Goal: Task Accomplishment & Management: Manage account settings

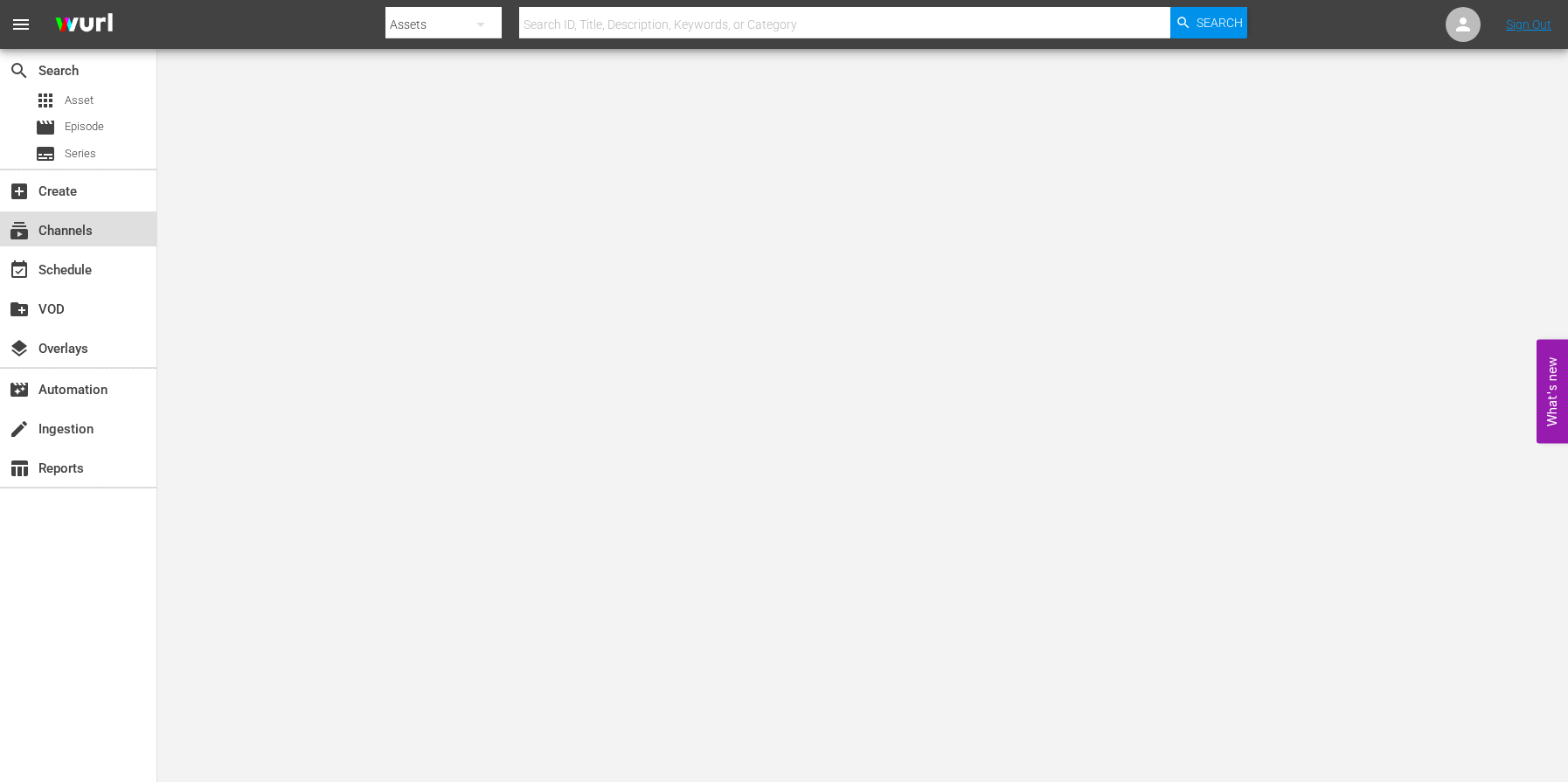
click at [76, 233] on div "subscriptions Channels" at bounding box center [49, 228] width 98 height 16
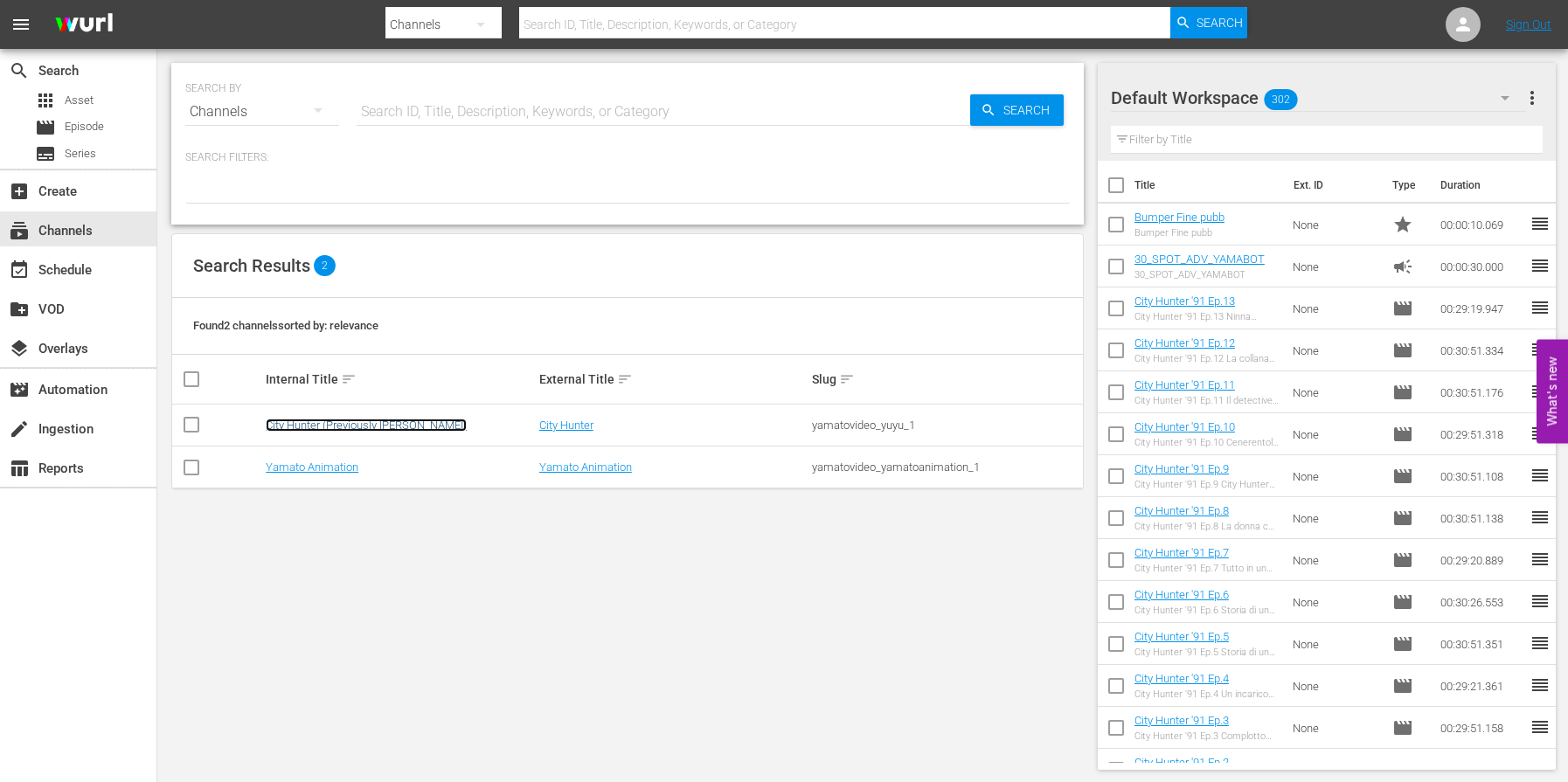
click at [379, 427] on link "City Hunter (Previously [PERSON_NAME])" at bounding box center [366, 426] width 201 height 14
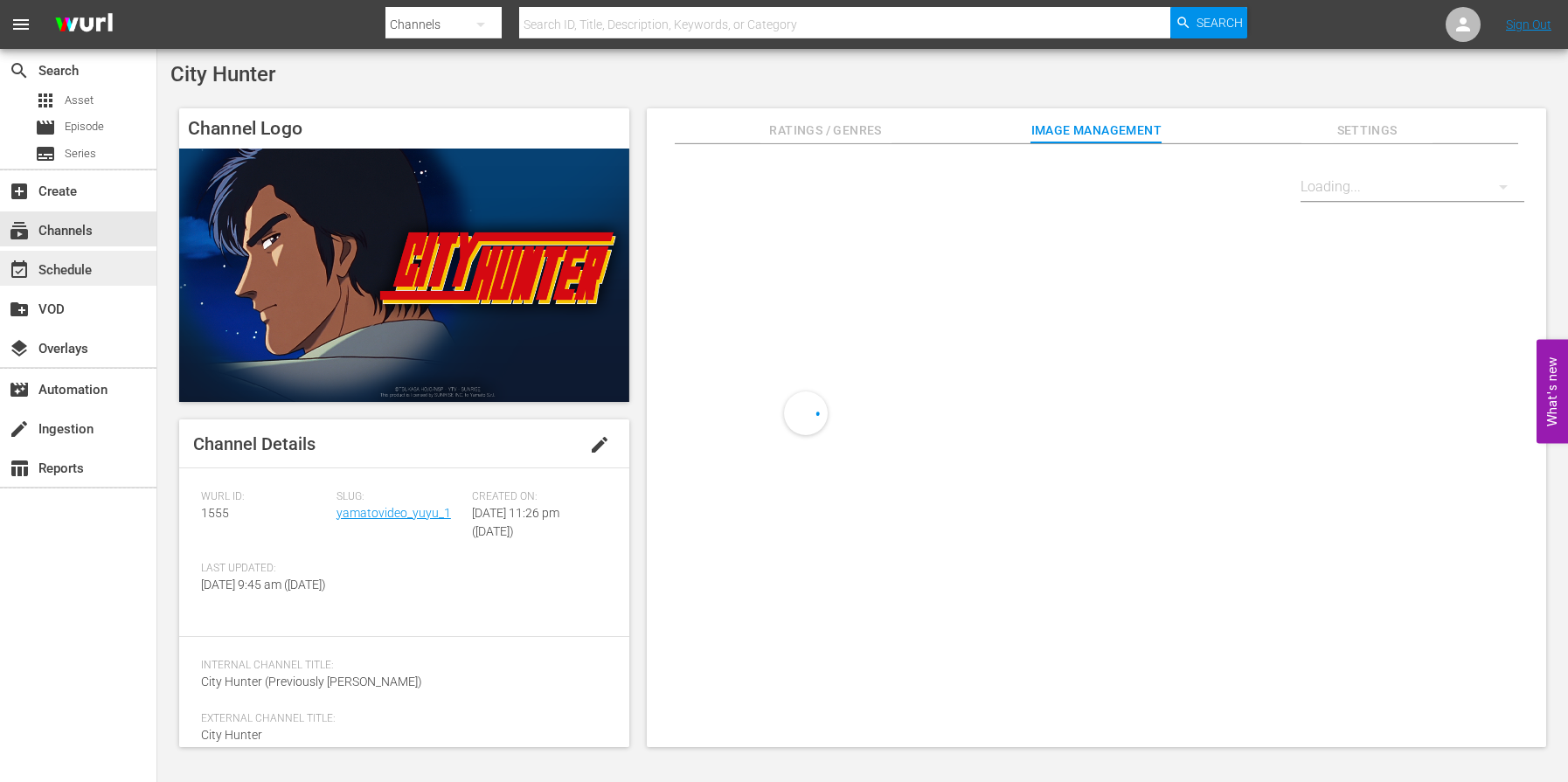
click at [82, 275] on div "event_available Schedule" at bounding box center [49, 268] width 98 height 16
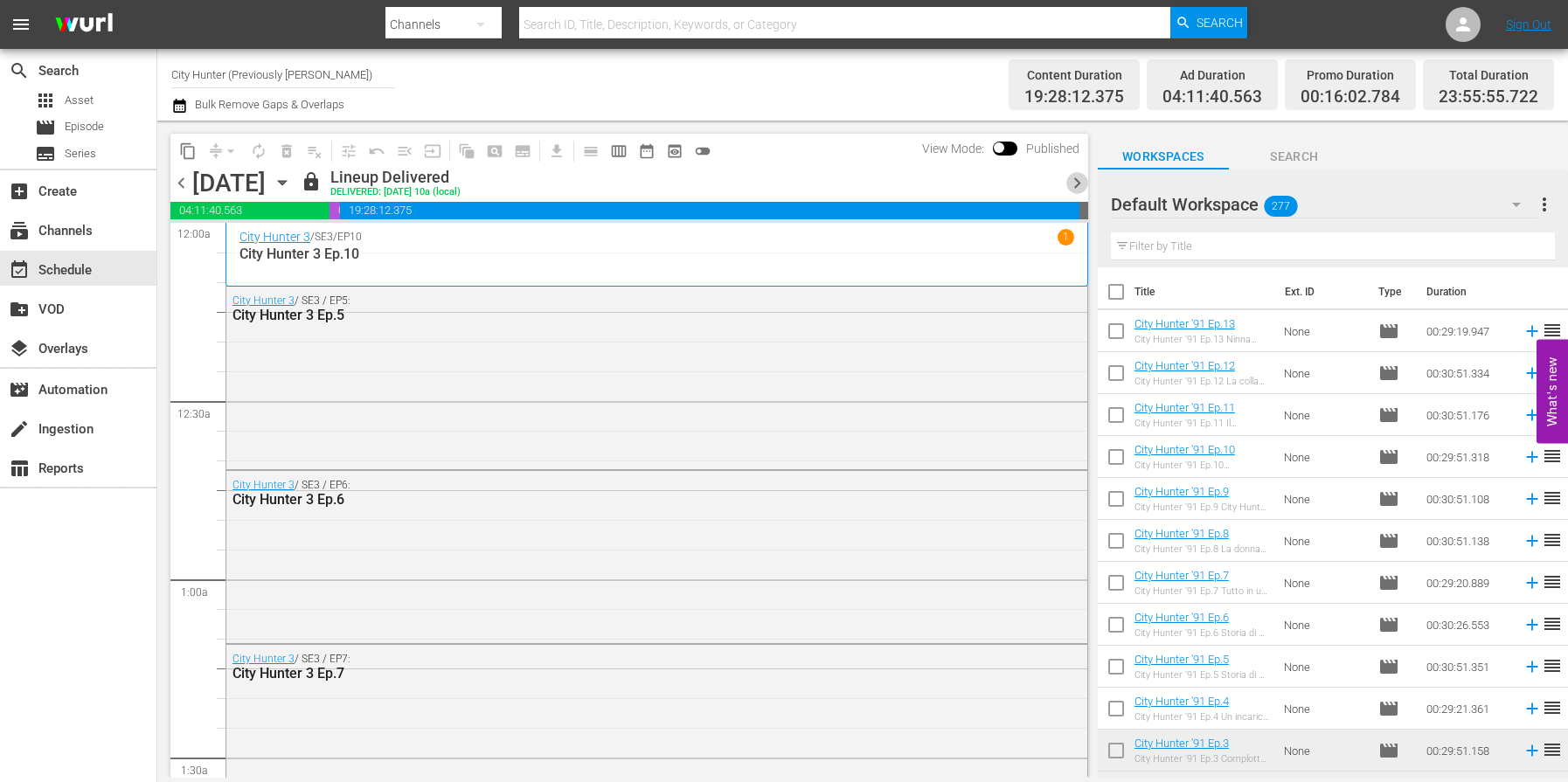
click at [1078, 189] on span "chevron_right" at bounding box center [1077, 183] width 22 height 22
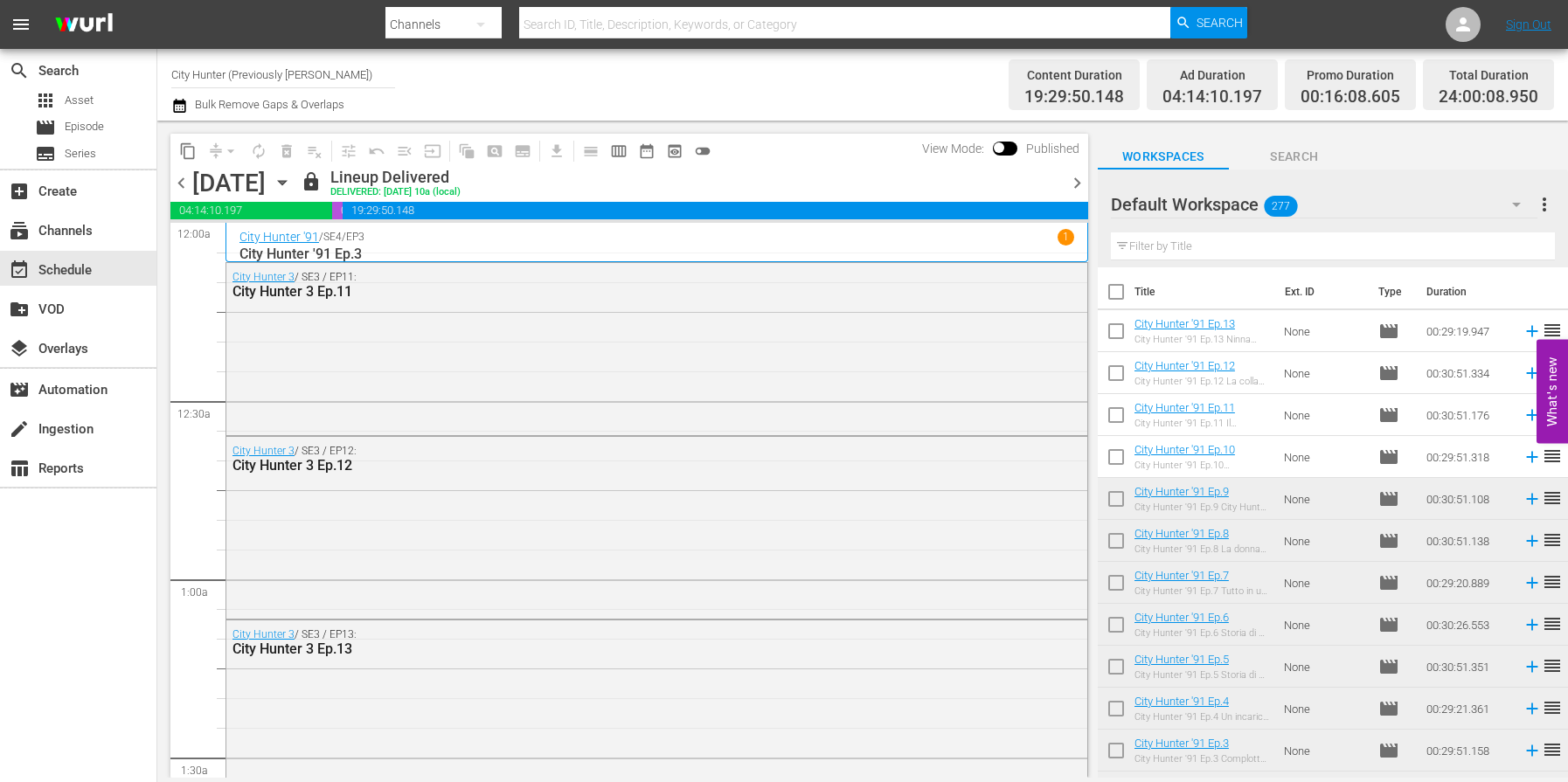
click at [1078, 189] on span "chevron_right" at bounding box center [1077, 183] width 22 height 22
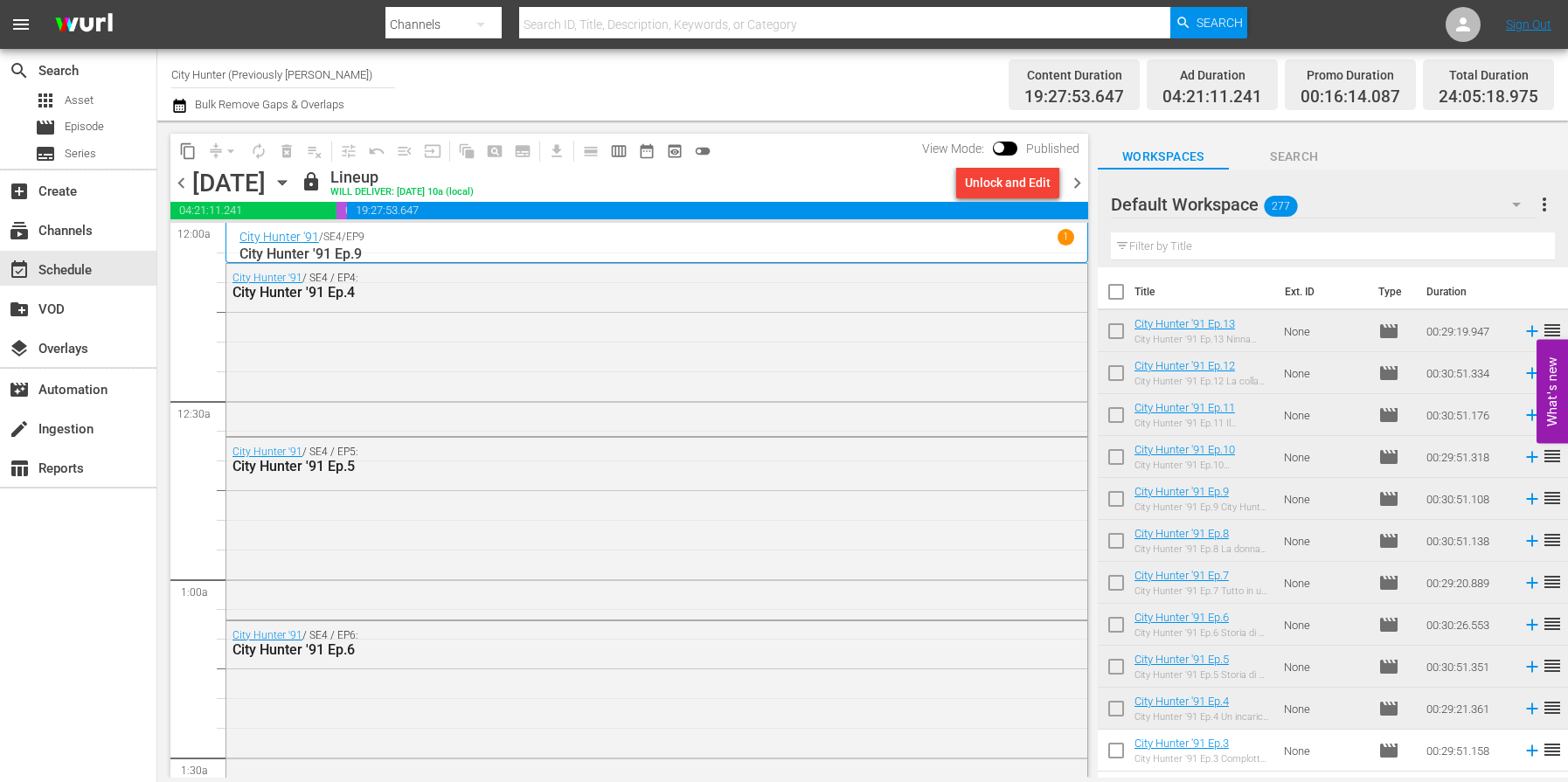
click at [1078, 189] on span "chevron_right" at bounding box center [1077, 183] width 22 height 22
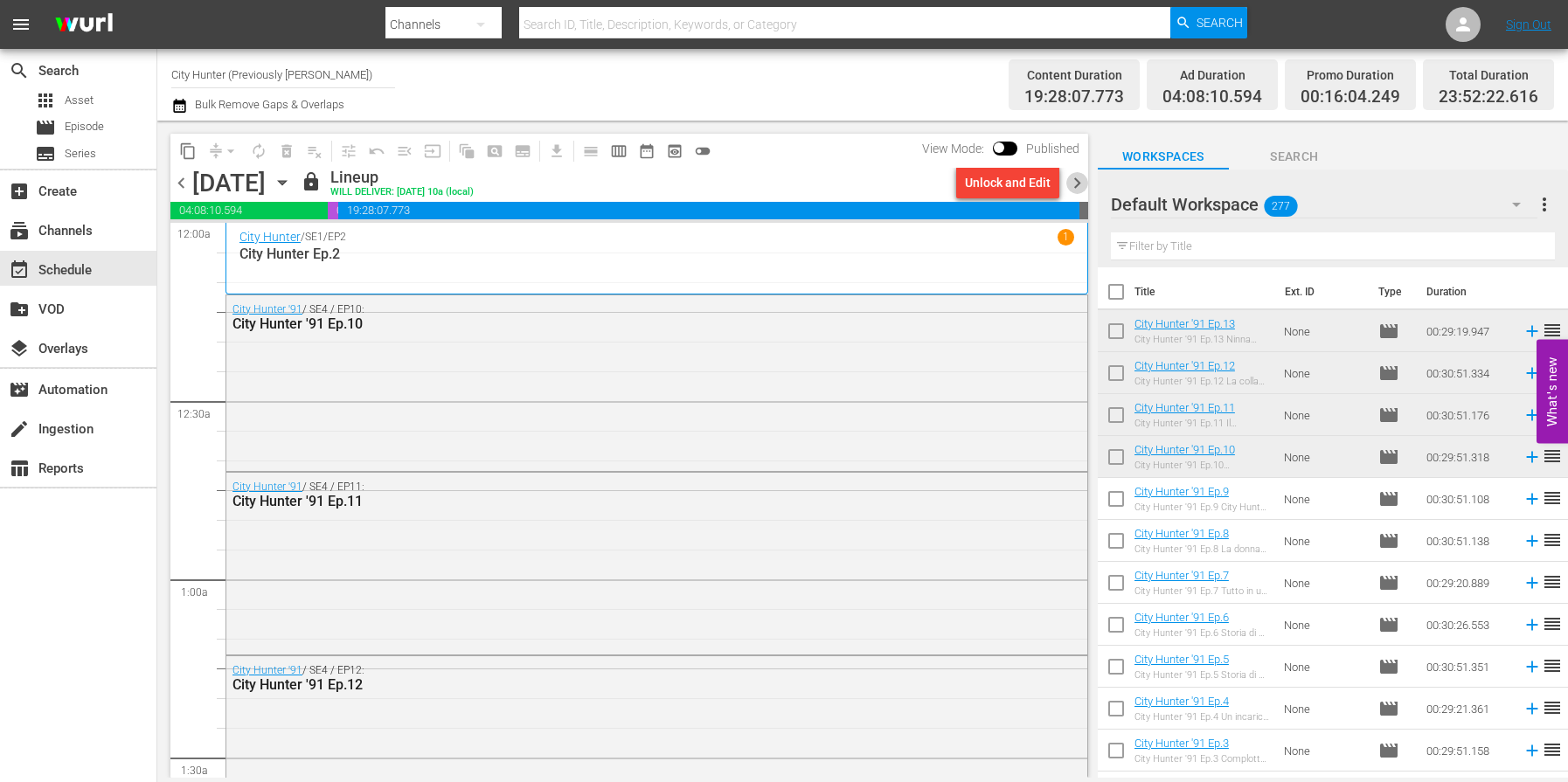
click at [1078, 189] on span "chevron_right" at bounding box center [1077, 183] width 22 height 22
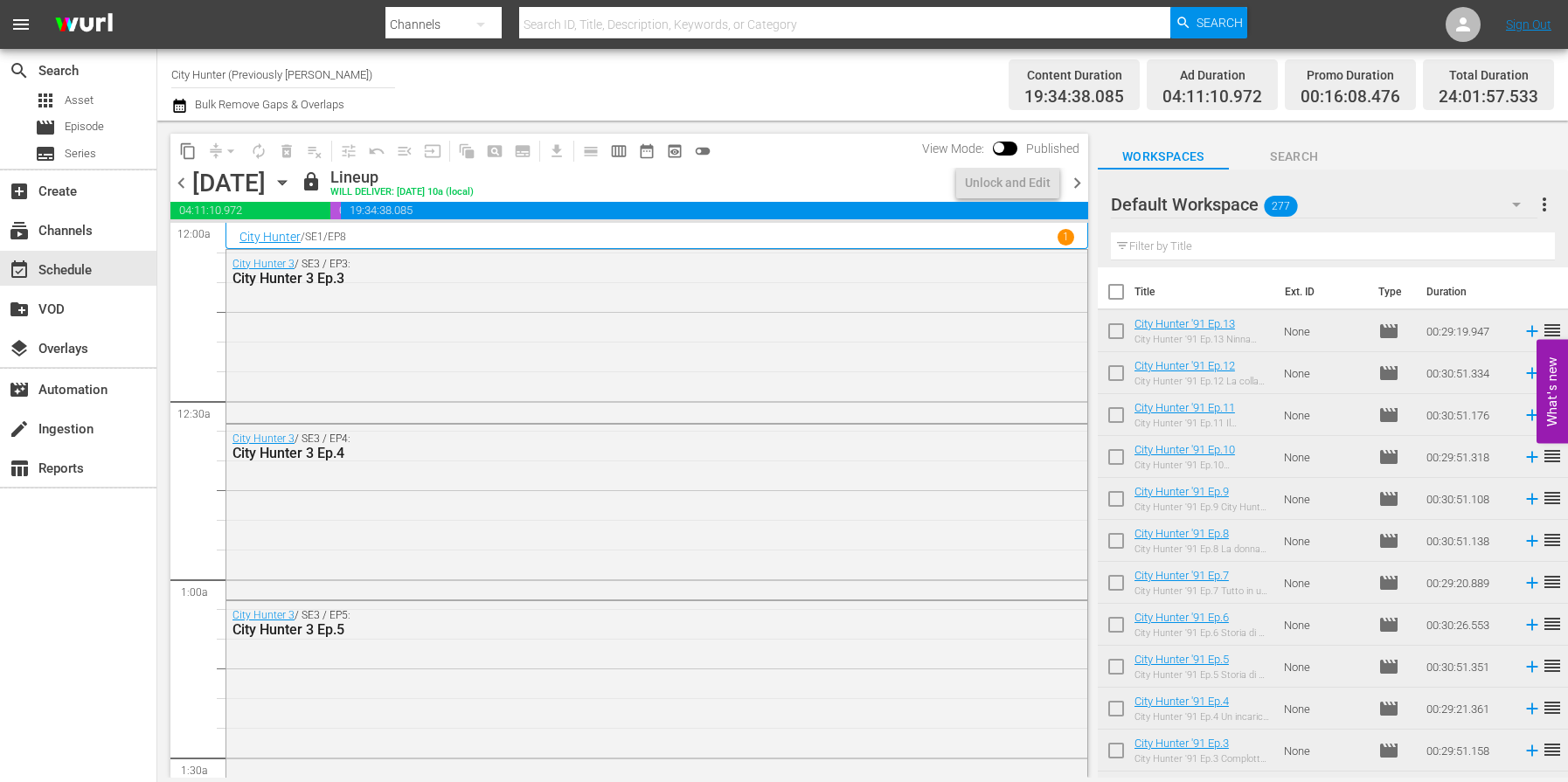
click at [1078, 189] on span "chevron_right" at bounding box center [1077, 183] width 22 height 22
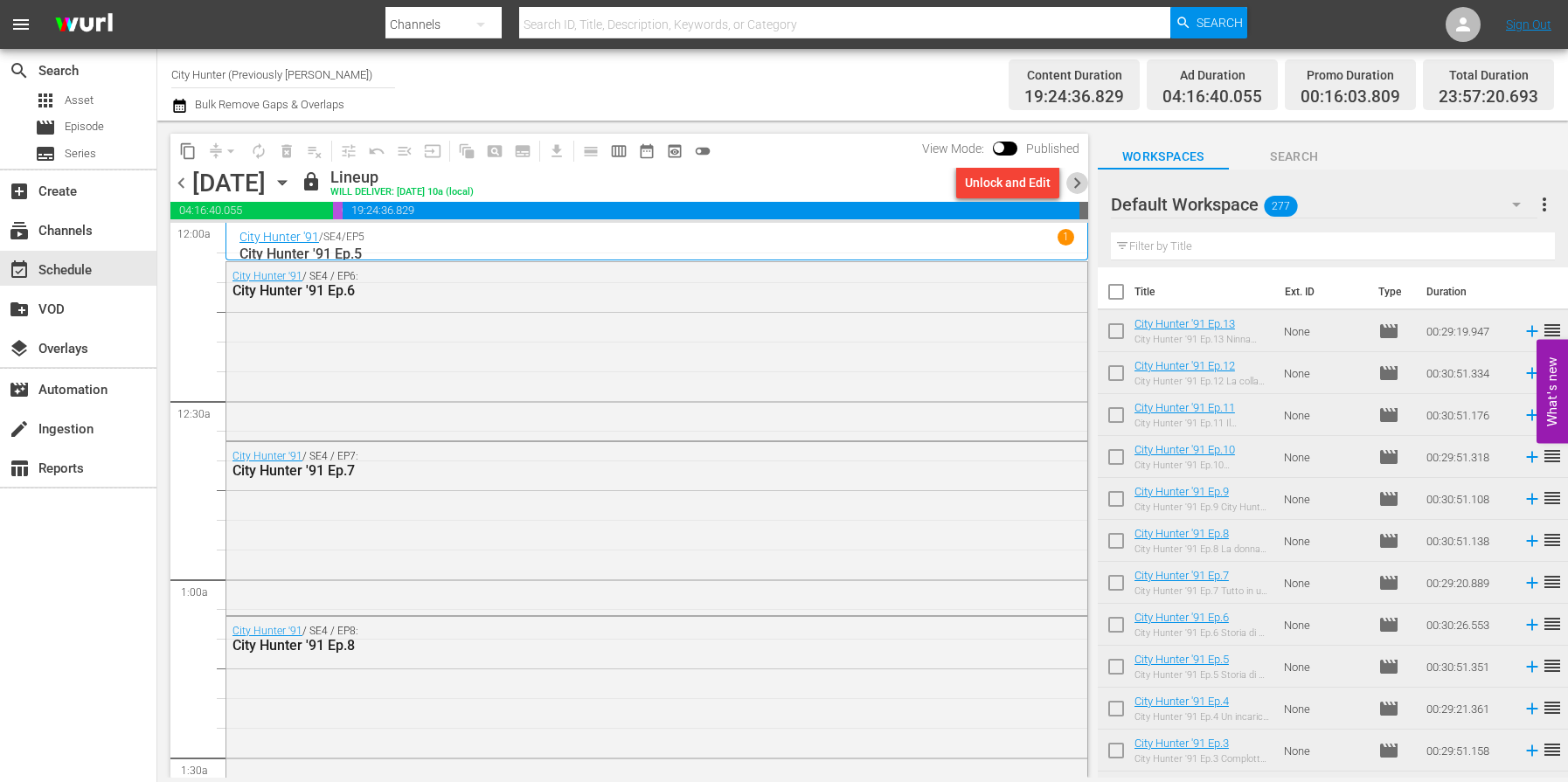
click at [1078, 189] on span "chevron_right" at bounding box center [1077, 183] width 22 height 22
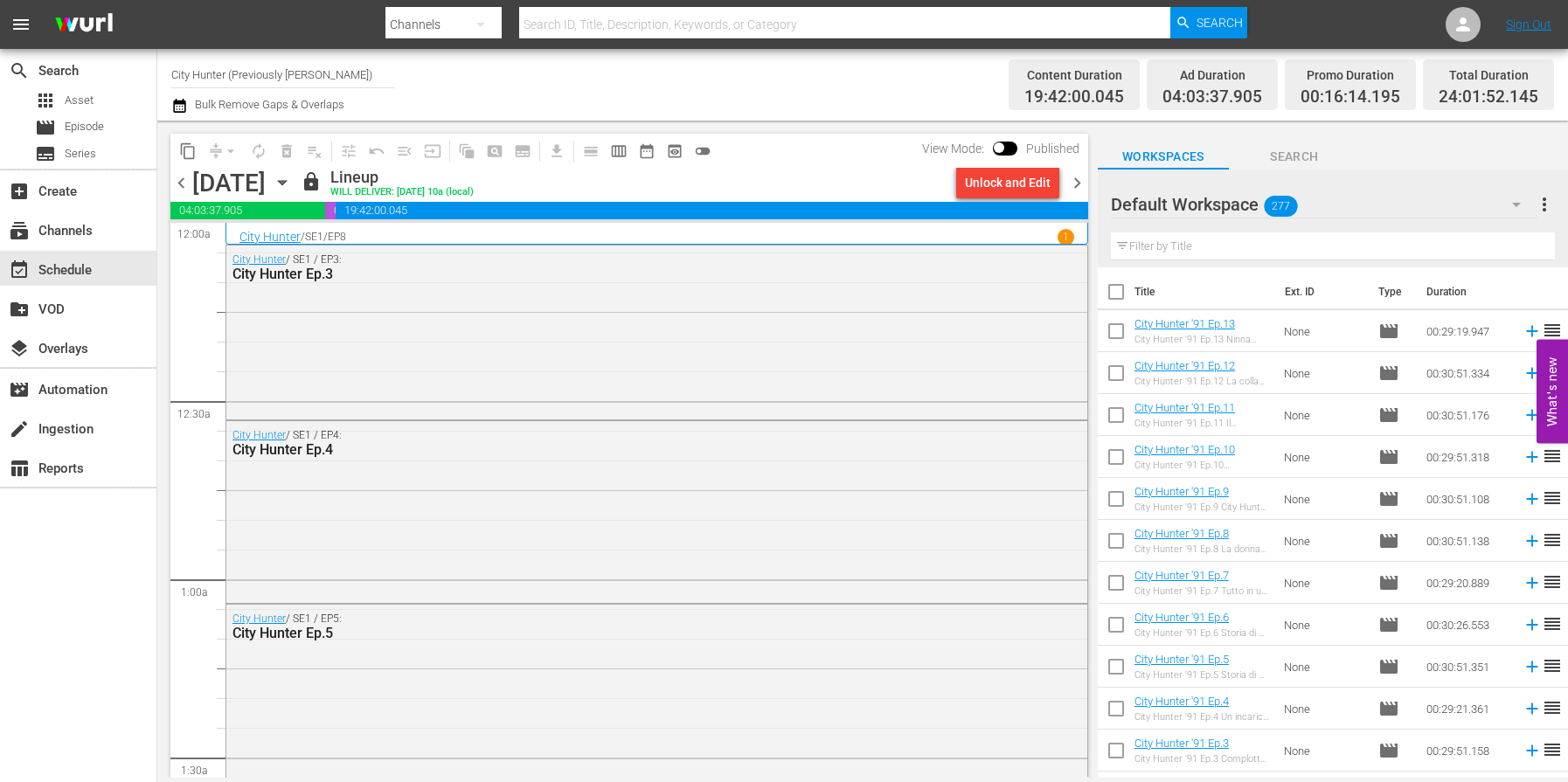
click at [1078, 189] on span "chevron_right" at bounding box center [1077, 183] width 22 height 22
click at [187, 186] on span "chevron_left" at bounding box center [181, 183] width 22 height 22
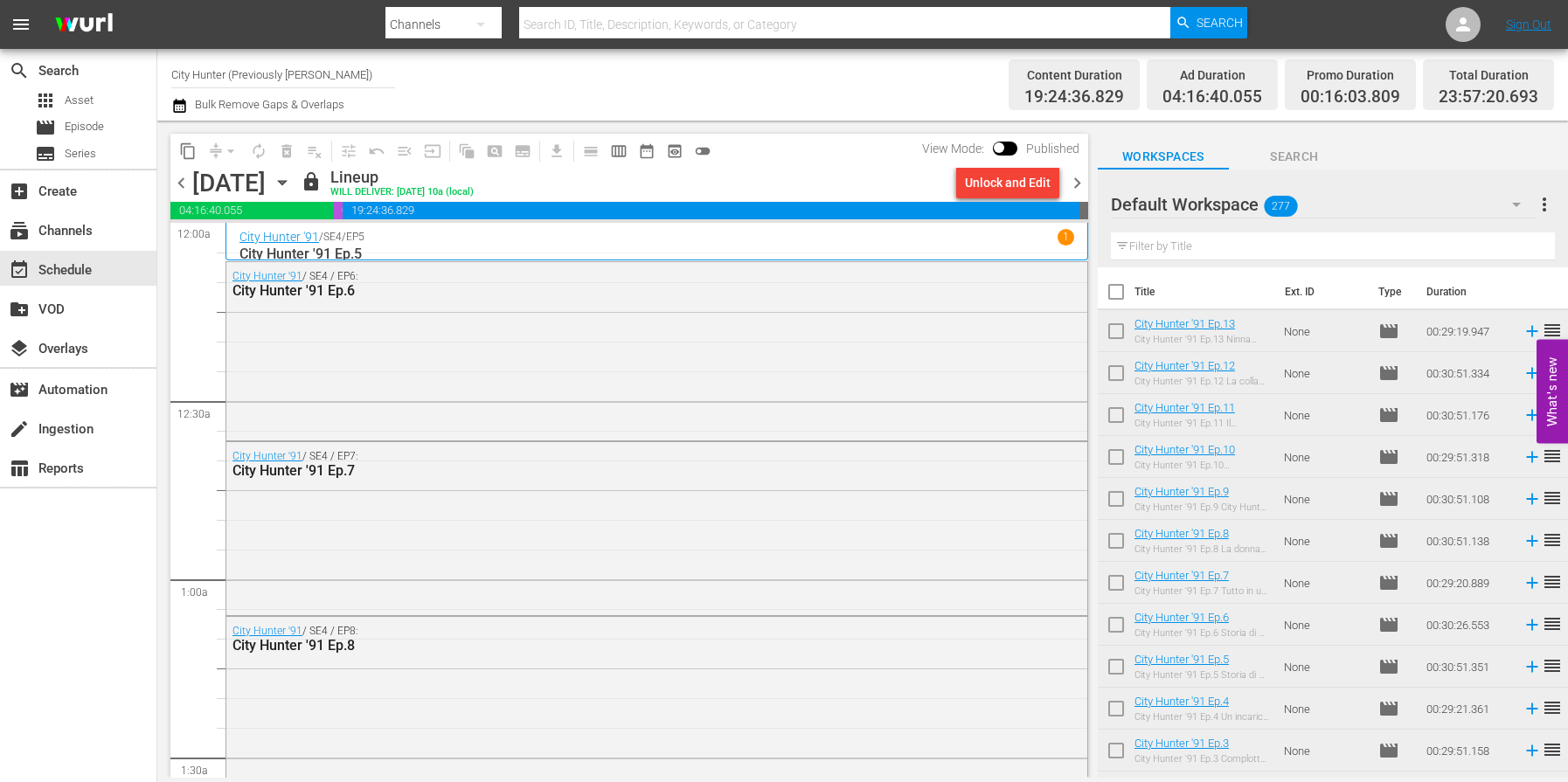
click at [1076, 189] on span "chevron_right" at bounding box center [1077, 183] width 22 height 22
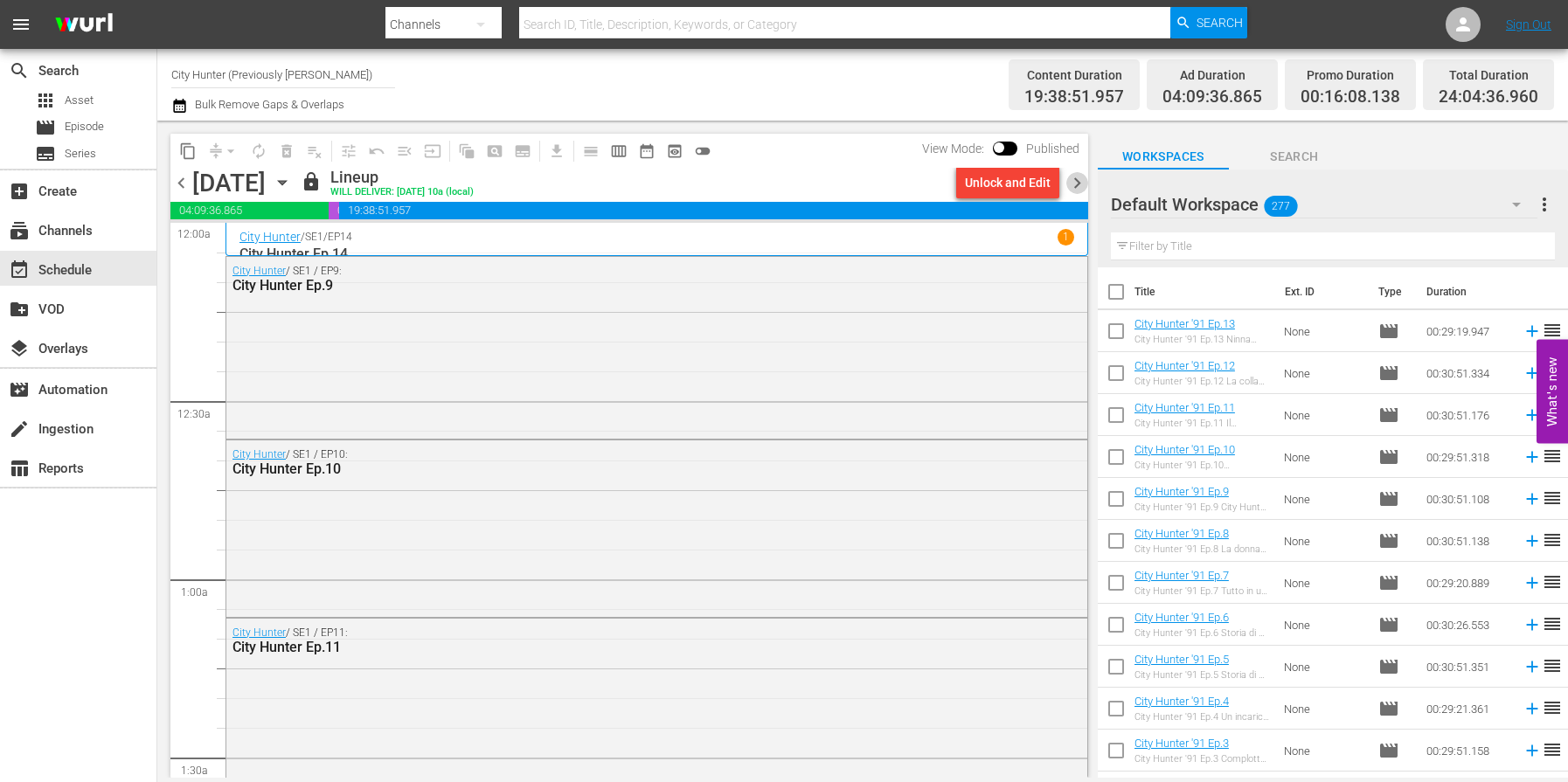
click at [1076, 189] on span "chevron_right" at bounding box center [1077, 183] width 22 height 22
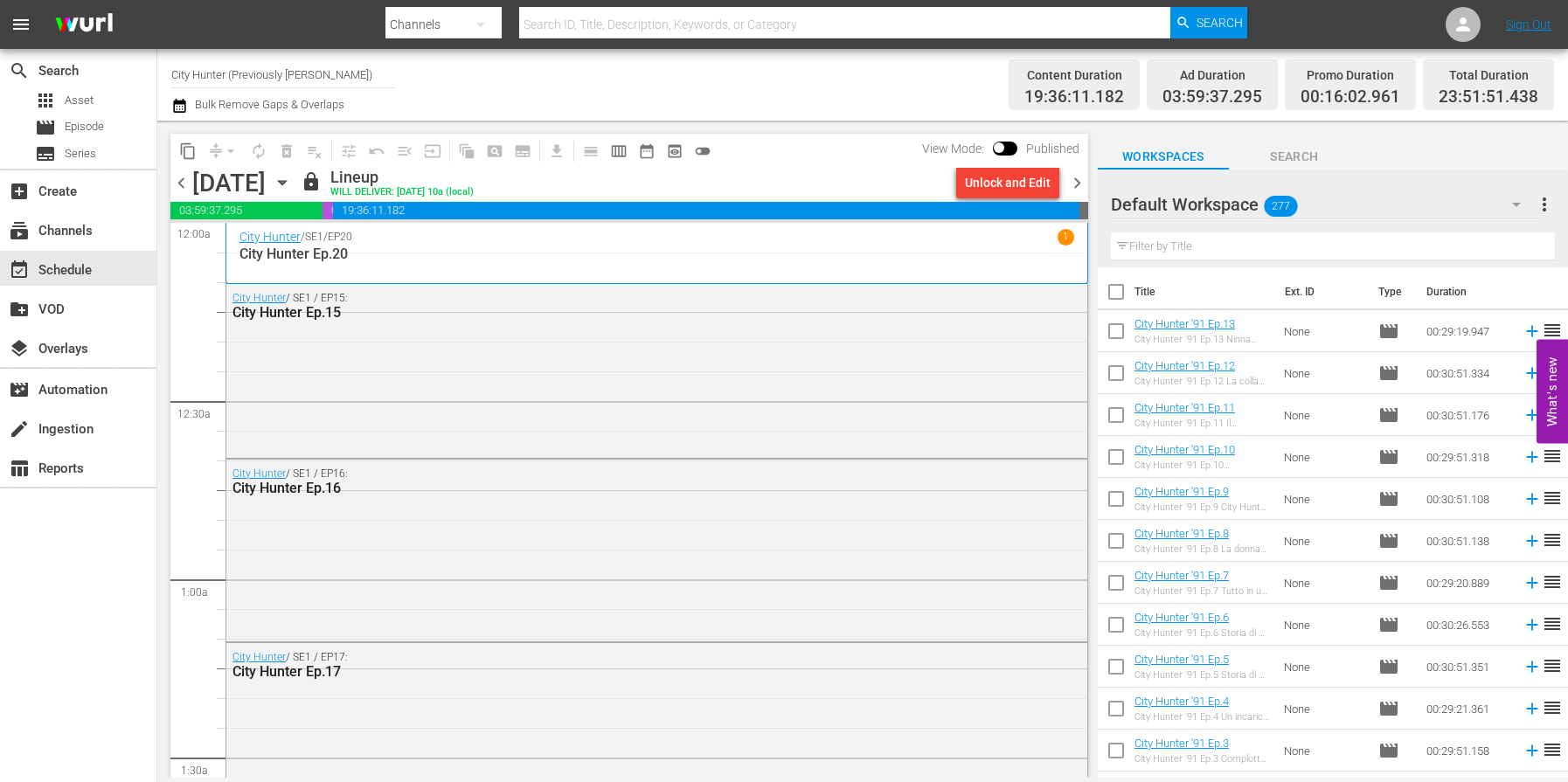
click at [1076, 189] on span "chevron_right" at bounding box center [1077, 183] width 22 height 22
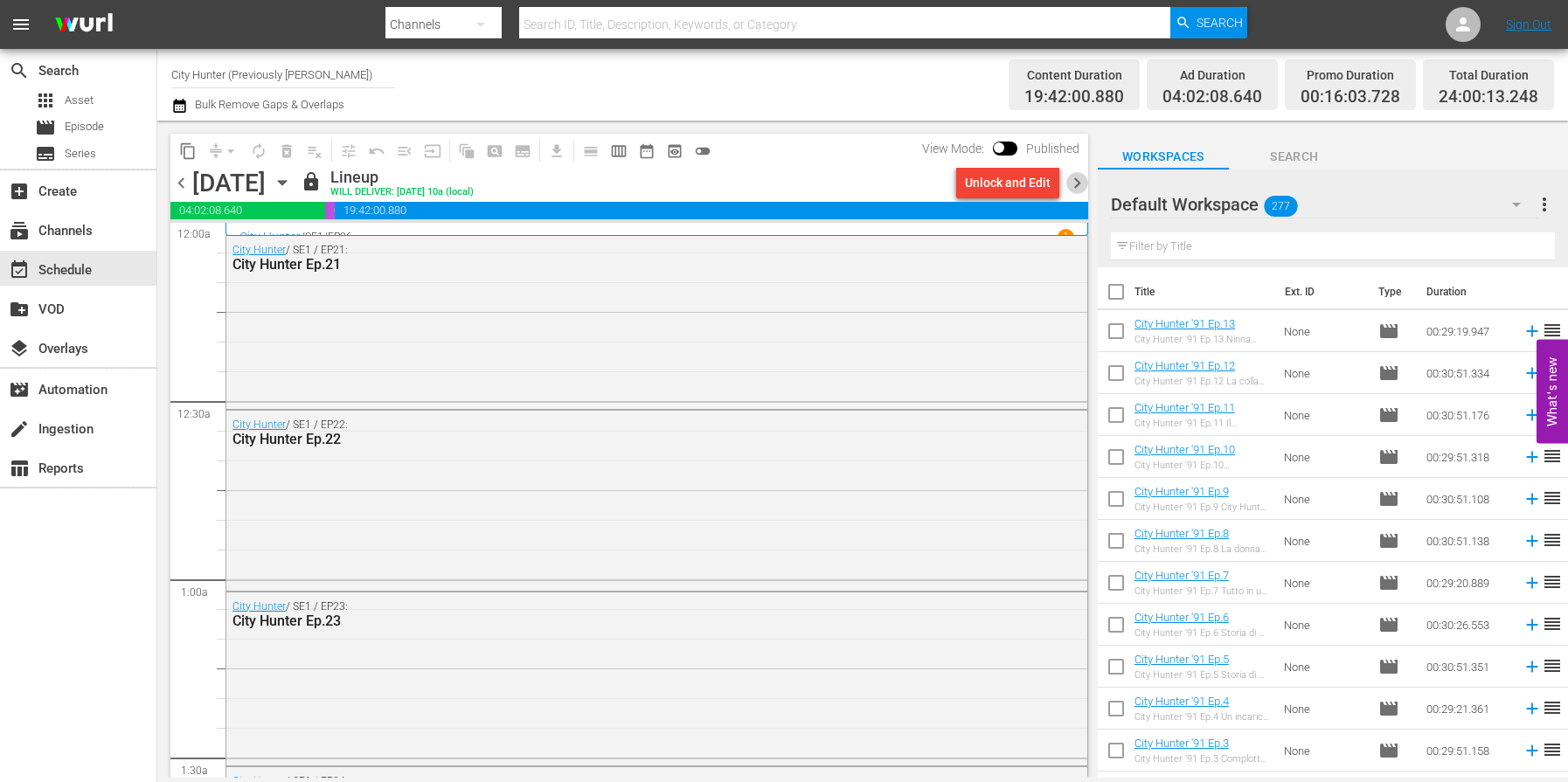
click at [1076, 188] on span "chevron_right" at bounding box center [1077, 183] width 22 height 22
click at [1075, 181] on span "chevron_right" at bounding box center [1077, 183] width 22 height 22
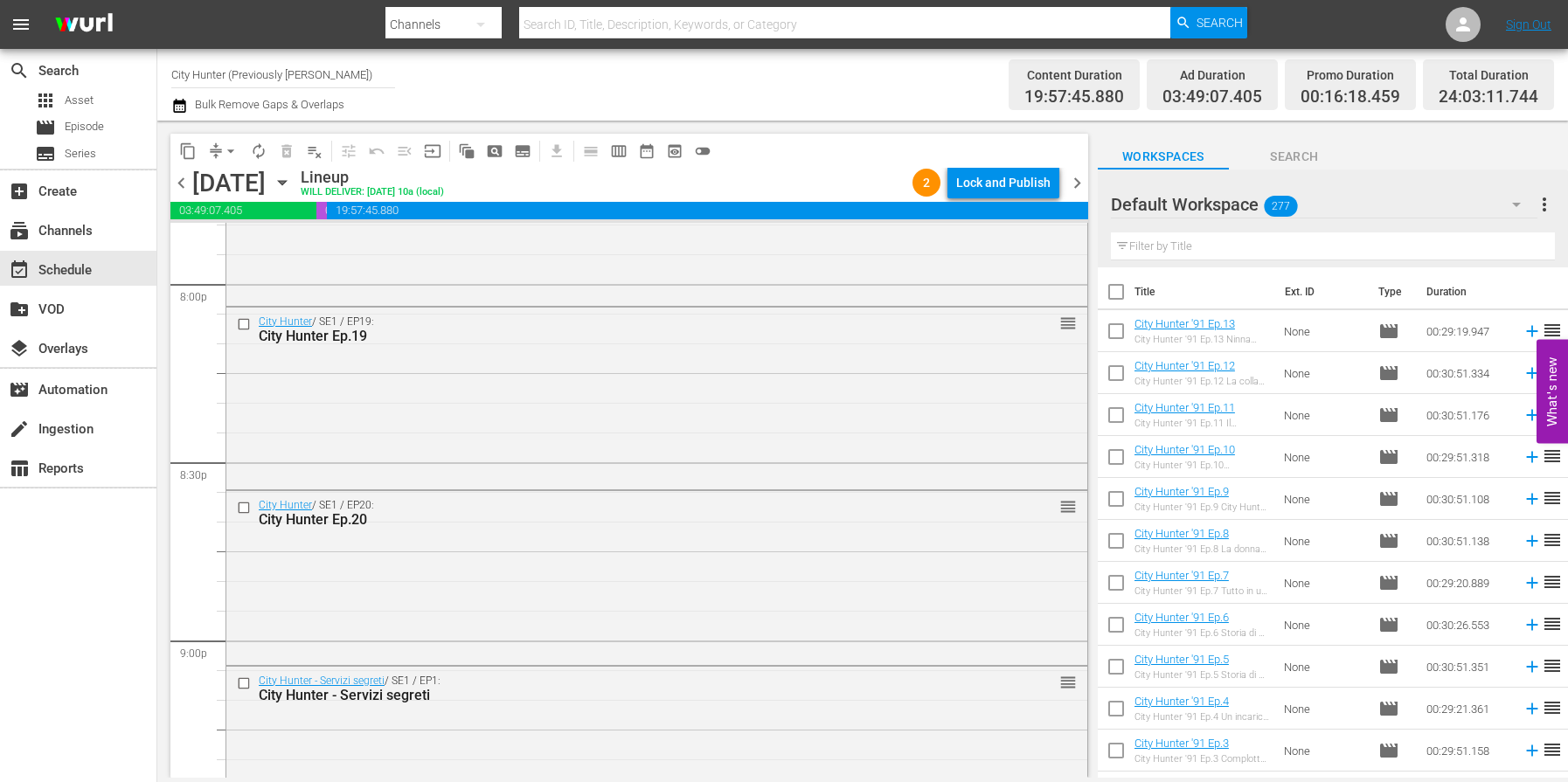
scroll to position [8050, 0]
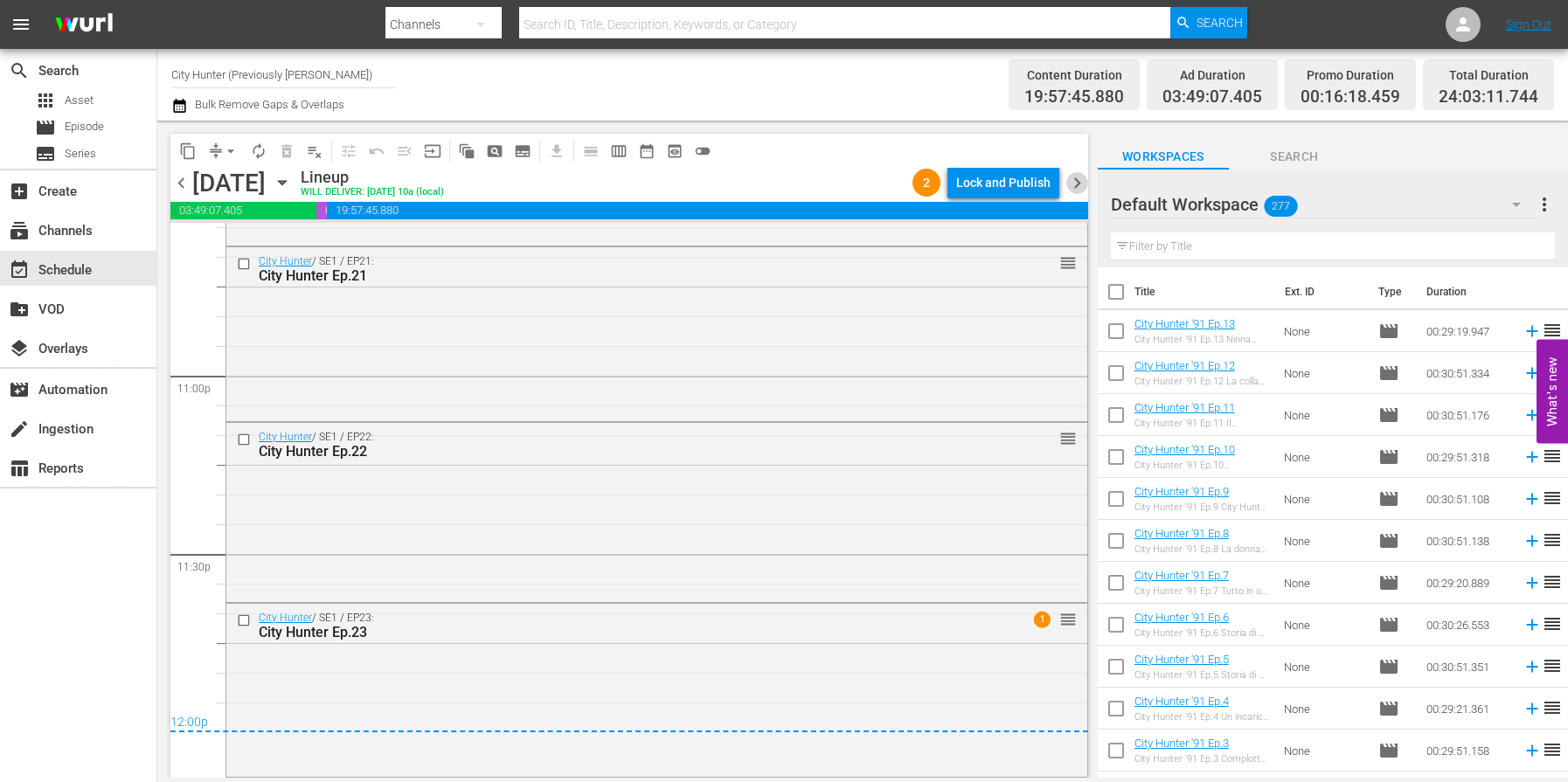
click at [1074, 184] on span "chevron_right" at bounding box center [1077, 183] width 22 height 22
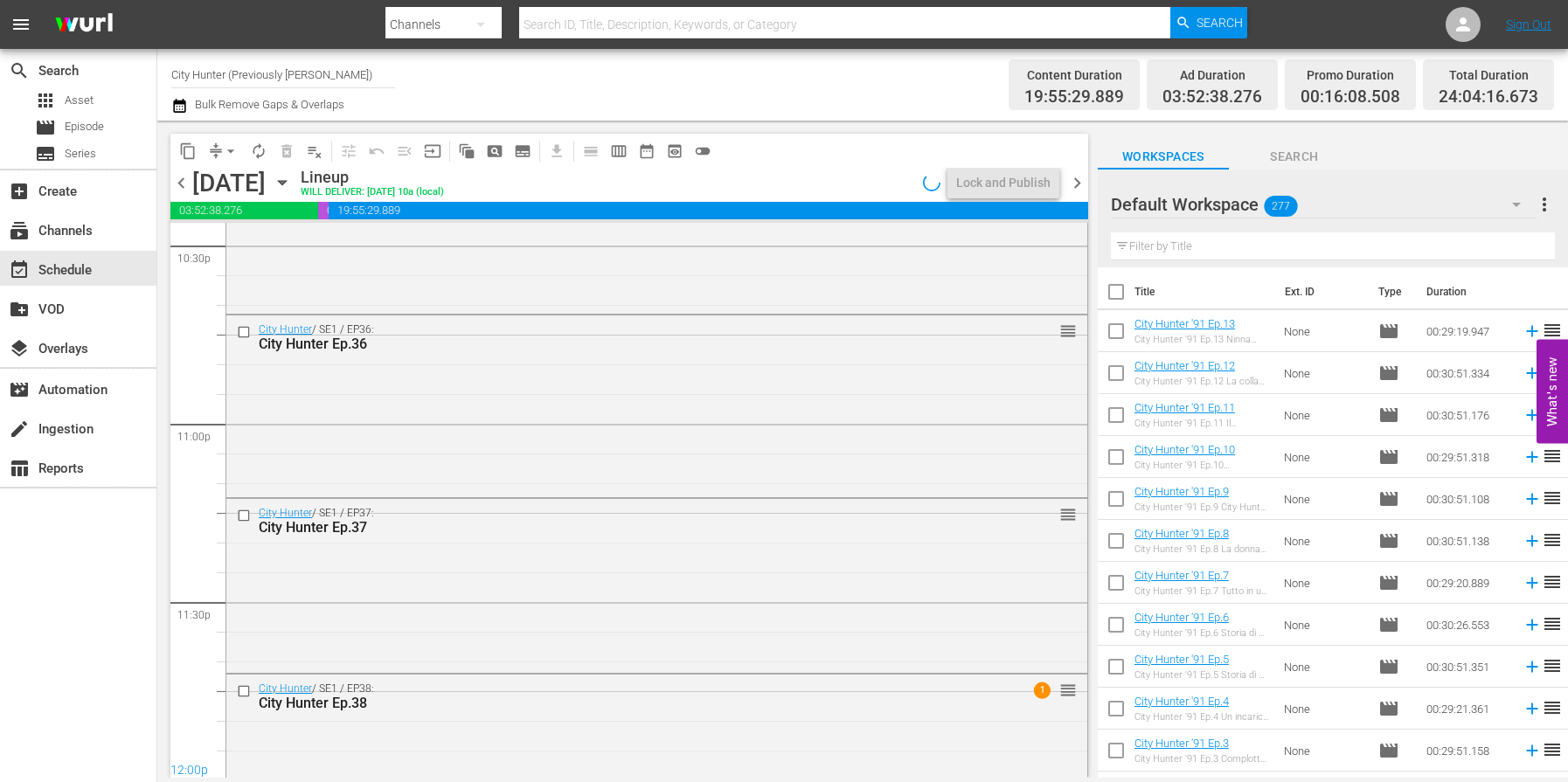
scroll to position [8050, 0]
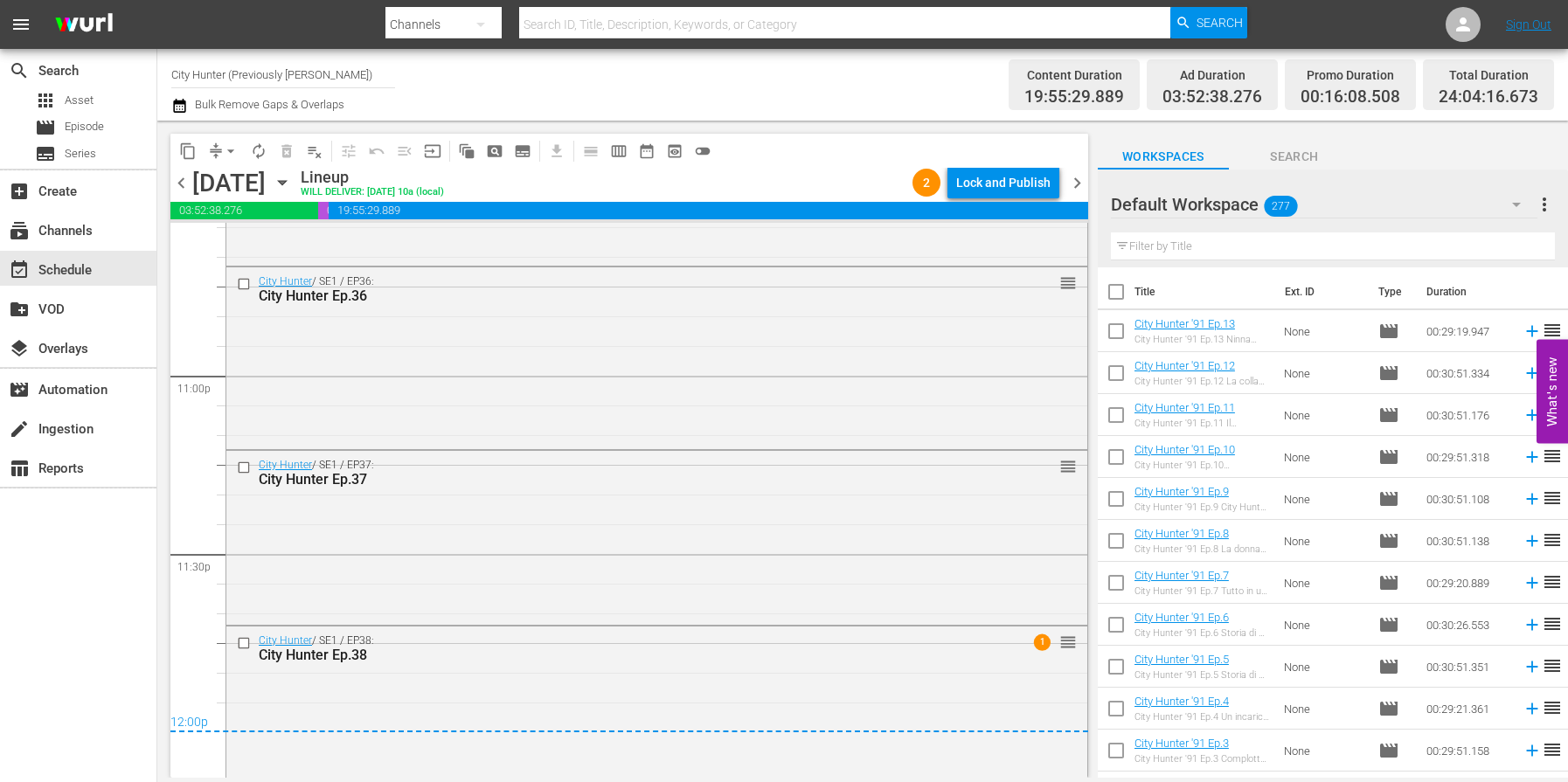
click at [1082, 183] on span "chevron_right" at bounding box center [1077, 183] width 22 height 22
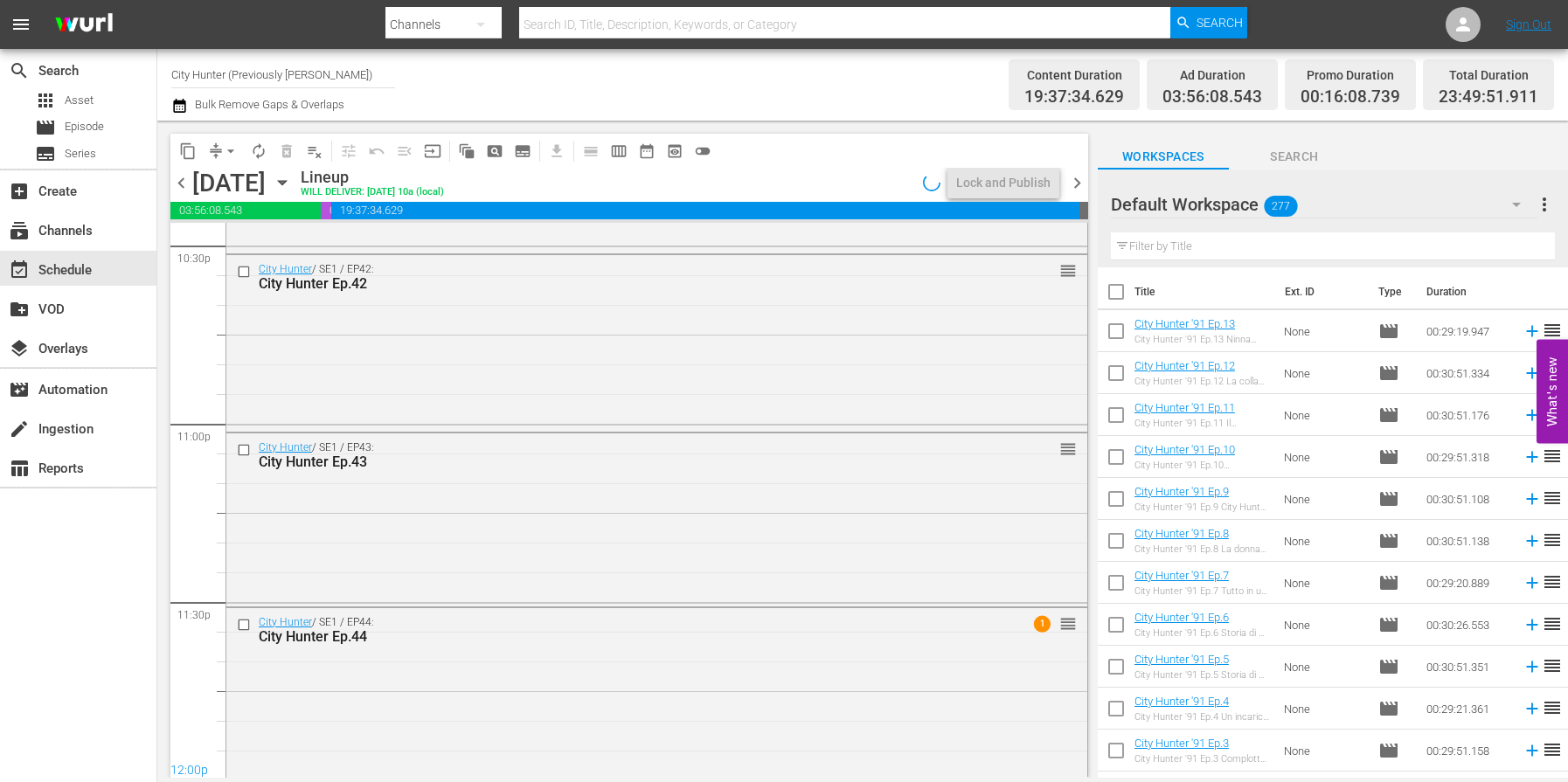
scroll to position [8016, 0]
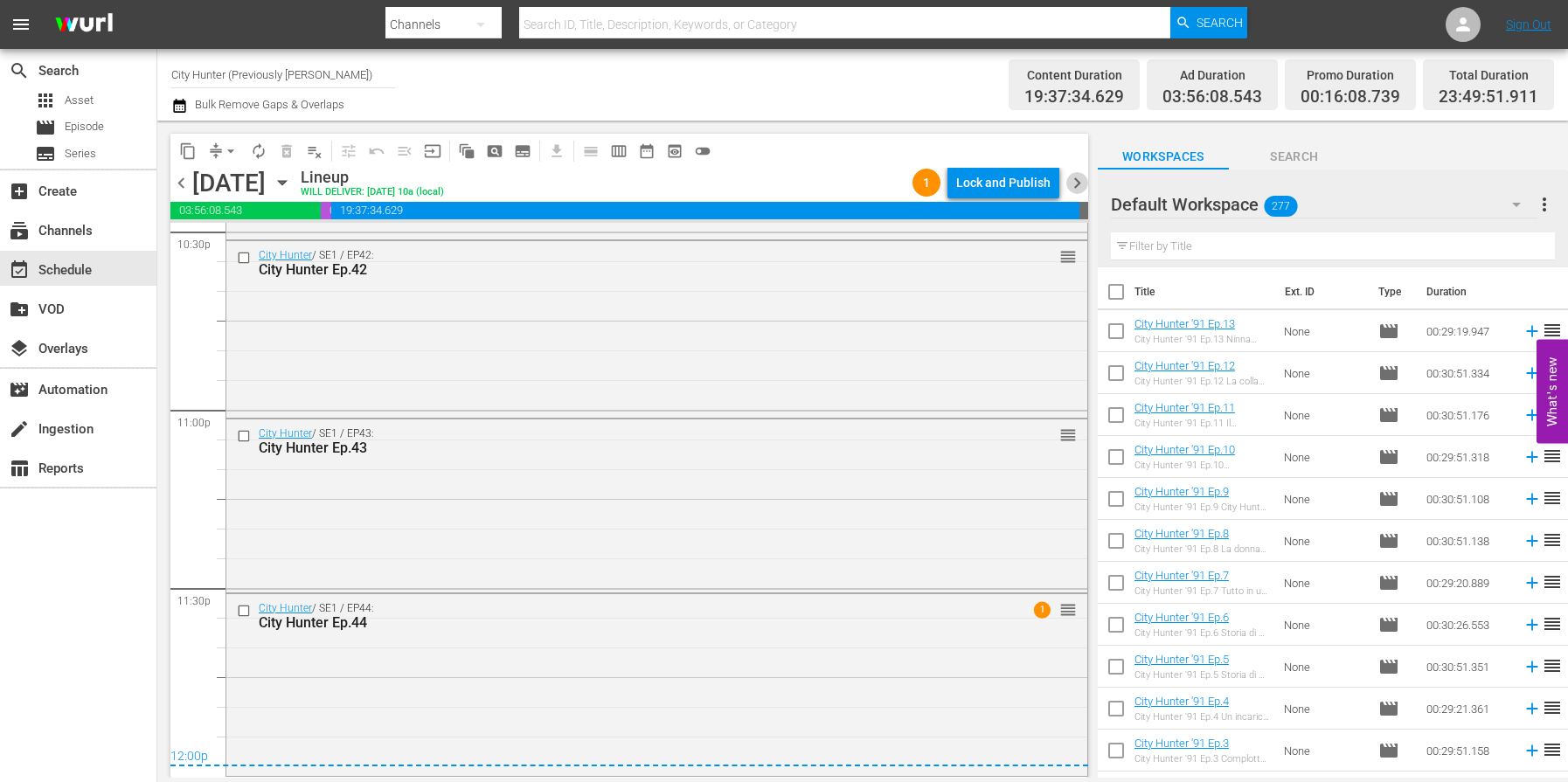
click at [1076, 191] on span "chevron_right" at bounding box center [1077, 183] width 22 height 22
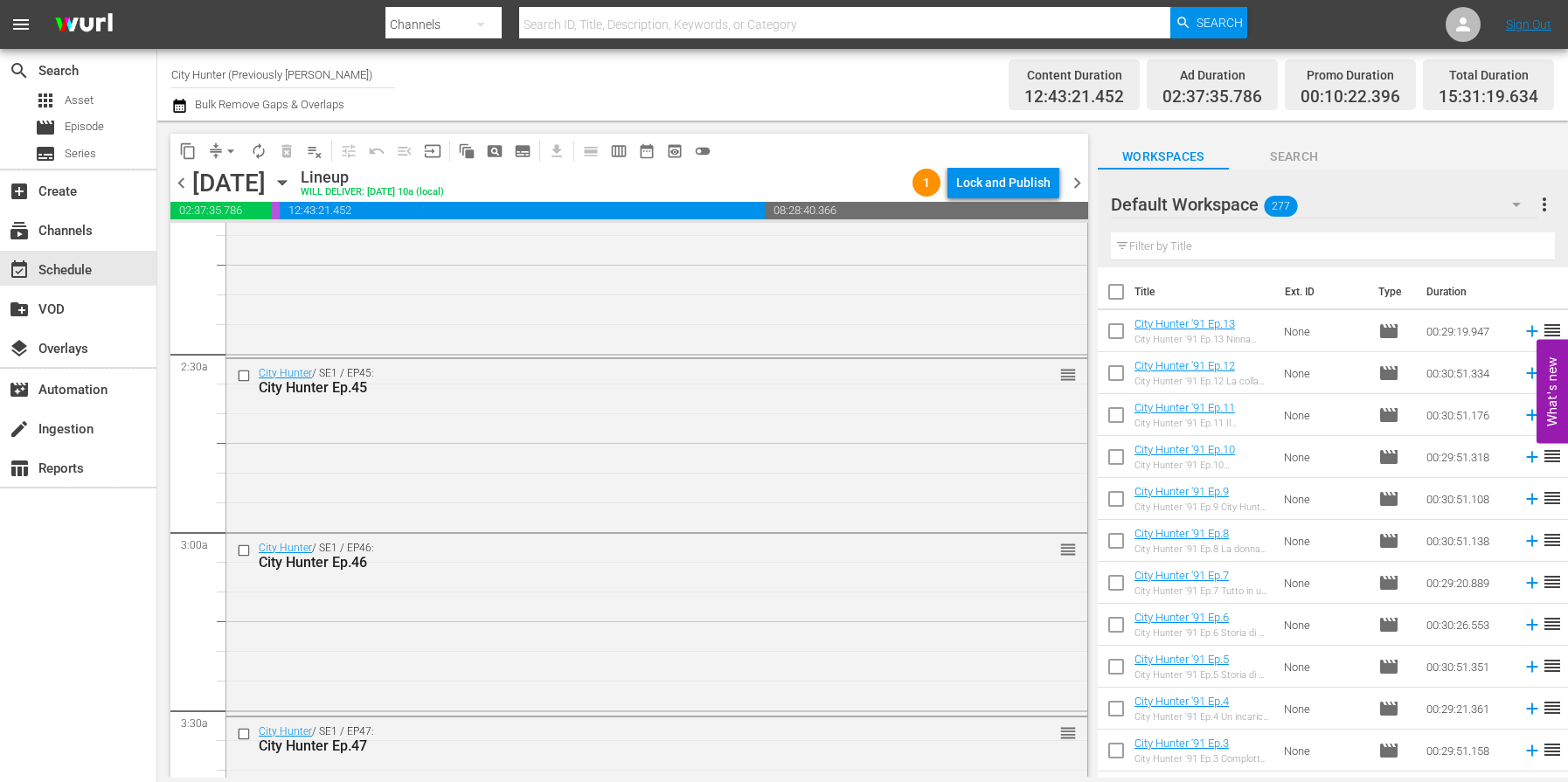
scroll to position [754, 0]
click at [320, 155] on span "playlist_remove_outlined" at bounding box center [314, 151] width 17 height 17
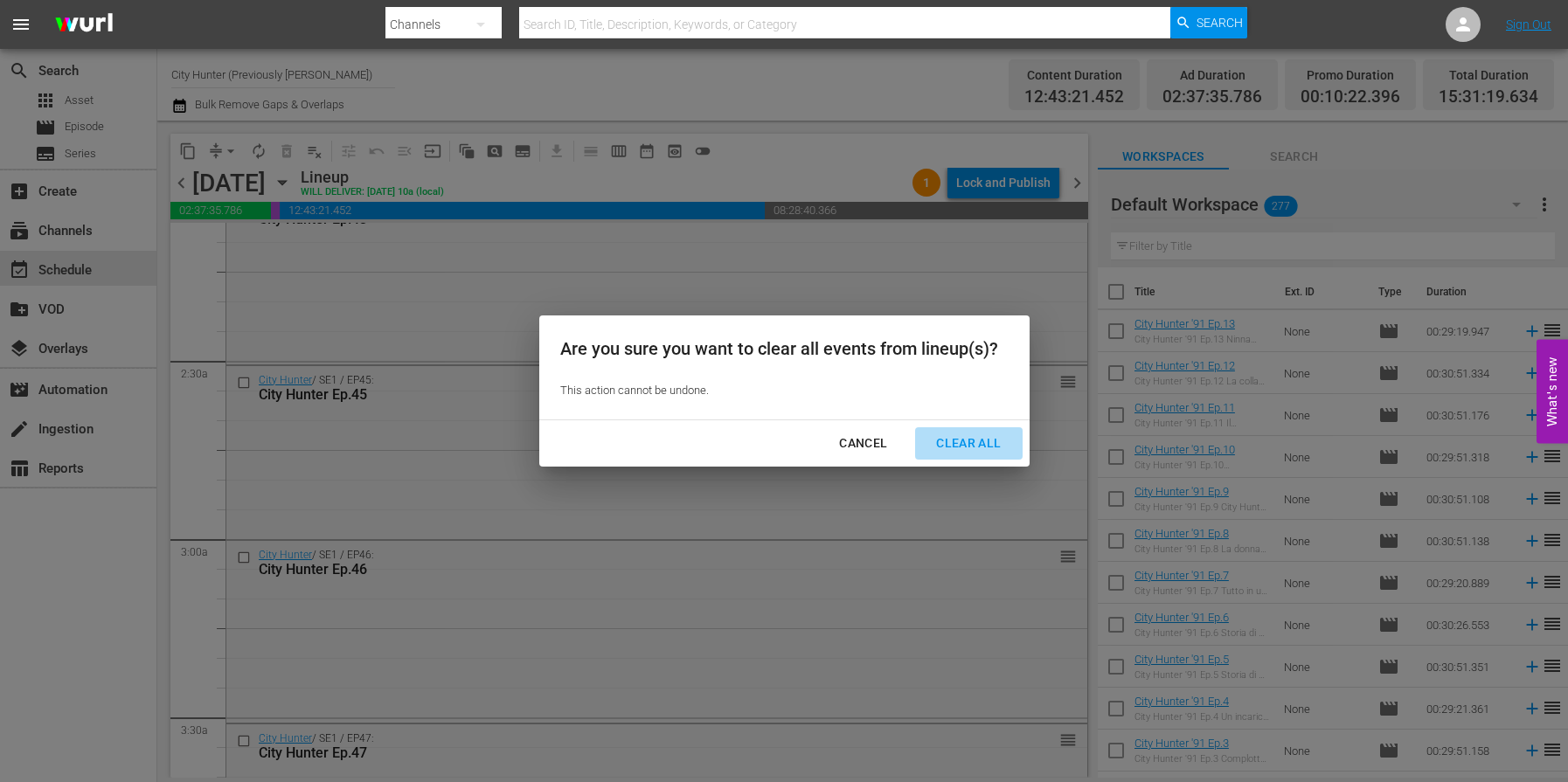
click at [945, 441] on div "Clear All" at bounding box center [969, 443] width 93 height 22
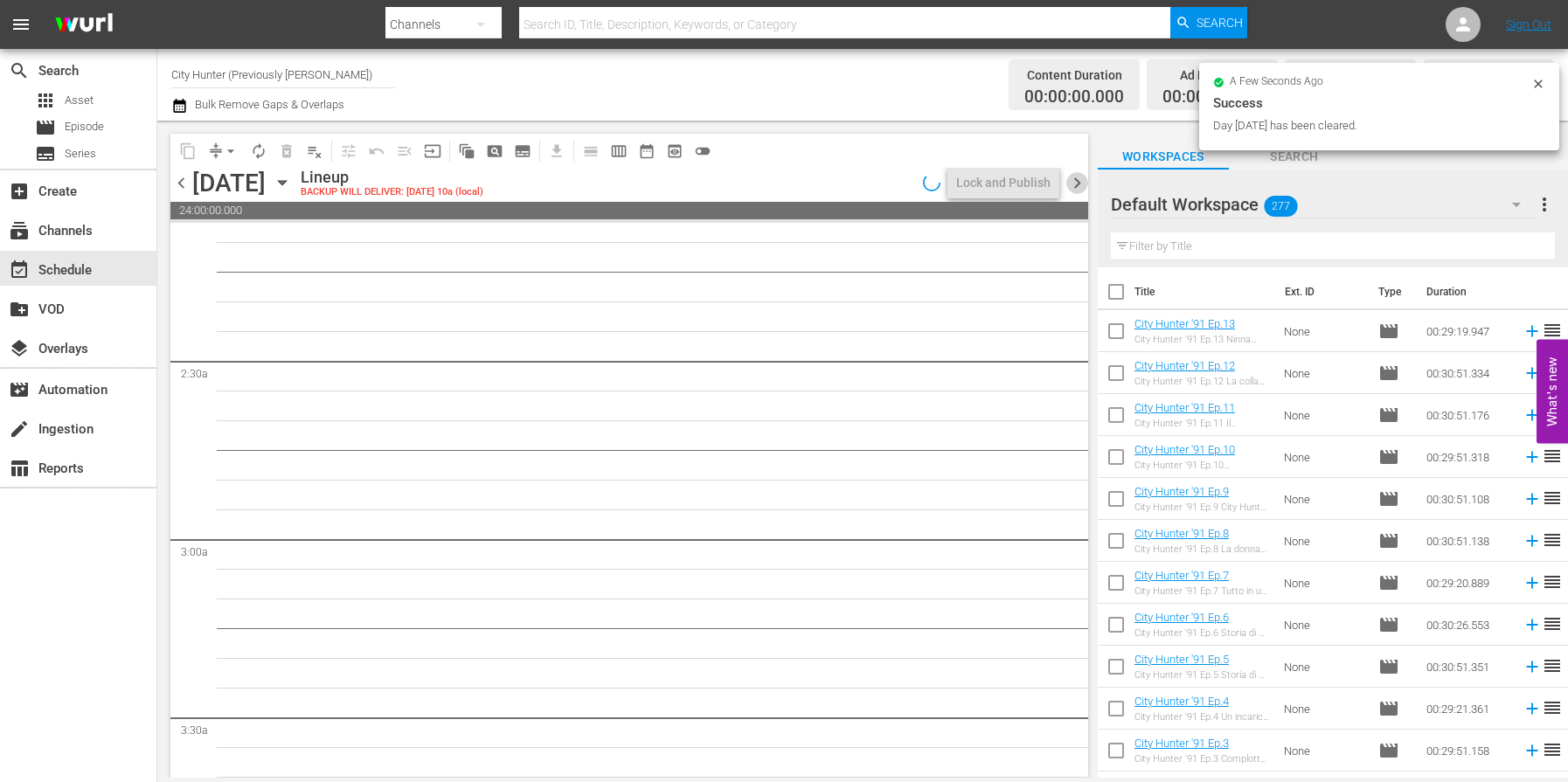
click at [1079, 183] on span "chevron_right" at bounding box center [1077, 183] width 22 height 22
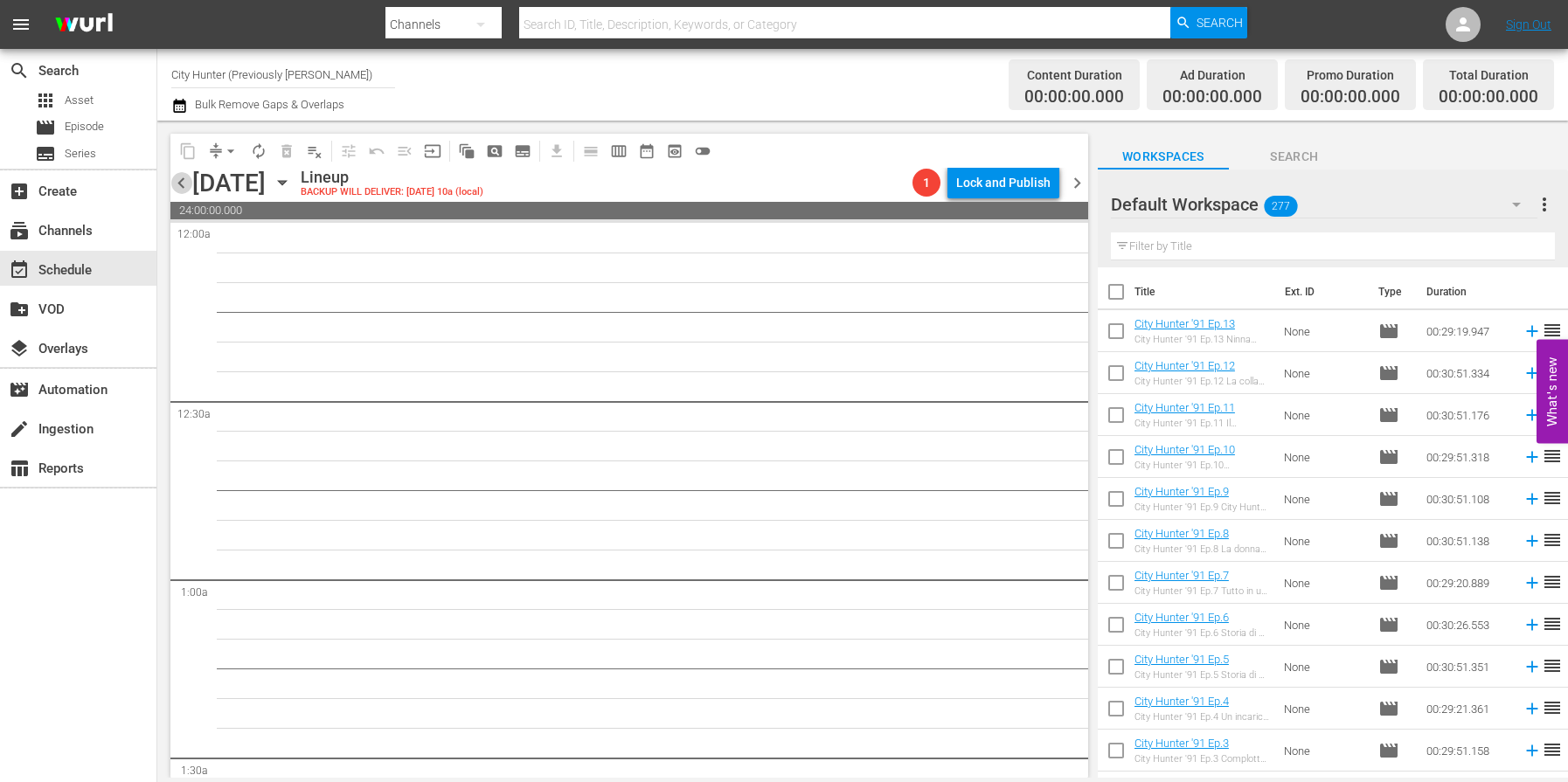
click at [181, 181] on span "chevron_left" at bounding box center [181, 183] width 22 height 22
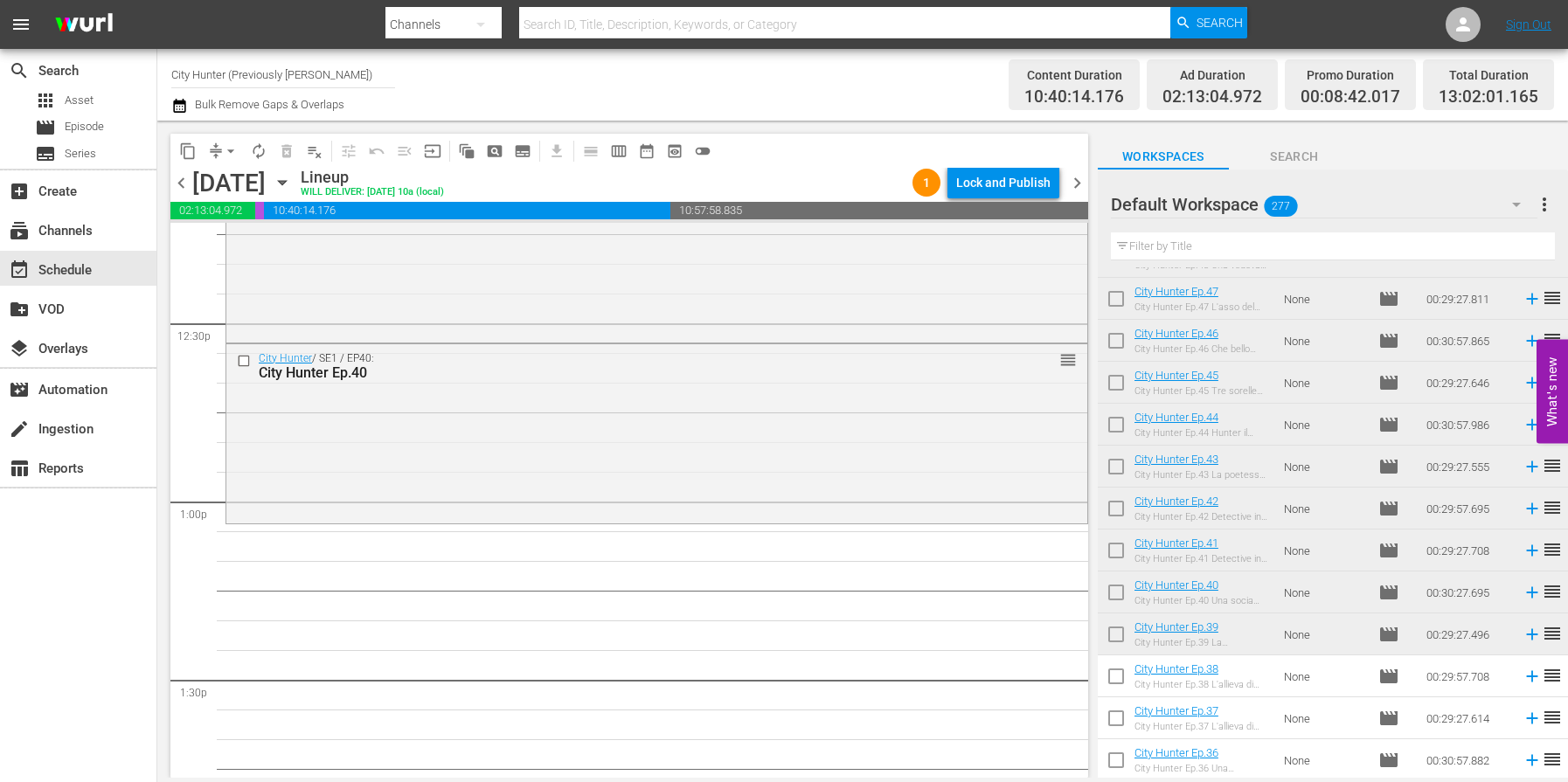
scroll to position [4360, 0]
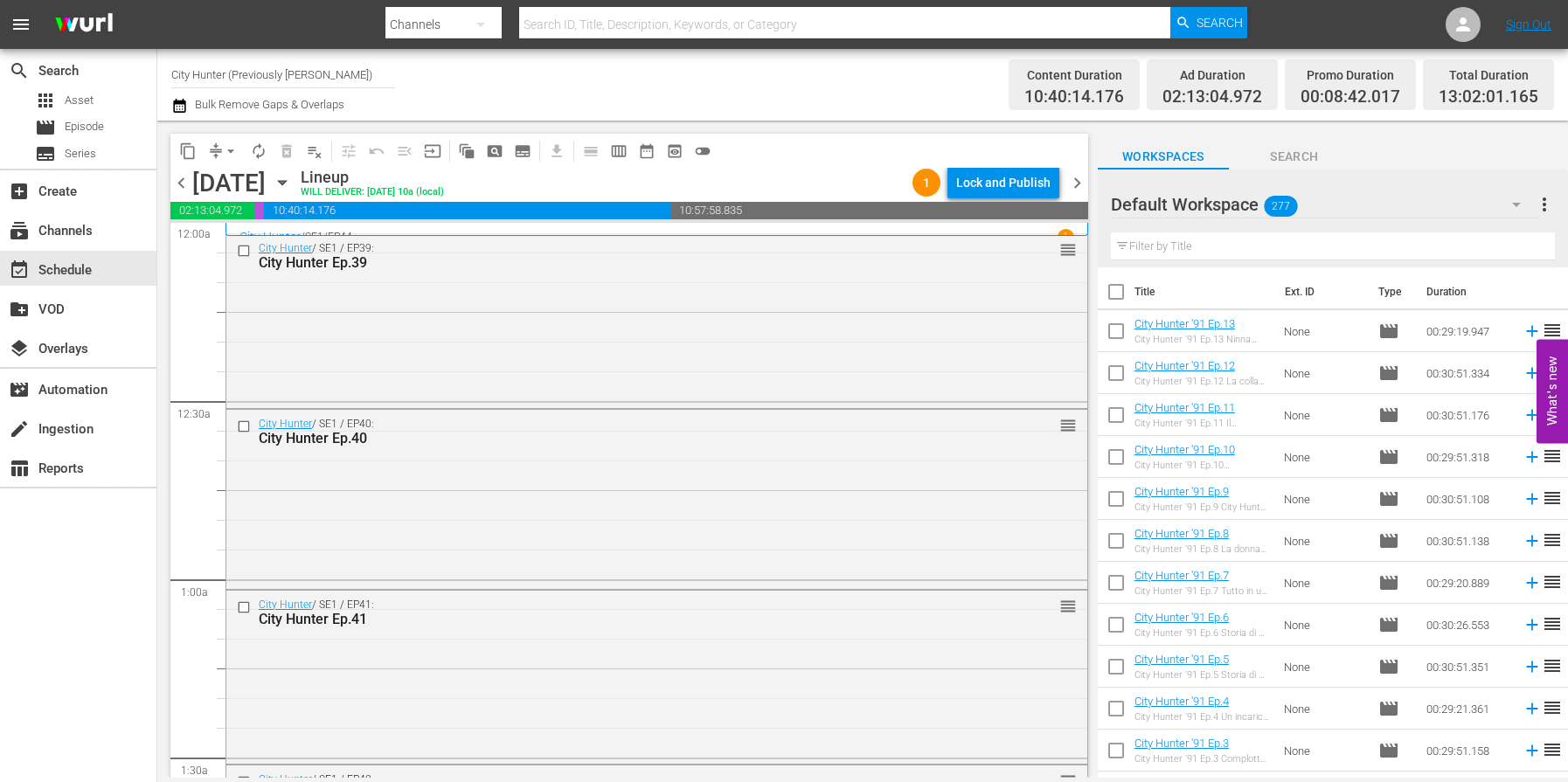
scroll to position [3934, 0]
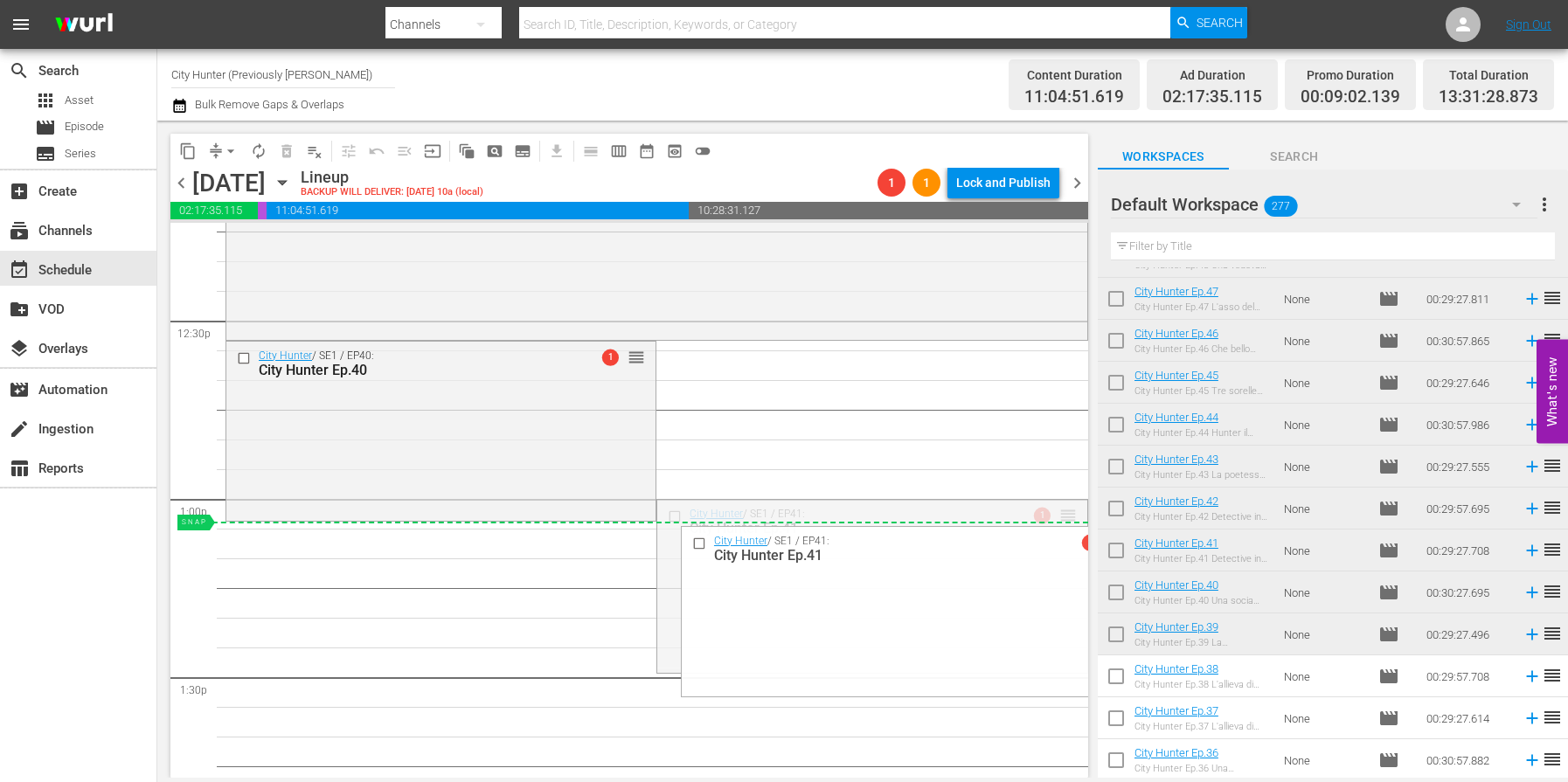
drag, startPoint x: 1069, startPoint y: 512, endPoint x: 1066, endPoint y: 522, distance: 10.4
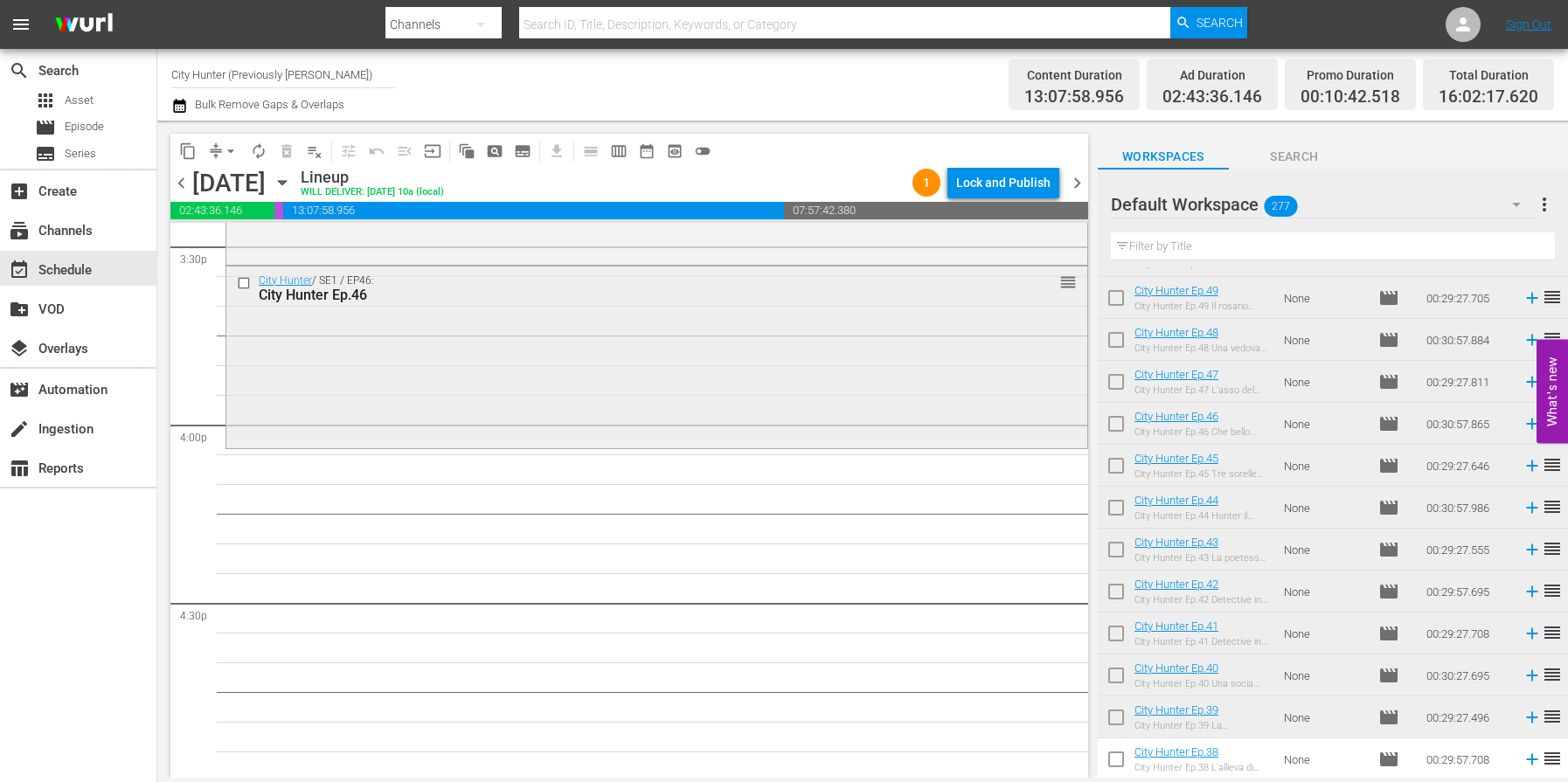
scroll to position [5514, 0]
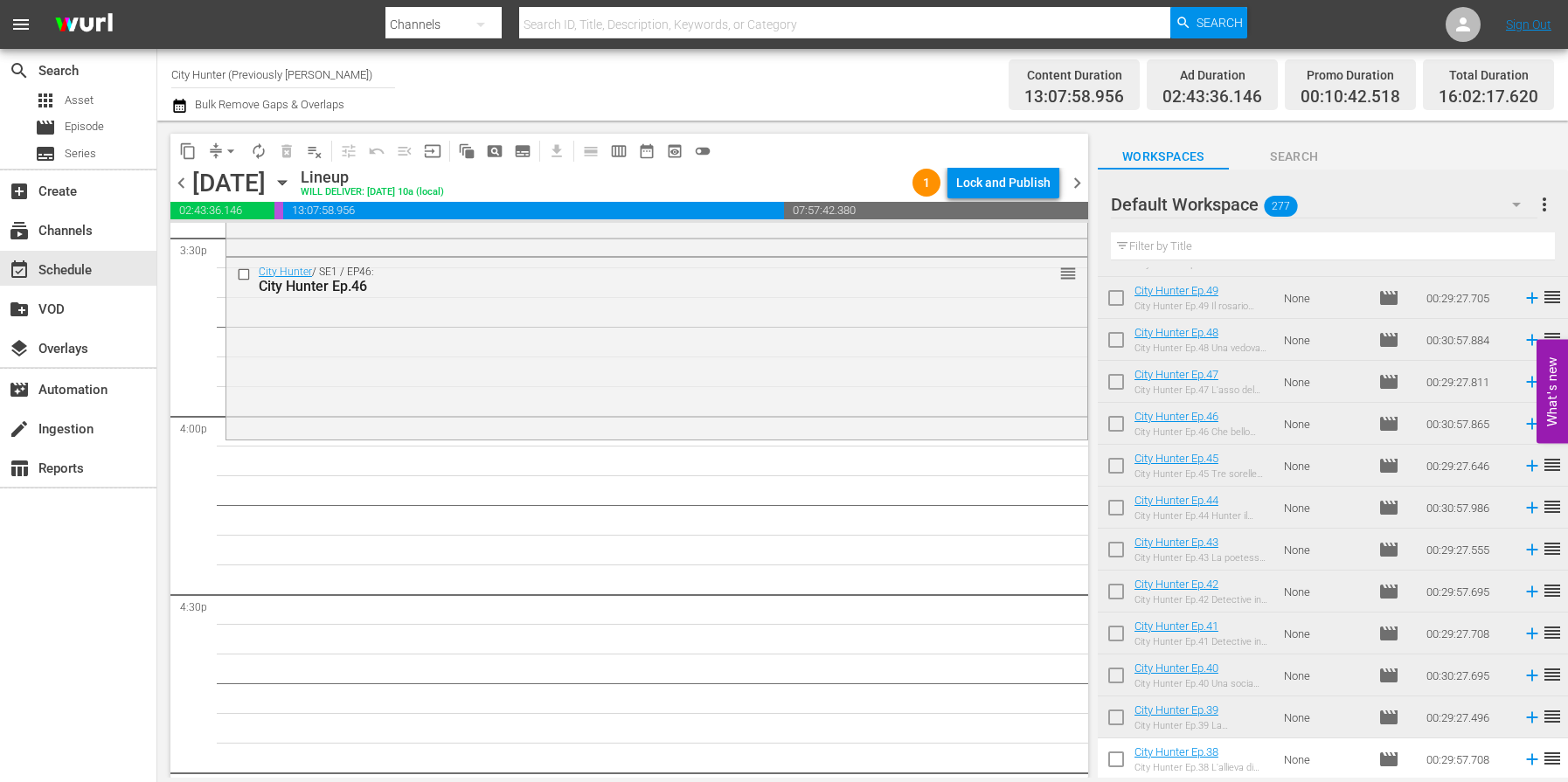
click at [1271, 425] on td "City Hunter Ep.46 City Hunter Ep.46 Che bello rubare" at bounding box center [1206, 423] width 143 height 42
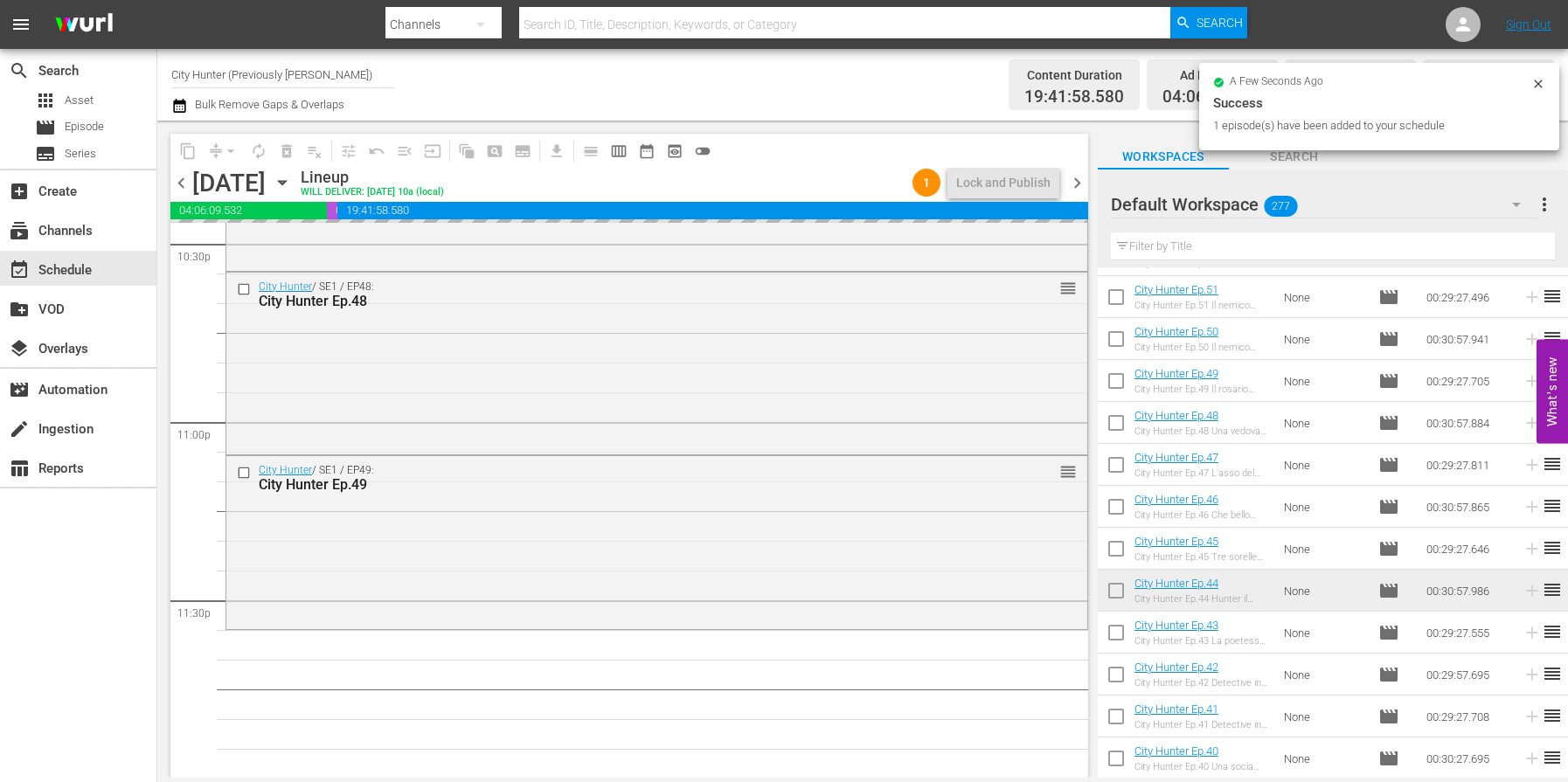
scroll to position [8005, 0]
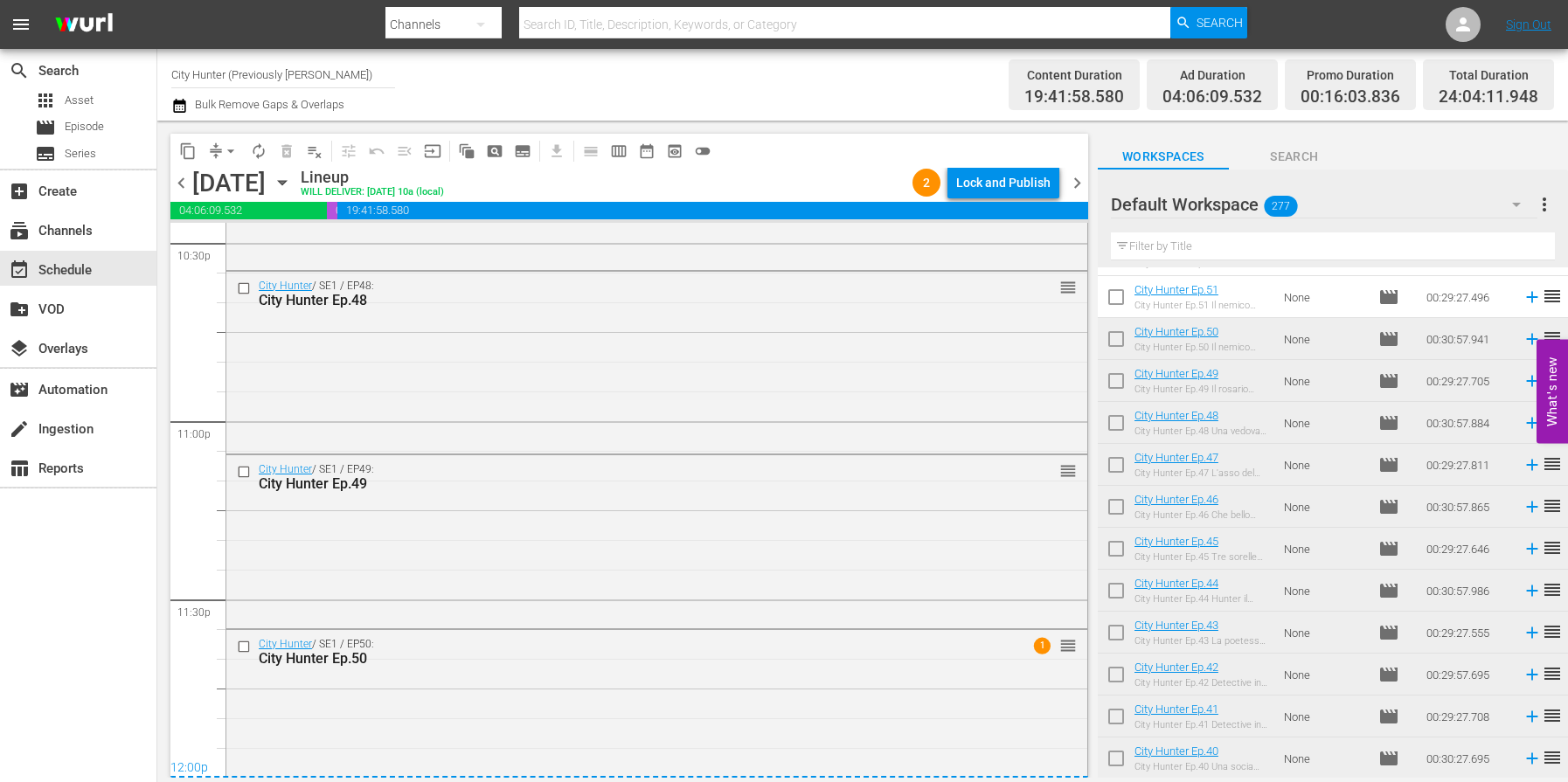
click at [1074, 185] on span "chevron_right" at bounding box center [1077, 183] width 22 height 22
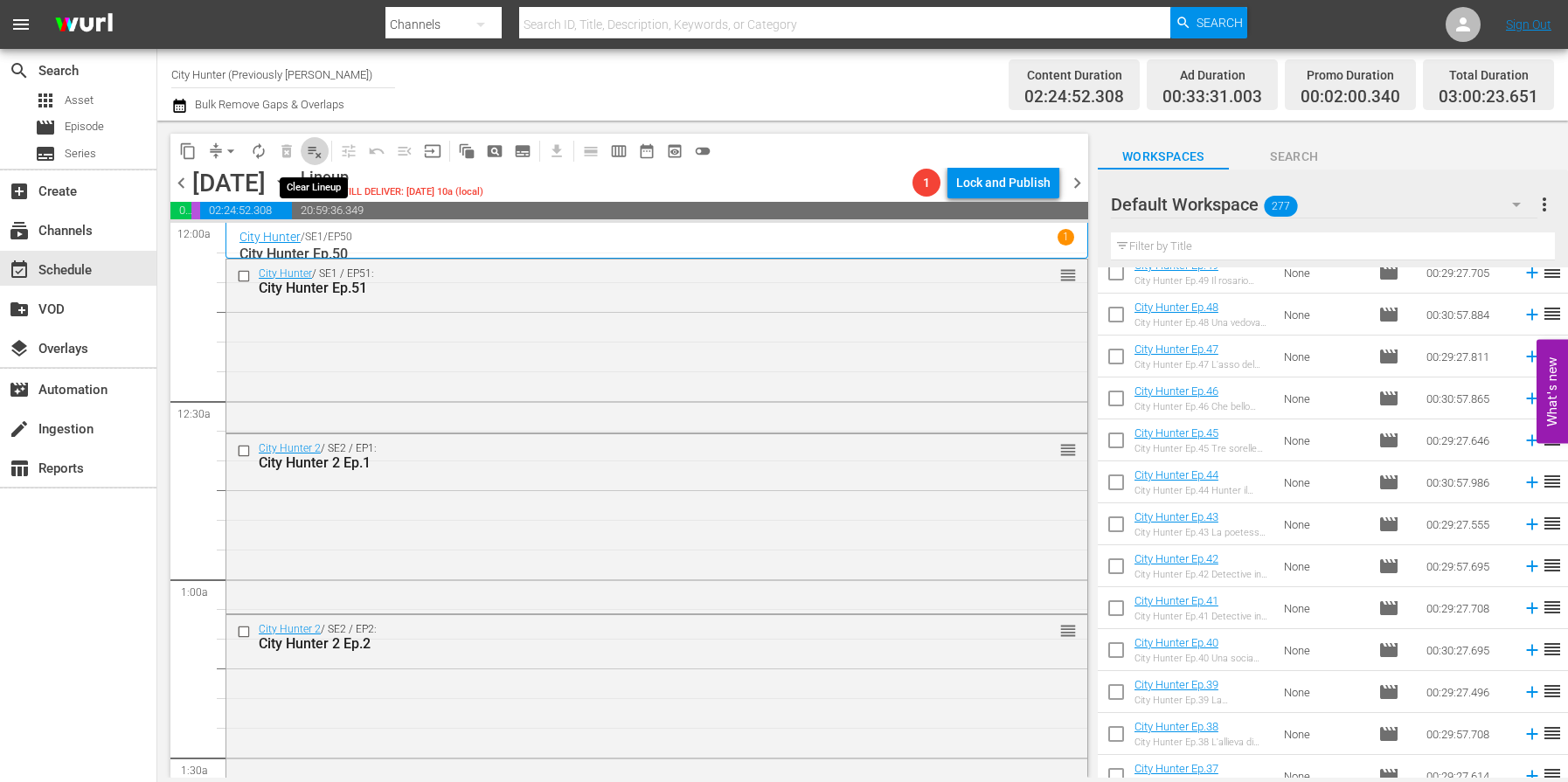
click at [311, 152] on span "playlist_remove_outlined" at bounding box center [314, 151] width 17 height 17
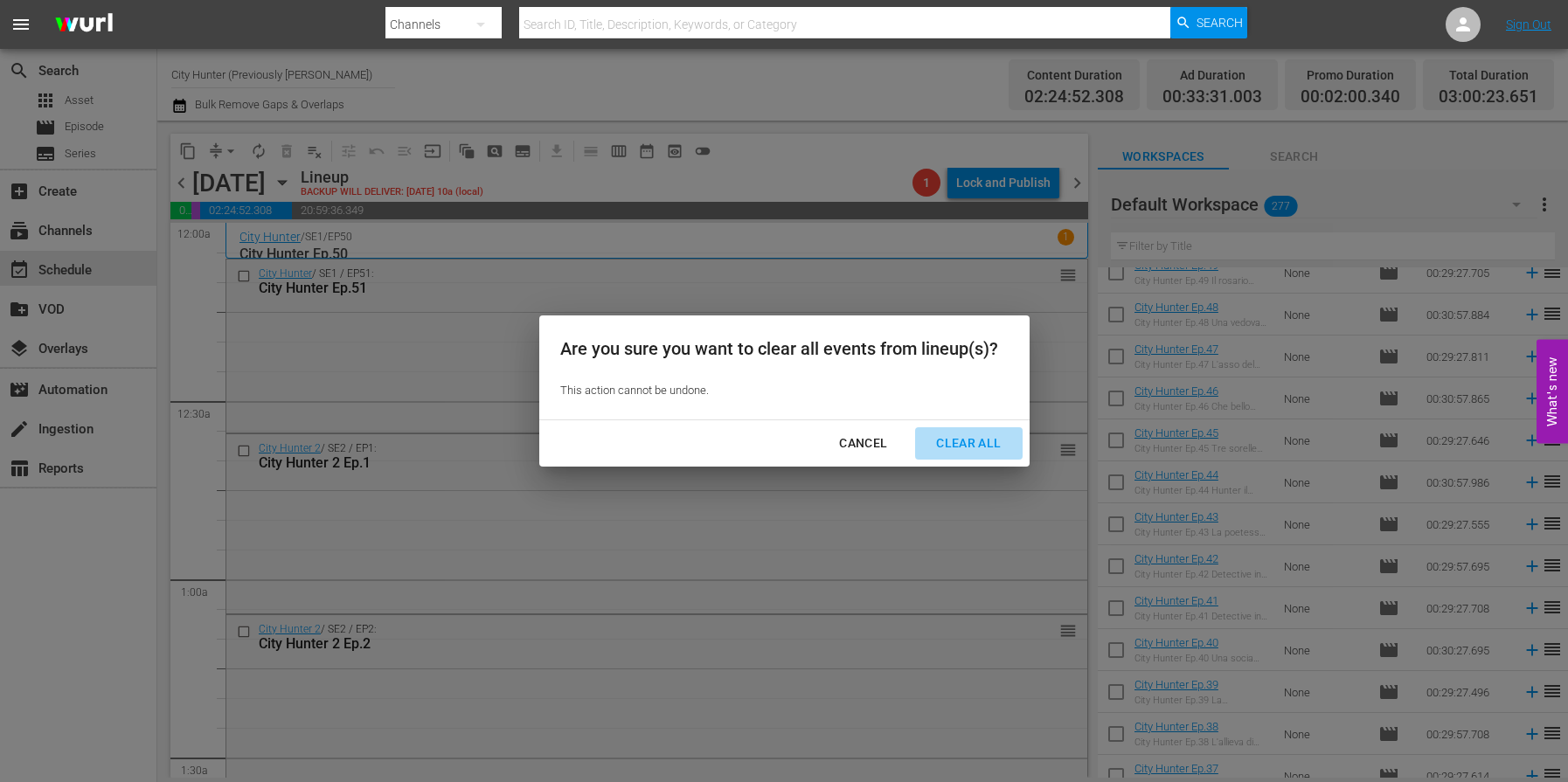
drag, startPoint x: 987, startPoint y: 447, endPoint x: 957, endPoint y: 459, distance: 32.3
click at [987, 447] on div "Clear All" at bounding box center [969, 443] width 93 height 22
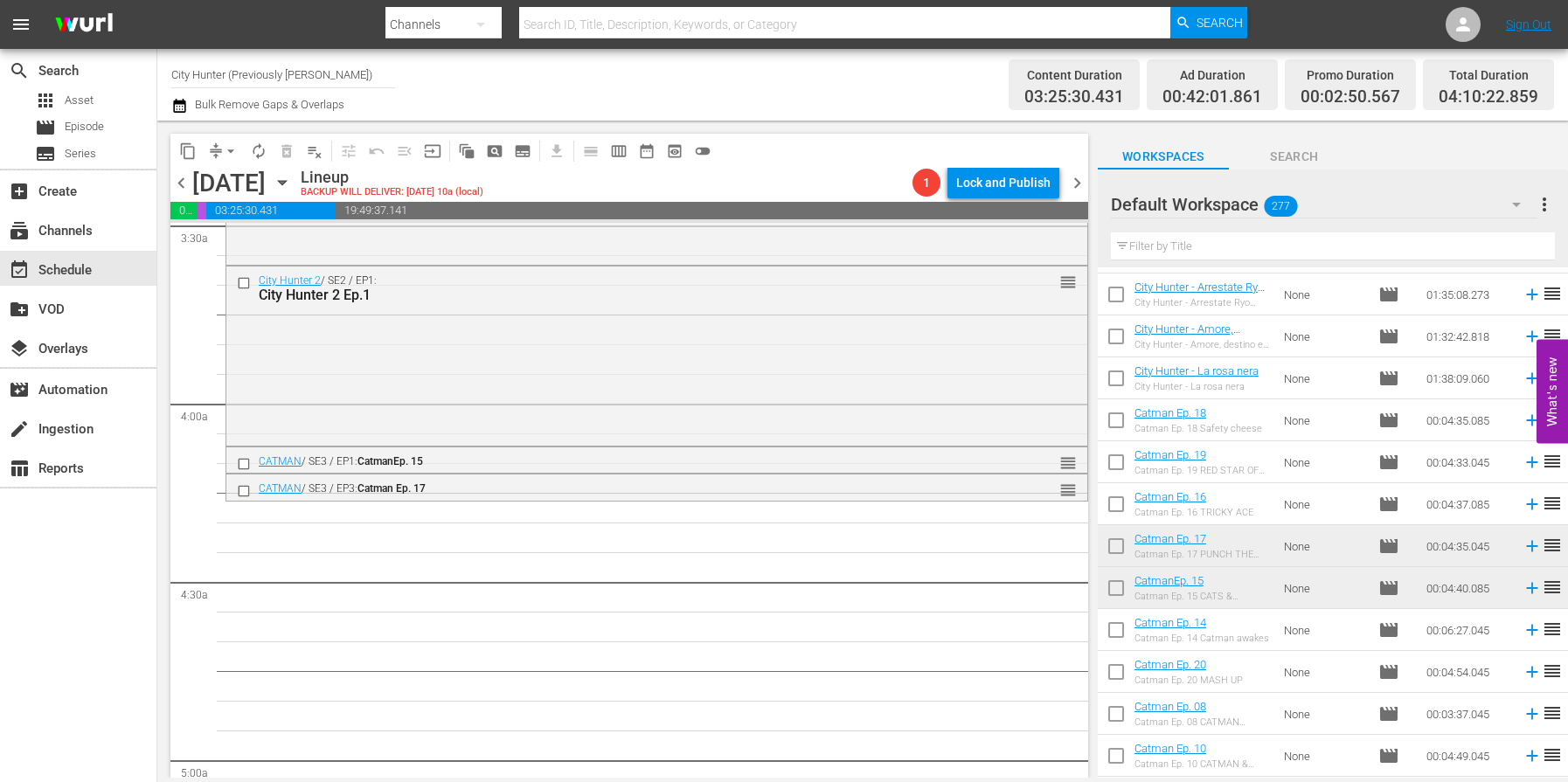
scroll to position [6175, 0]
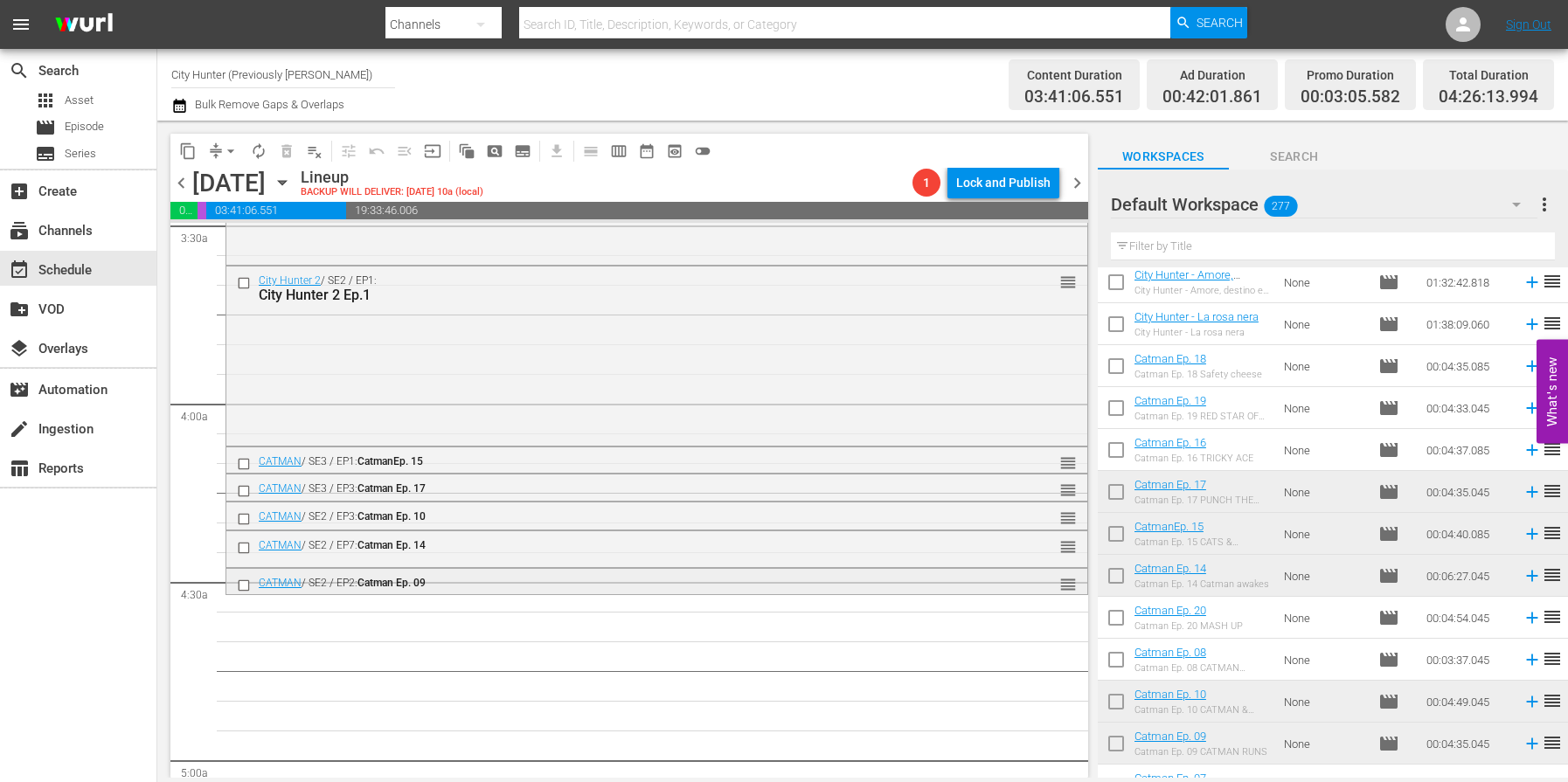
click at [243, 586] on input "checkbox" at bounding box center [245, 585] width 18 height 15
click at [281, 153] on span "delete_forever_outlined" at bounding box center [287, 151] width 17 height 17
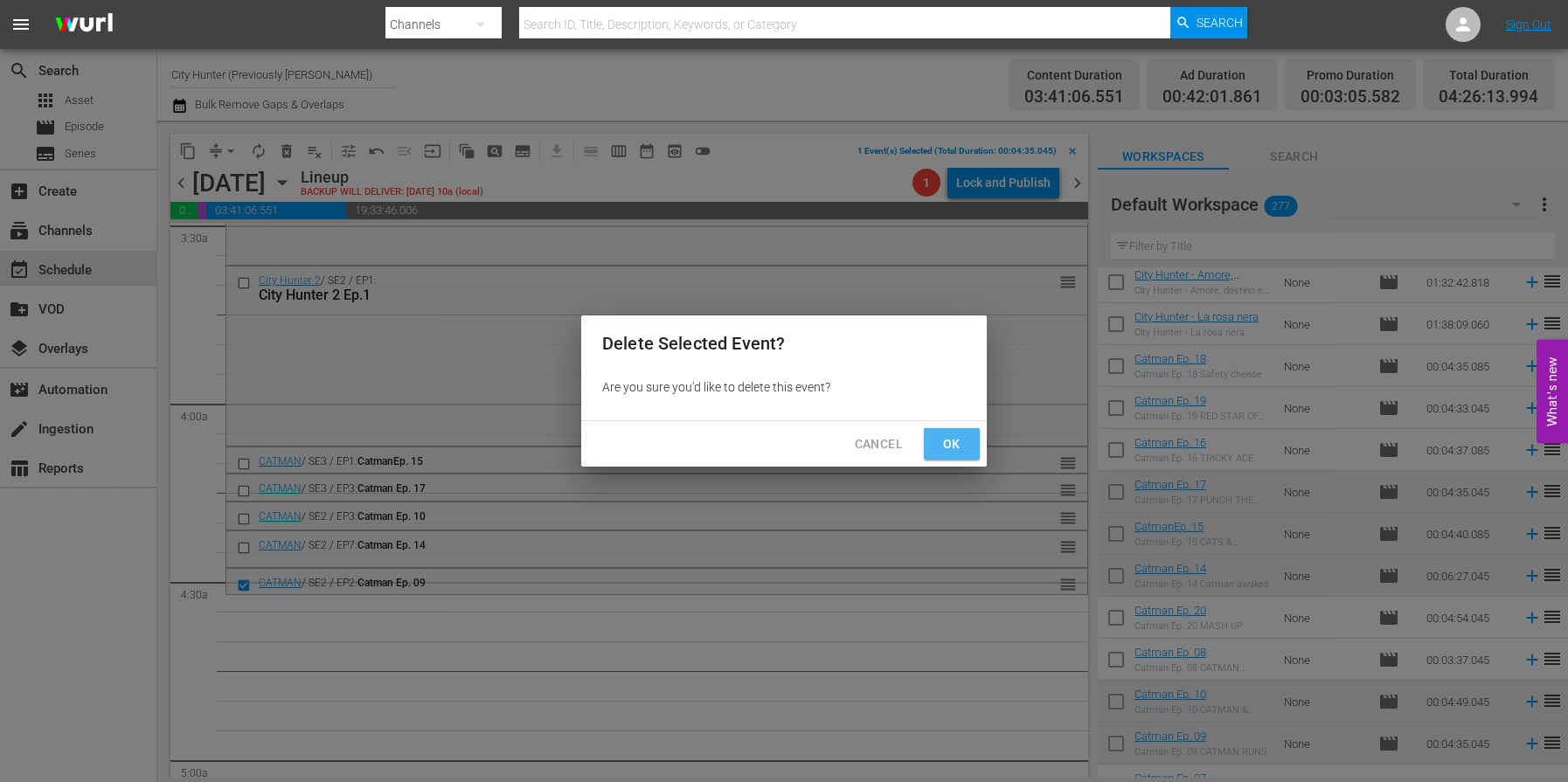
click at [950, 439] on span "Ok" at bounding box center [952, 444] width 28 height 22
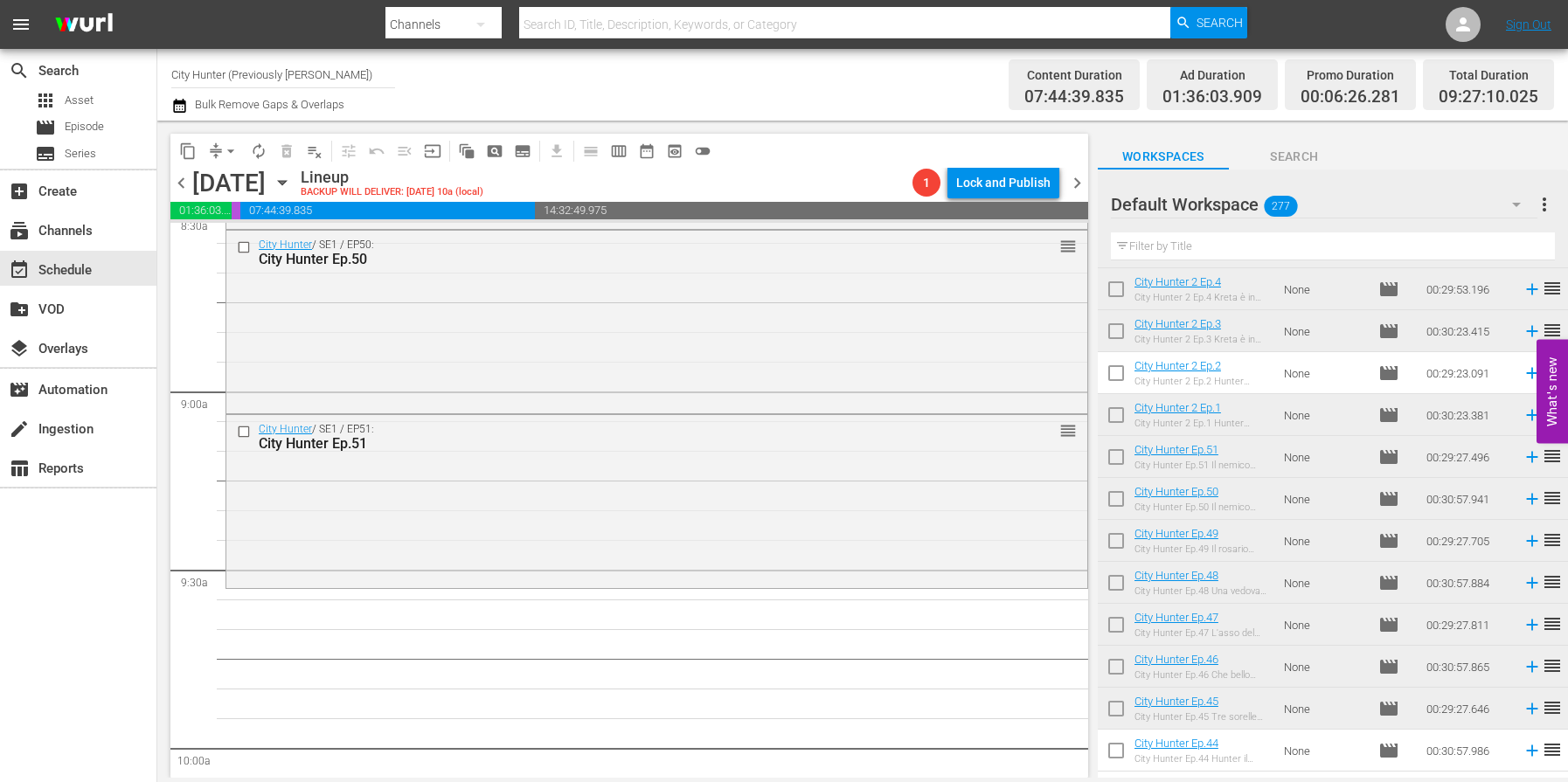
scroll to position [3113, 0]
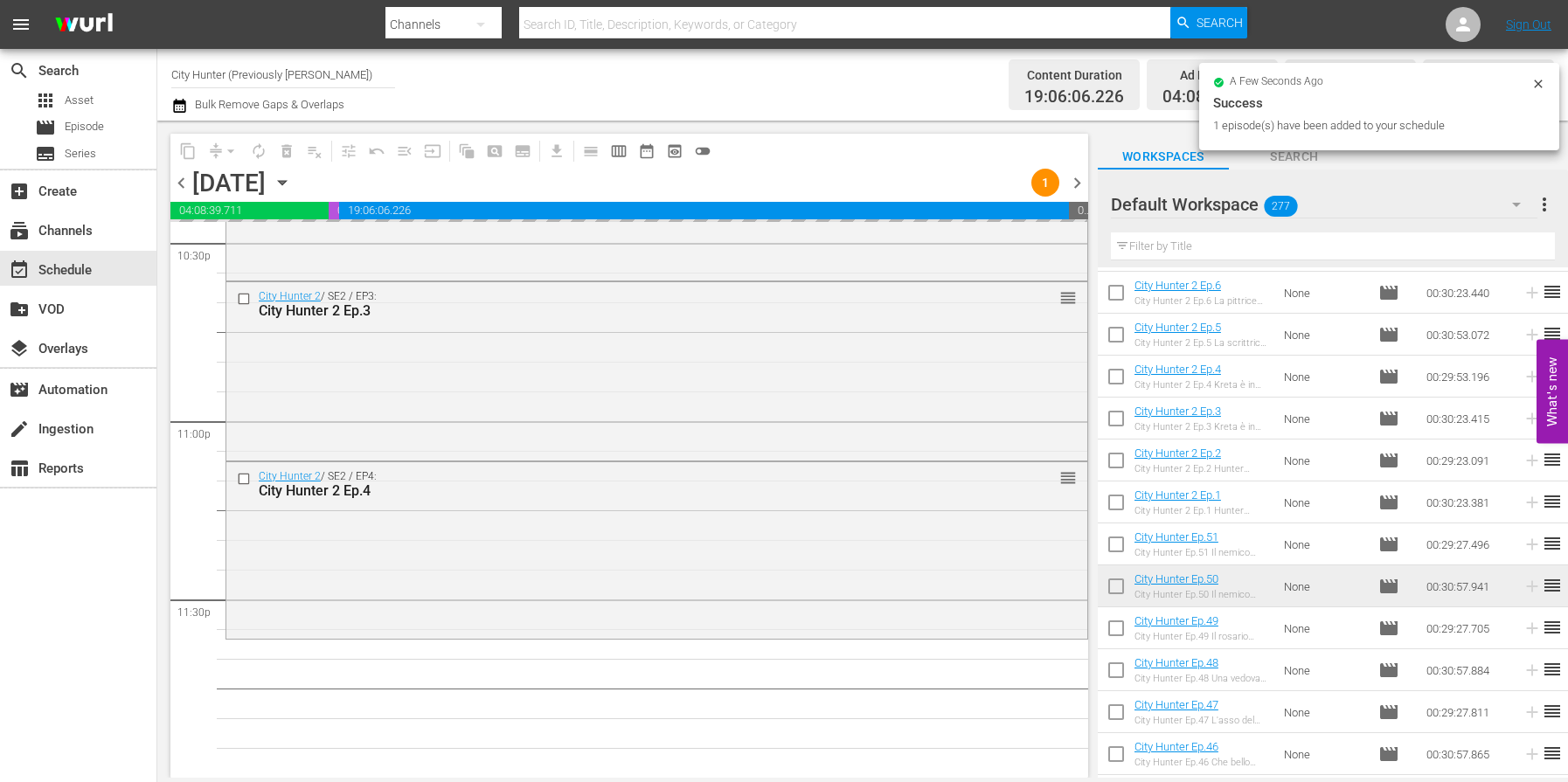
scroll to position [8005, 0]
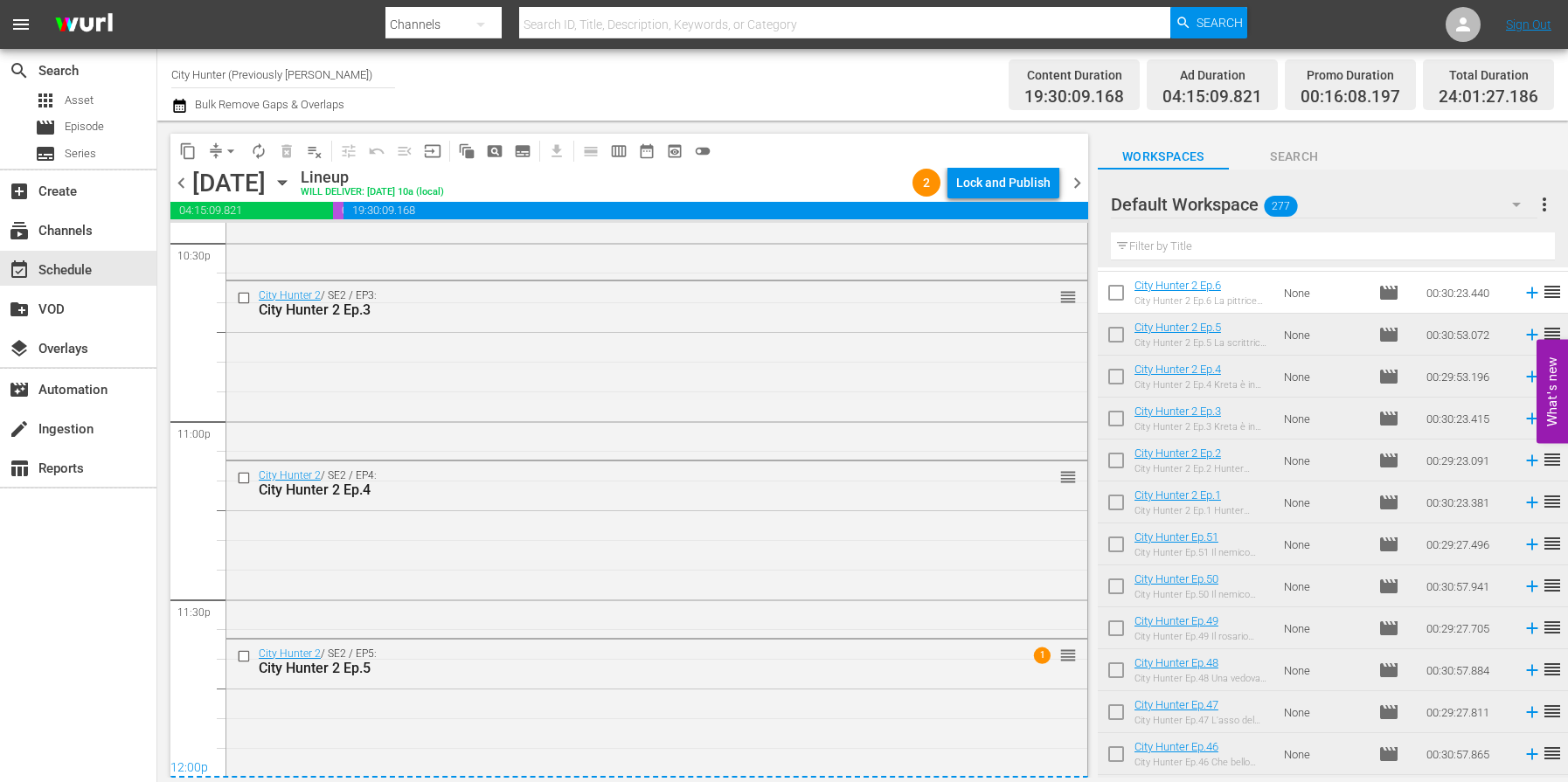
click at [177, 183] on span "chevron_left" at bounding box center [181, 183] width 22 height 22
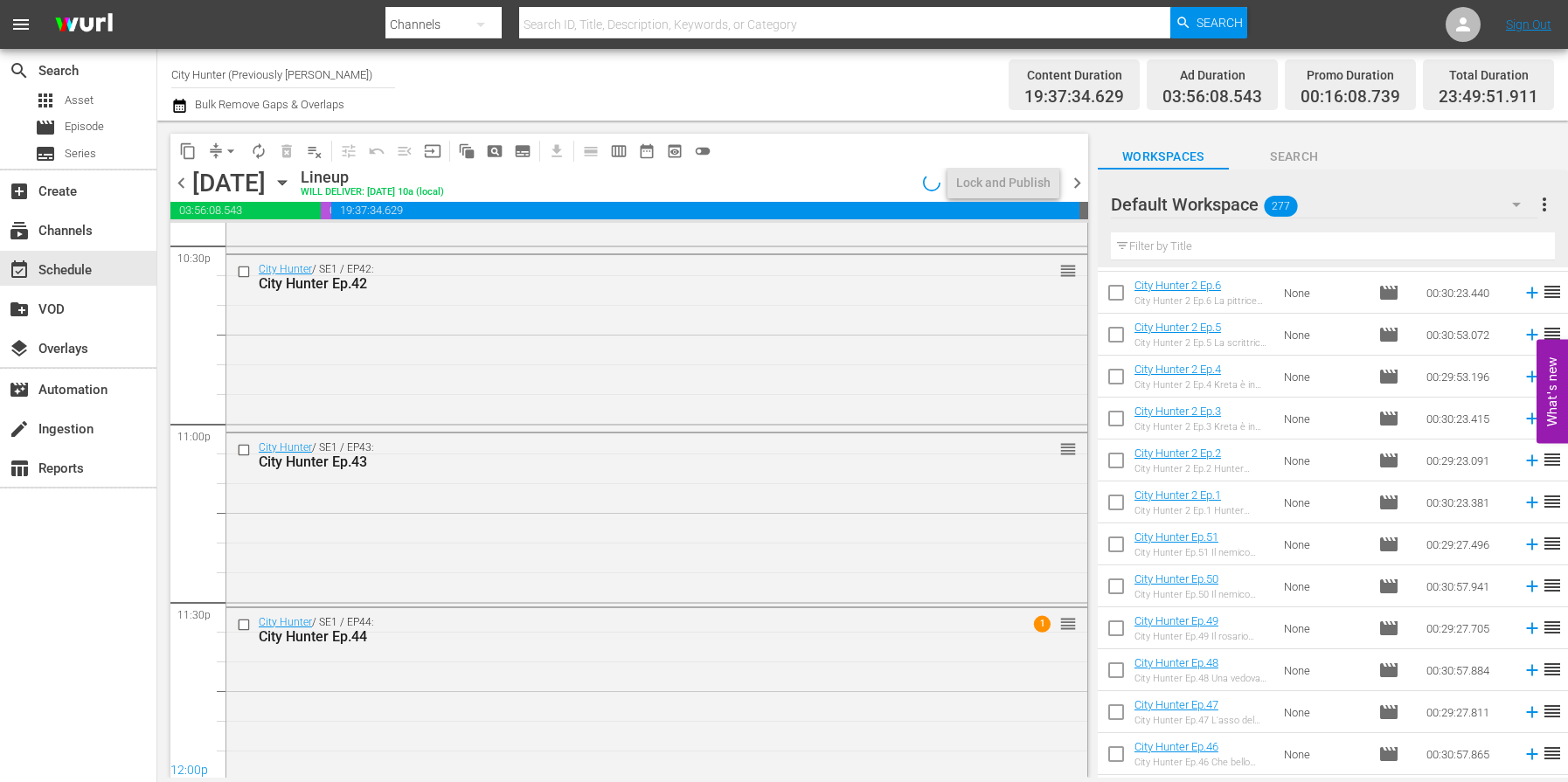
scroll to position [8005, 0]
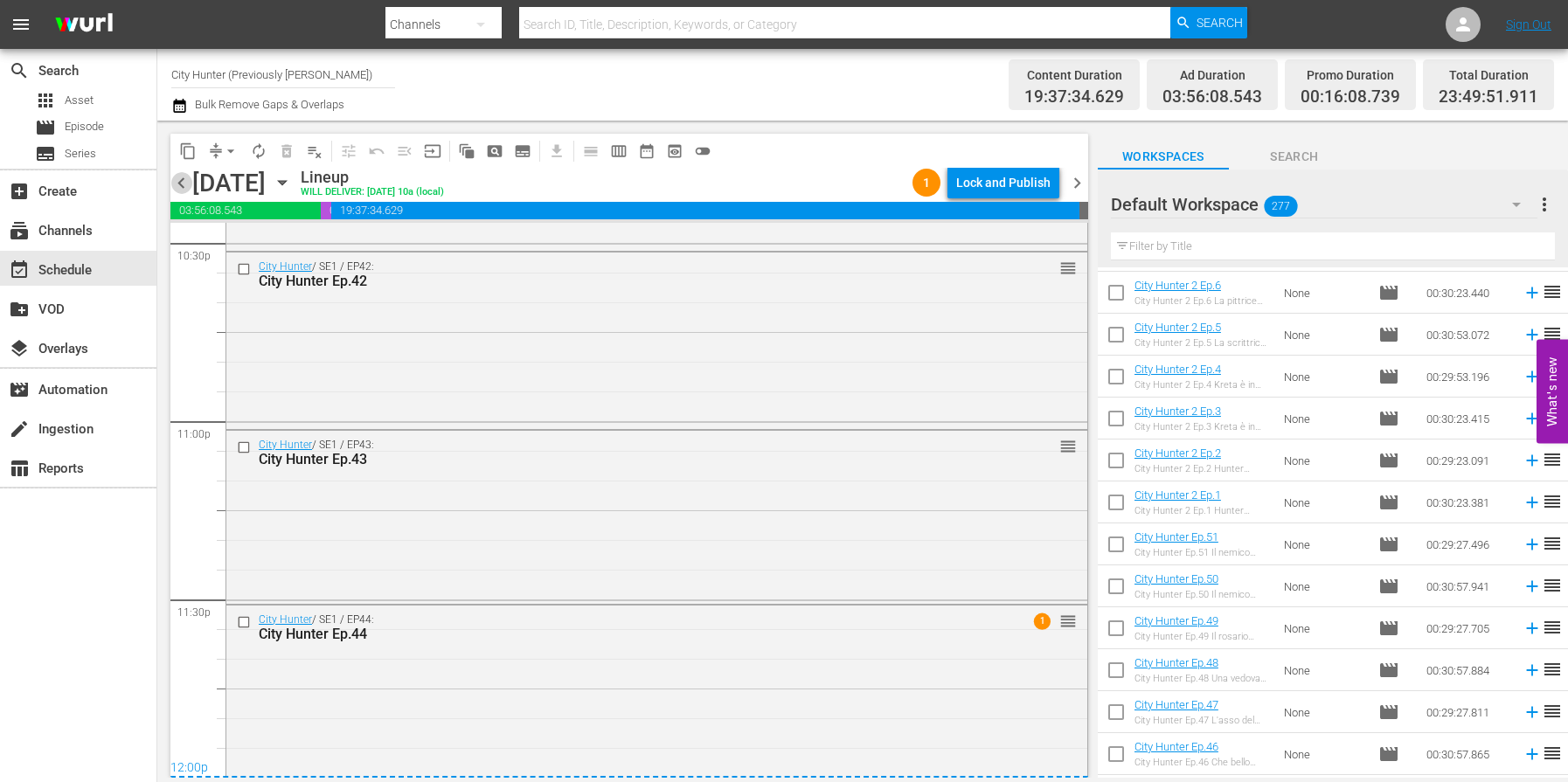
click at [184, 190] on span "chevron_left" at bounding box center [181, 183] width 22 height 22
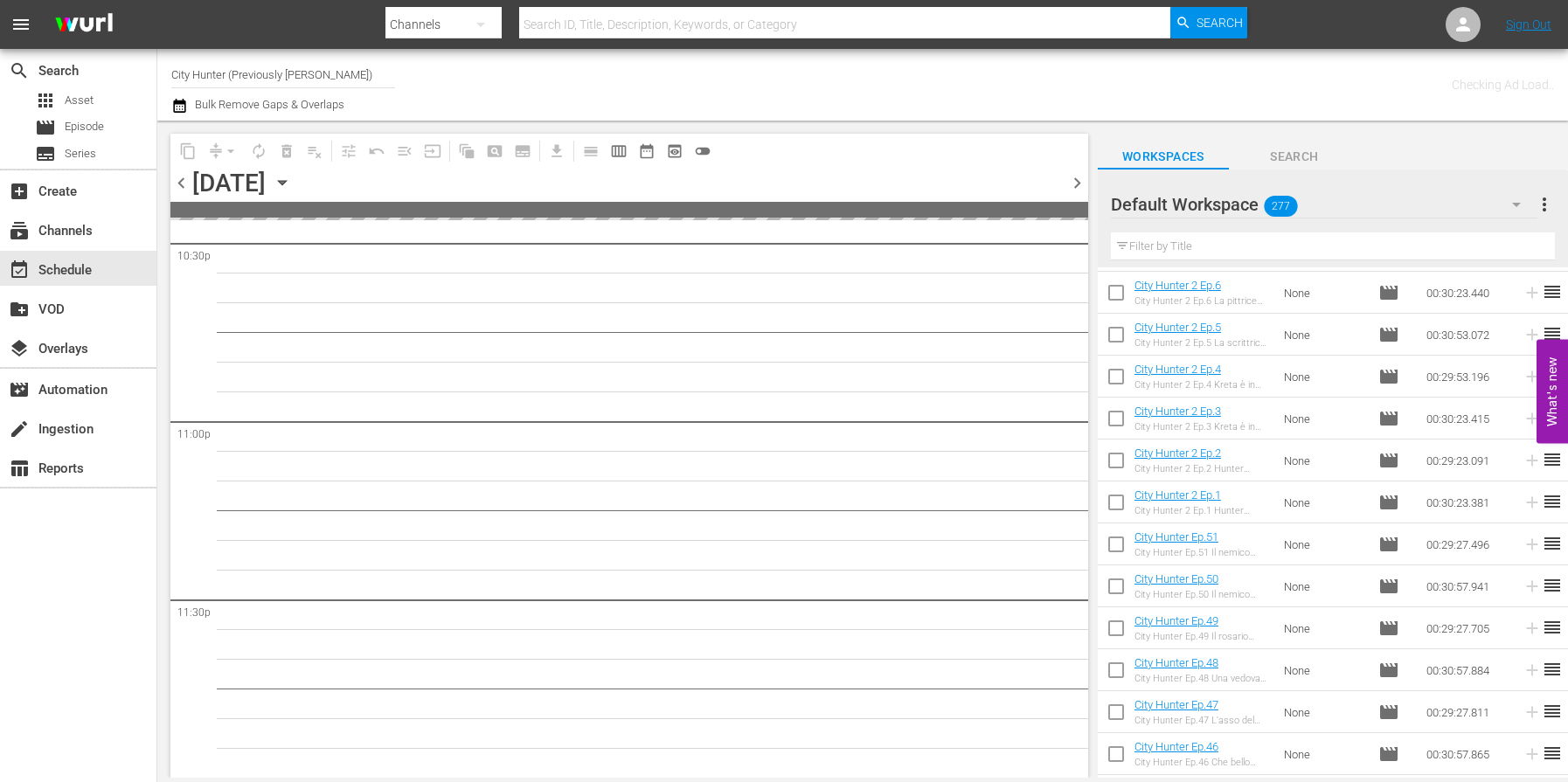
scroll to position [8002, 0]
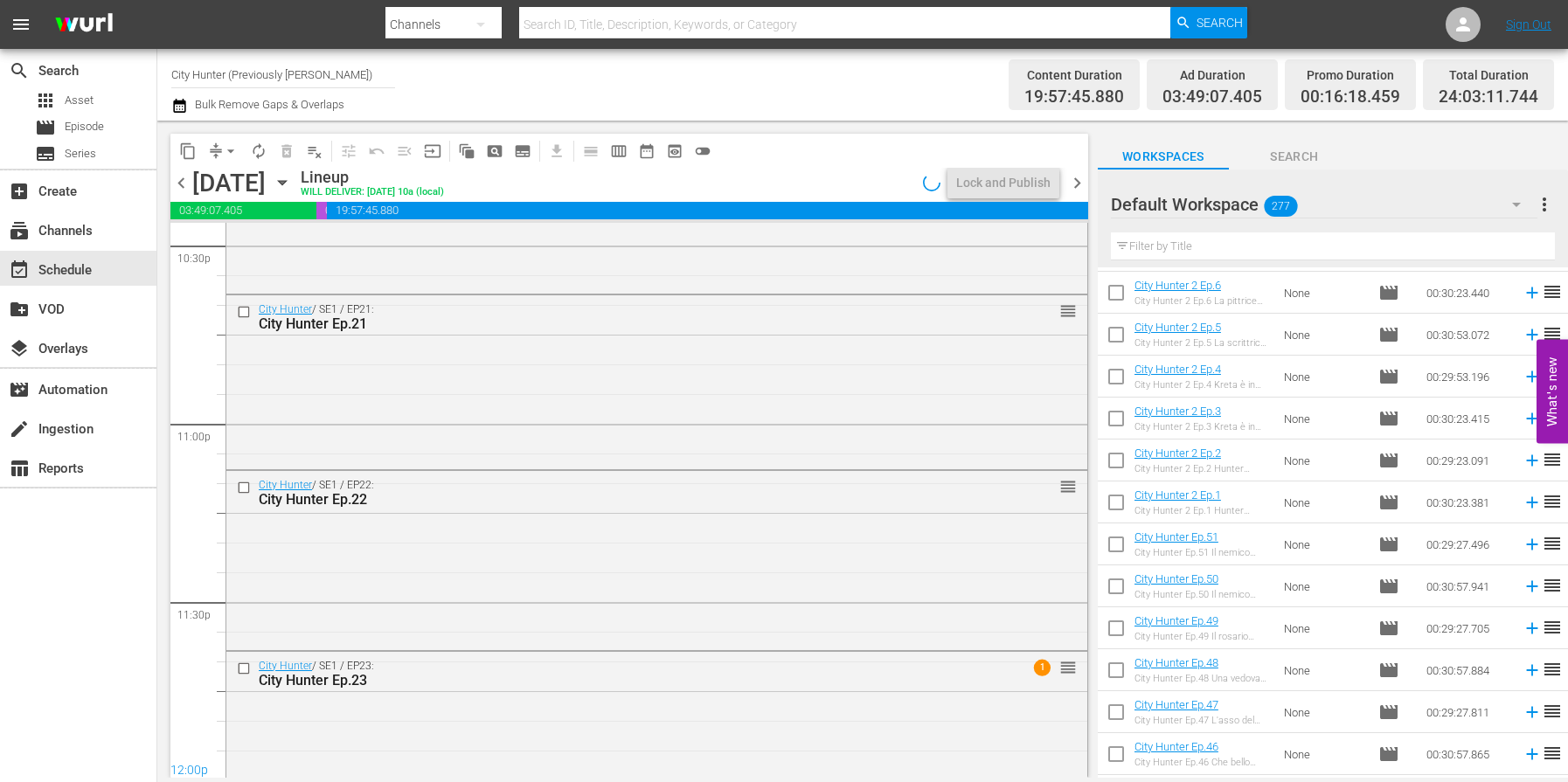
click at [184, 190] on span "chevron_left" at bounding box center [181, 183] width 22 height 22
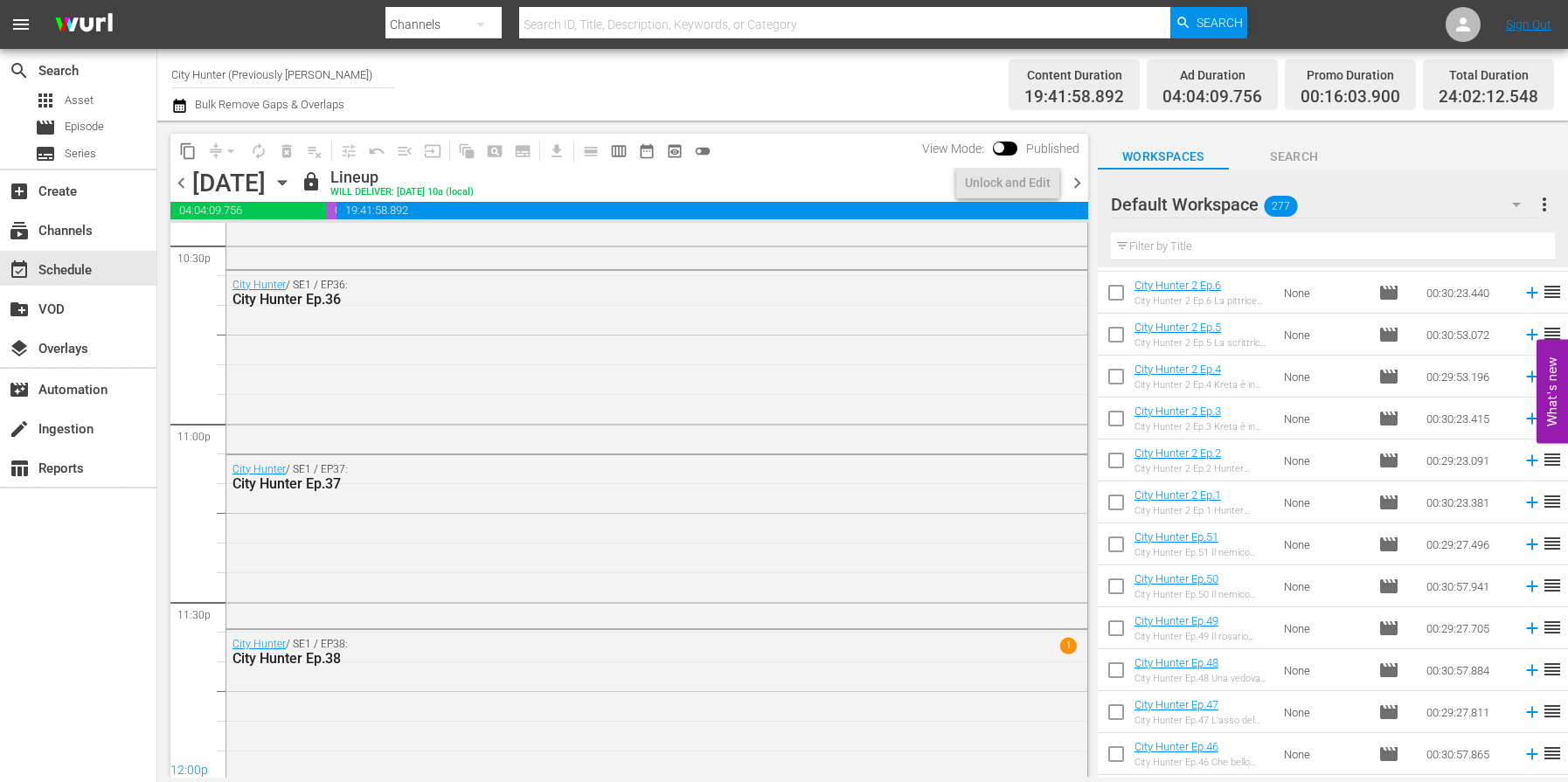
scroll to position [8005, 0]
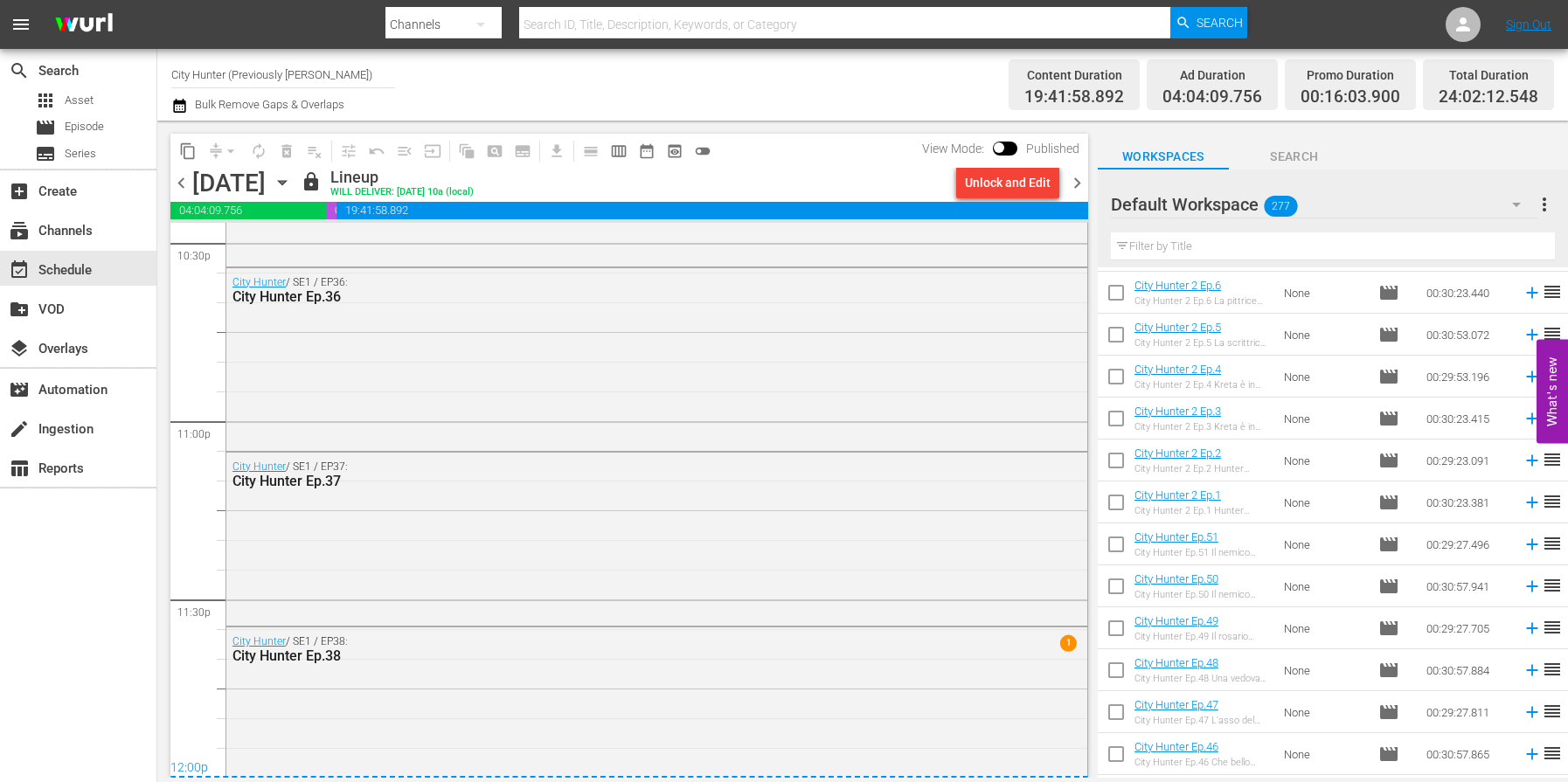
click at [1071, 181] on span "chevron_right" at bounding box center [1077, 183] width 22 height 22
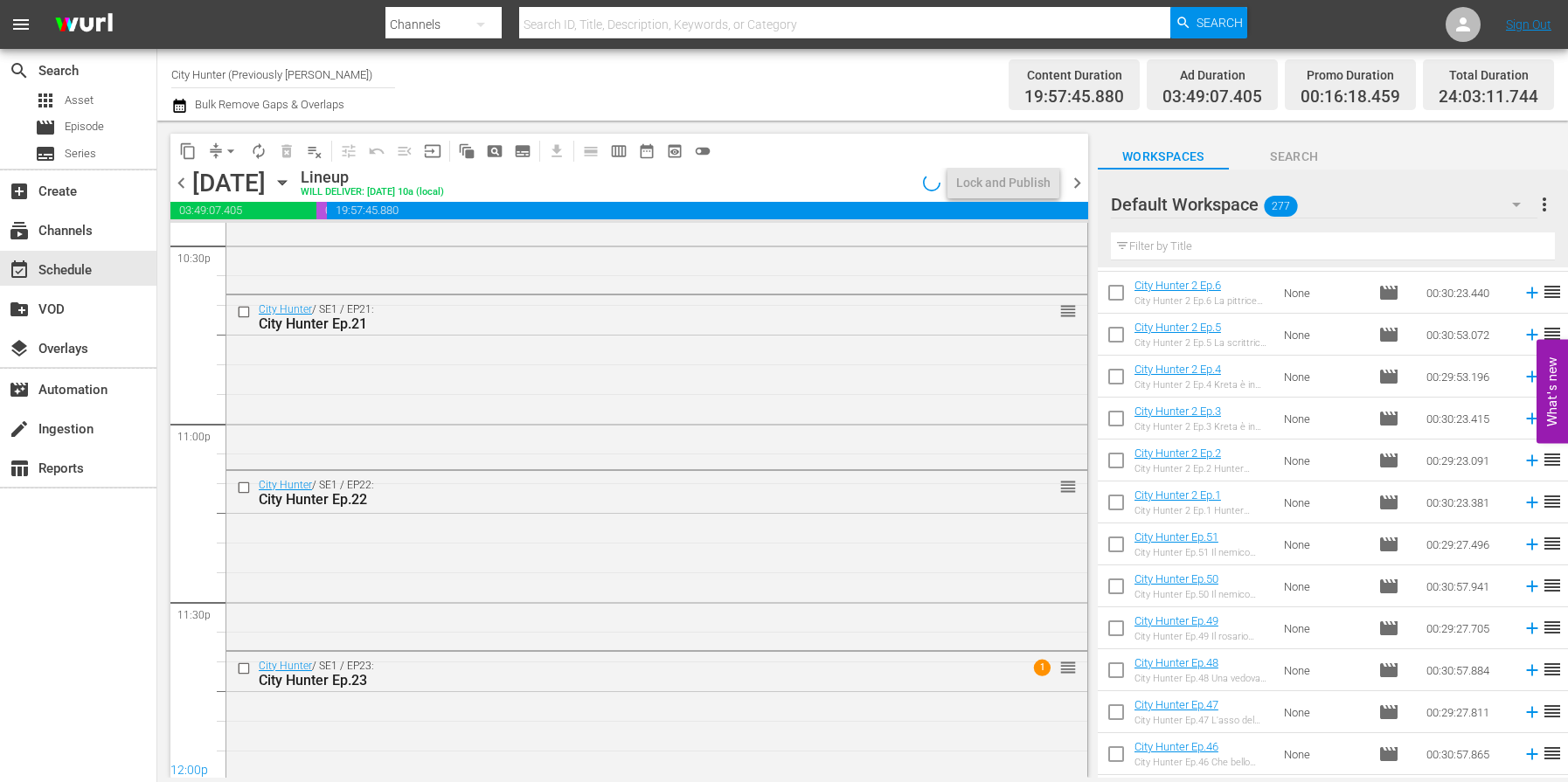
scroll to position [8005, 0]
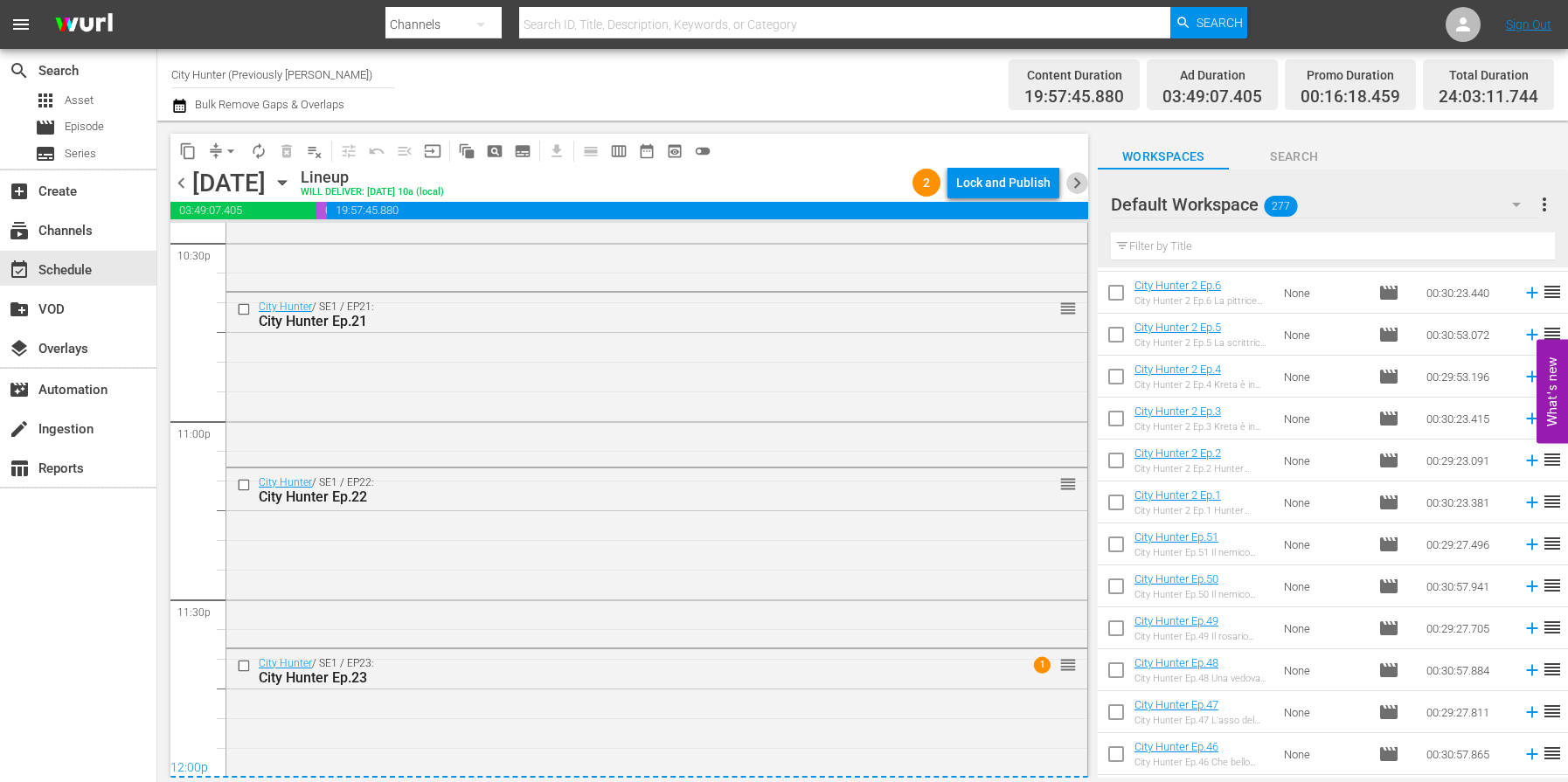
click at [1071, 181] on span "chevron_right" at bounding box center [1077, 183] width 22 height 22
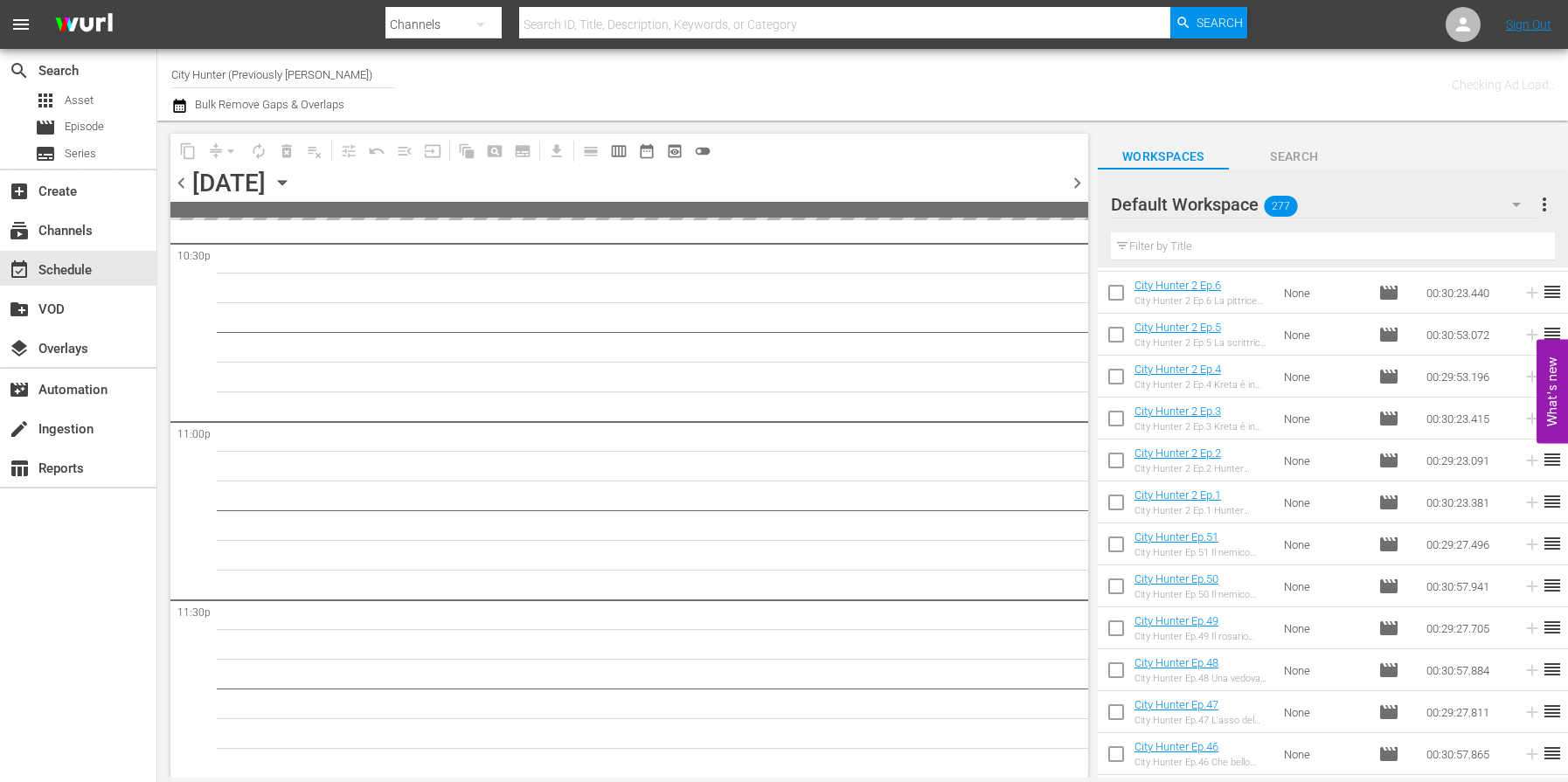
scroll to position [8002, 0]
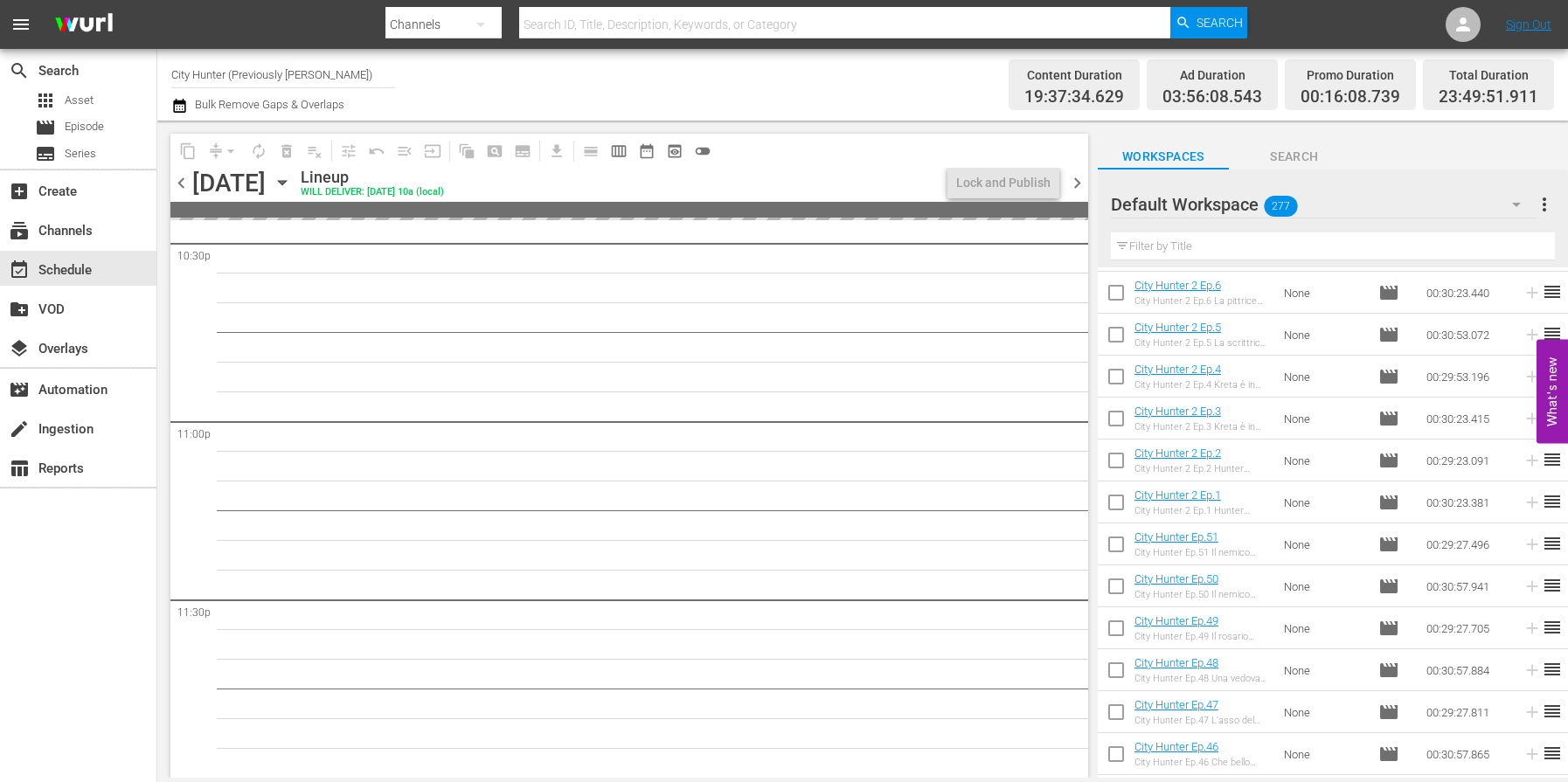
click at [1071, 181] on span "chevron_right" at bounding box center [1077, 183] width 22 height 22
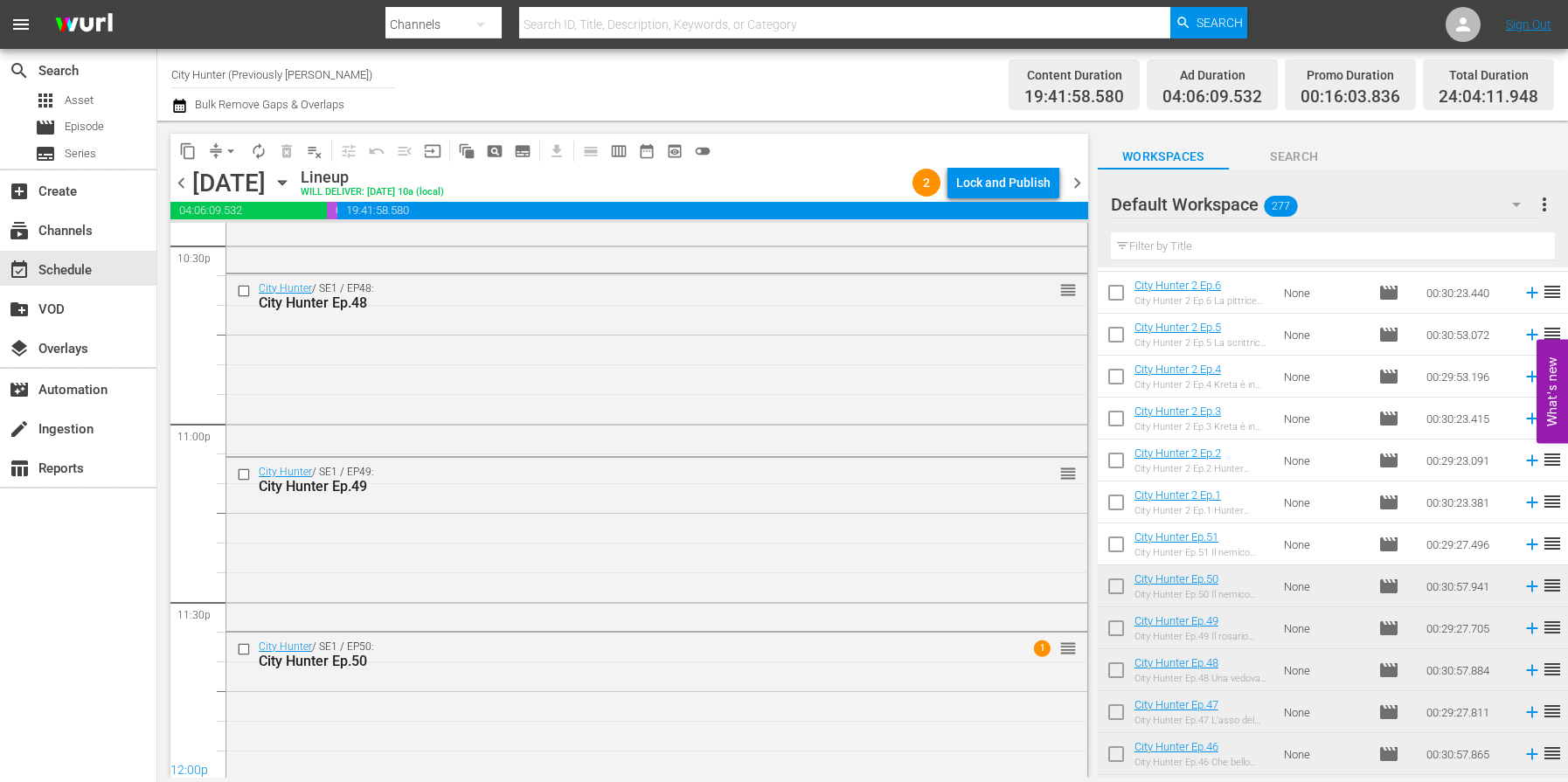
scroll to position [8005, 0]
click at [1071, 181] on span "chevron_right" at bounding box center [1077, 183] width 22 height 22
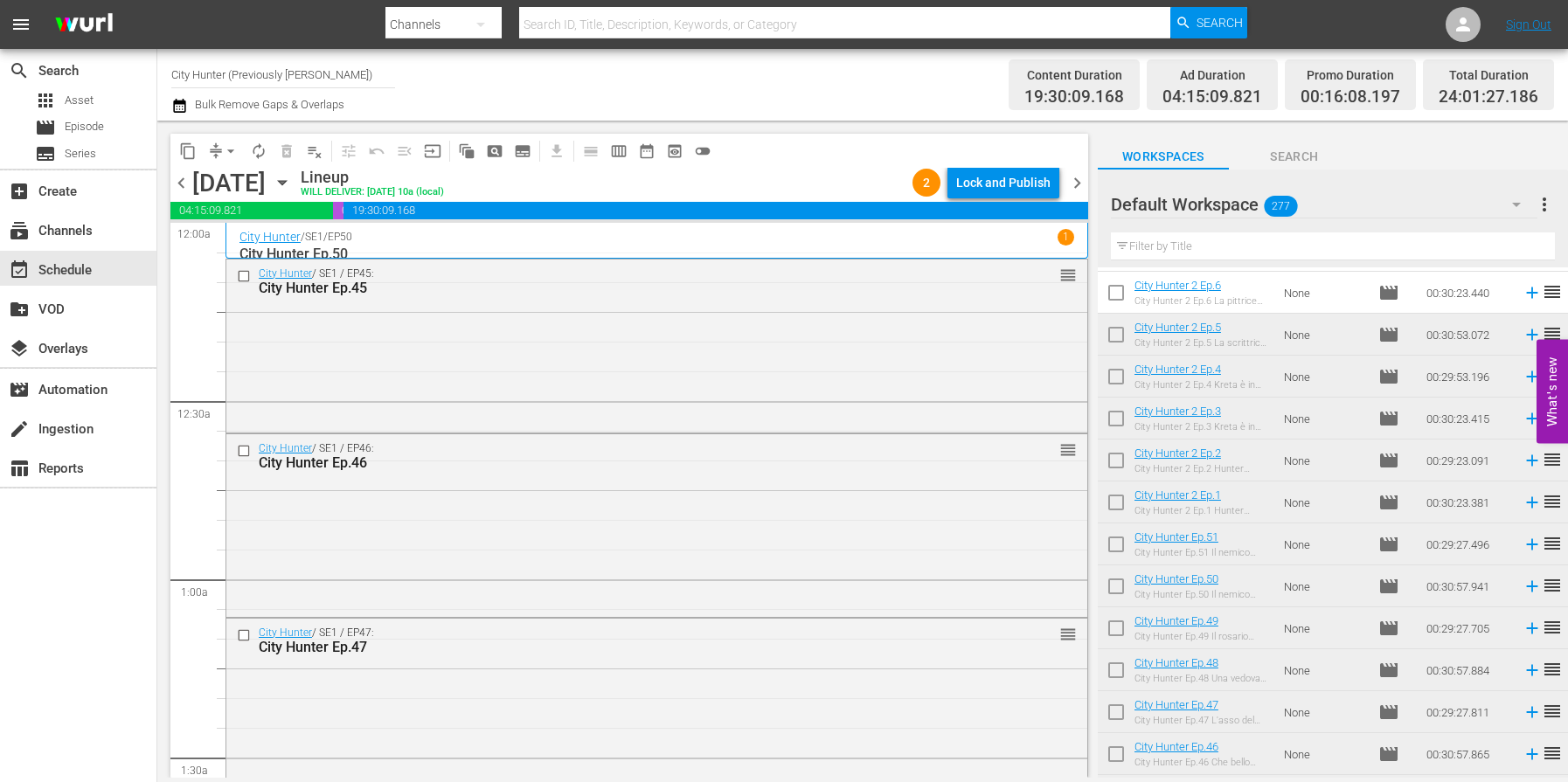
click at [1077, 183] on span "chevron_right" at bounding box center [1077, 183] width 22 height 22
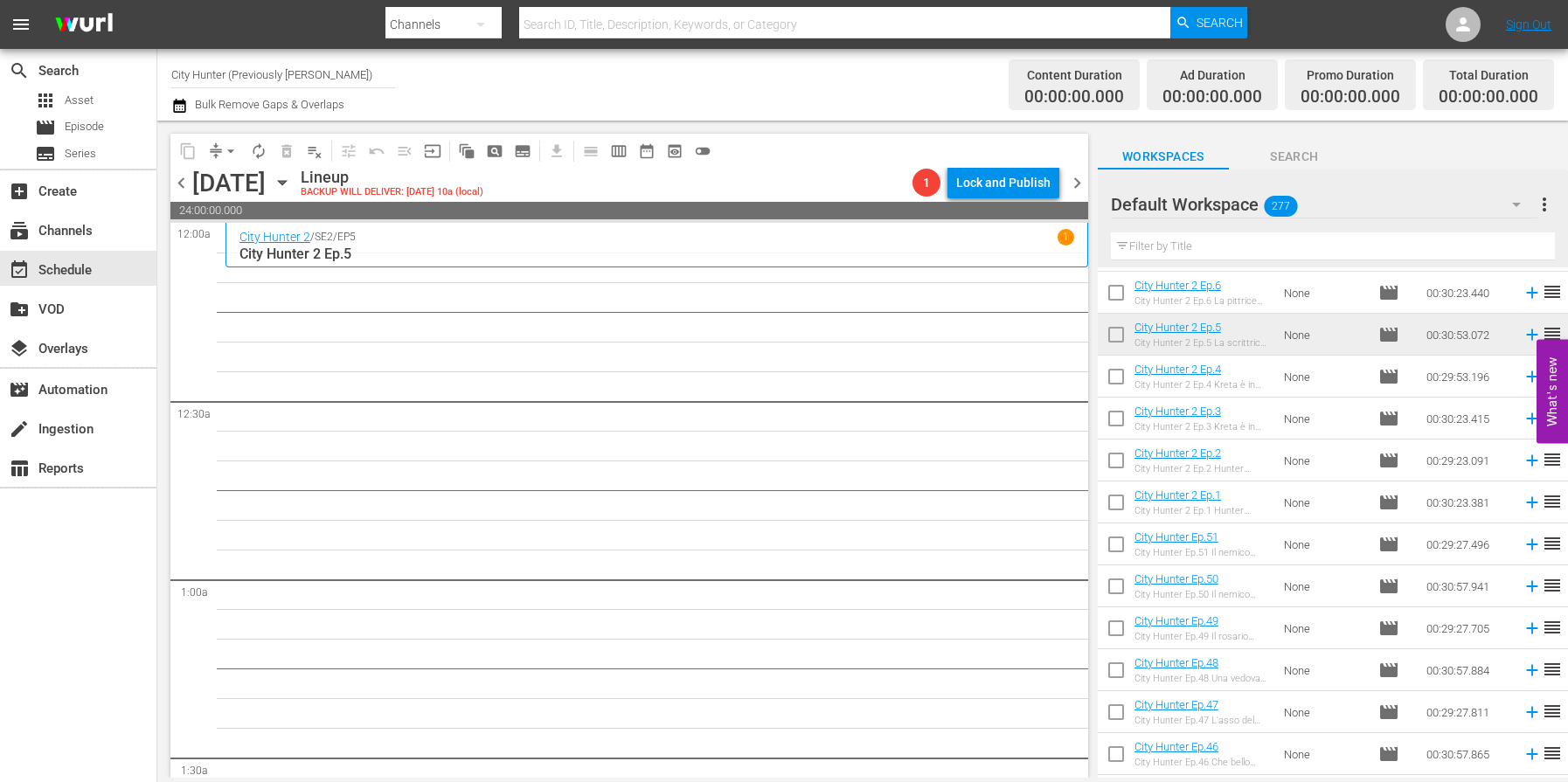
click at [183, 183] on span "chevron_left" at bounding box center [181, 183] width 22 height 22
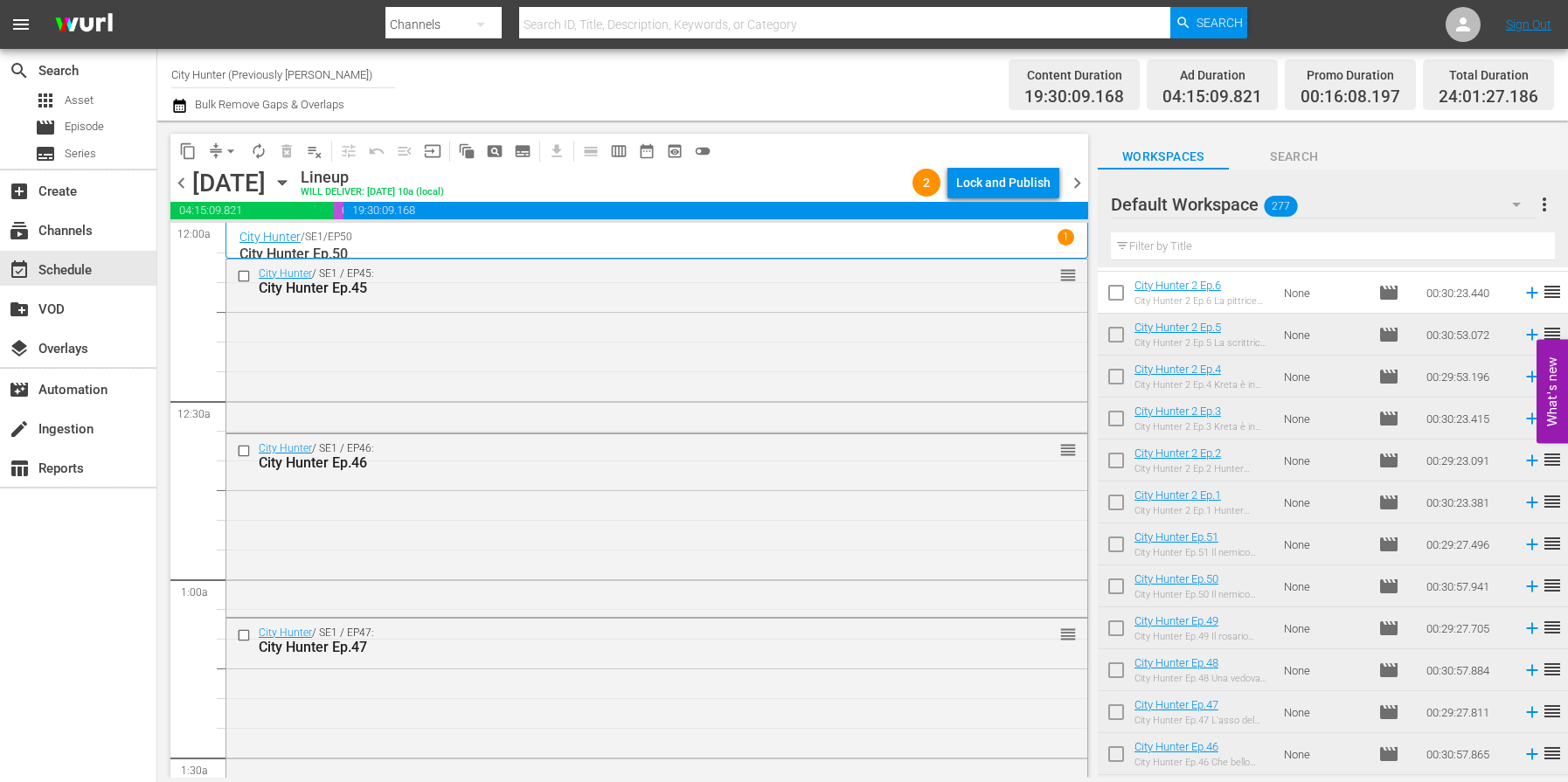
click at [1080, 186] on span "chevron_right" at bounding box center [1077, 183] width 22 height 22
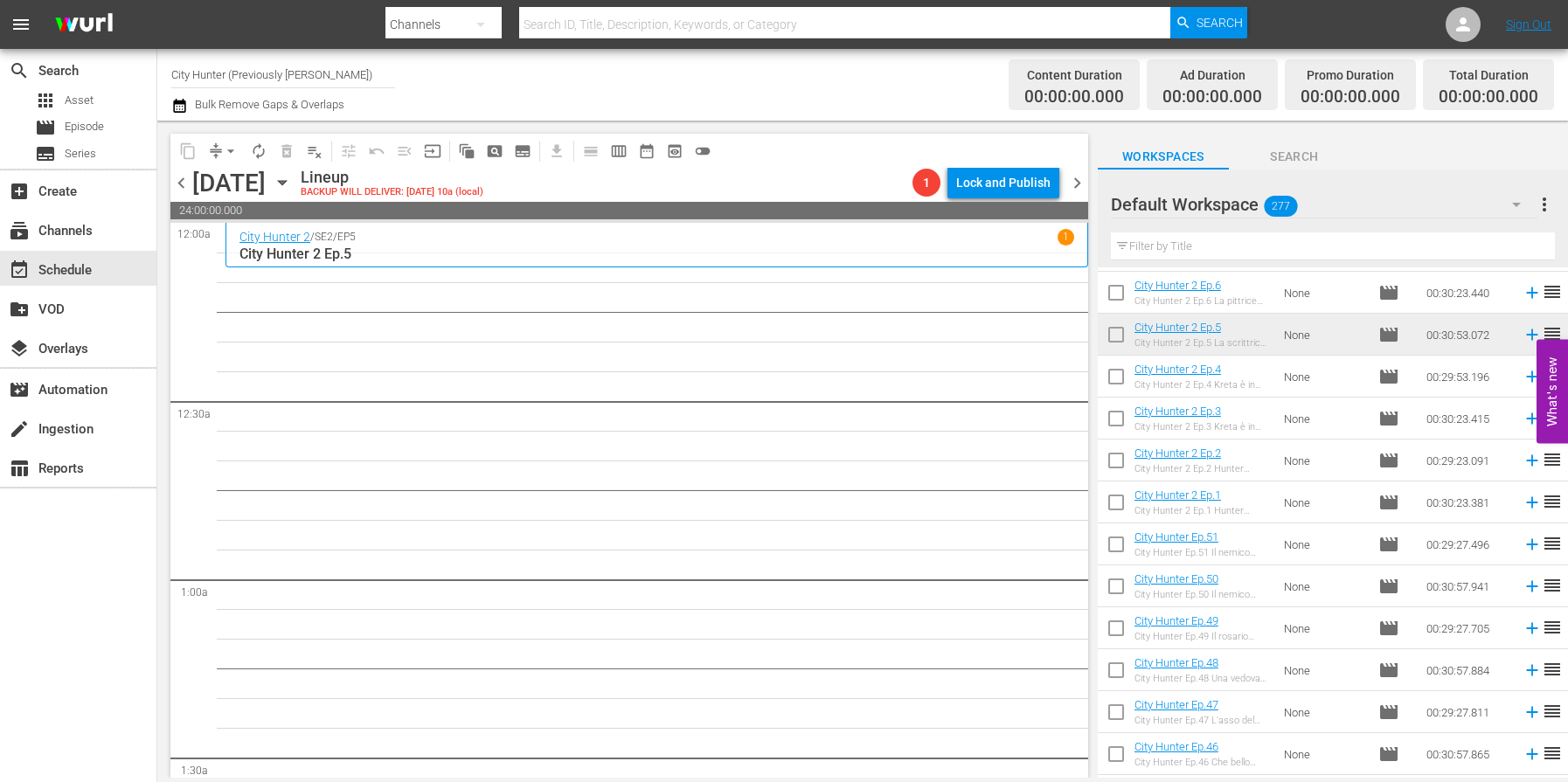
click at [181, 185] on span "chevron_left" at bounding box center [181, 183] width 22 height 22
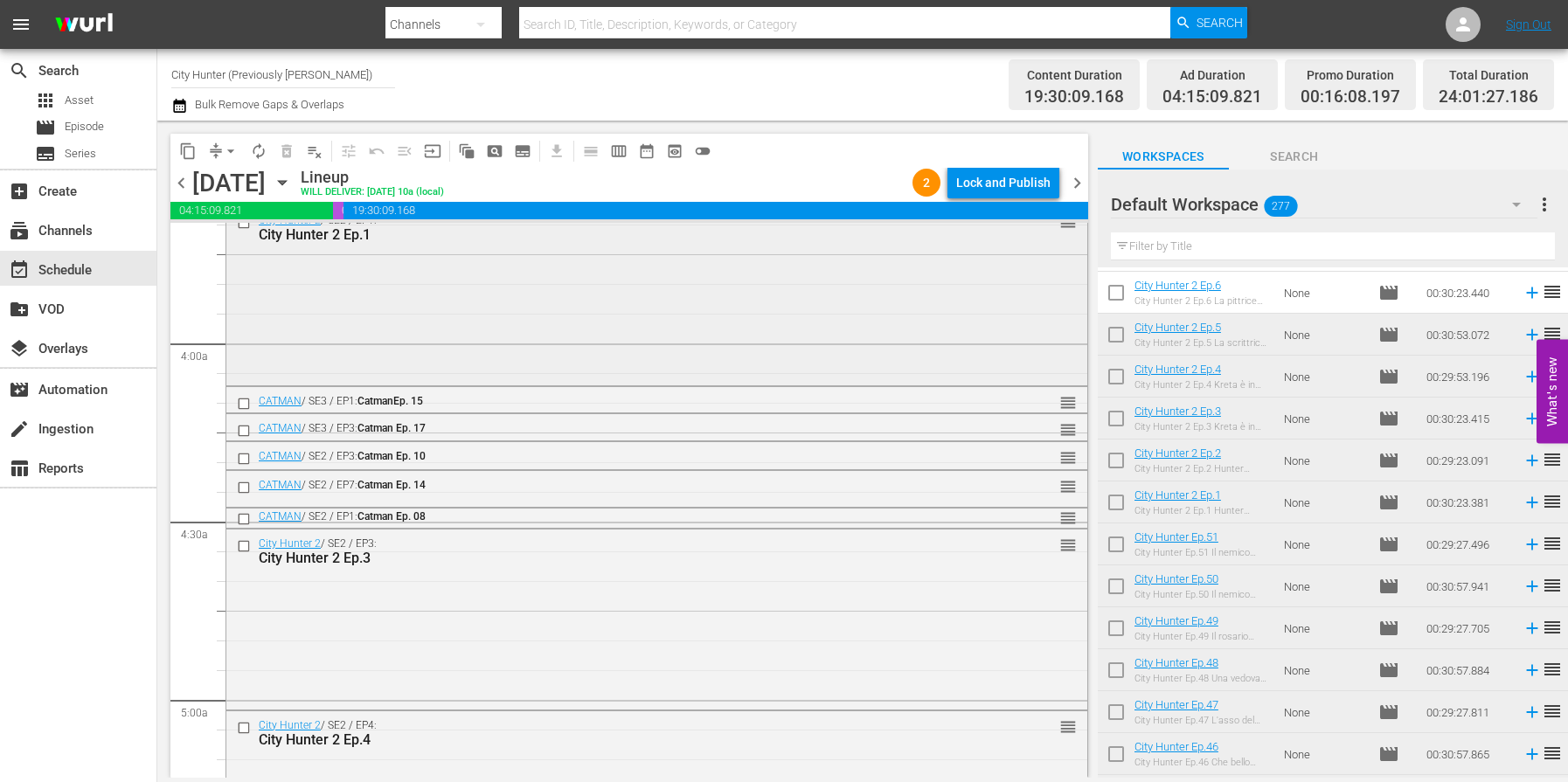
scroll to position [1407, 0]
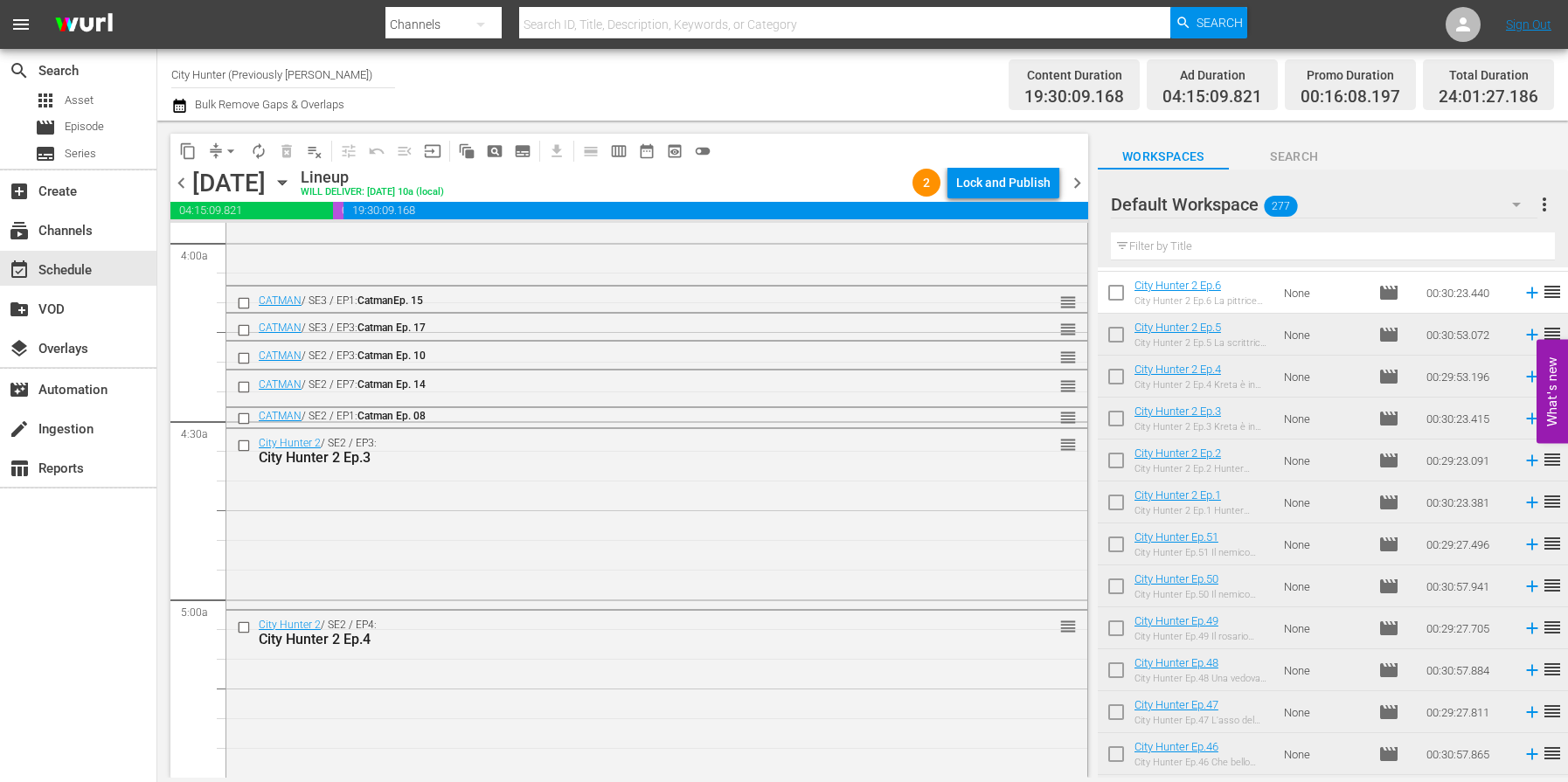
click at [182, 181] on span "chevron_left" at bounding box center [181, 183] width 22 height 22
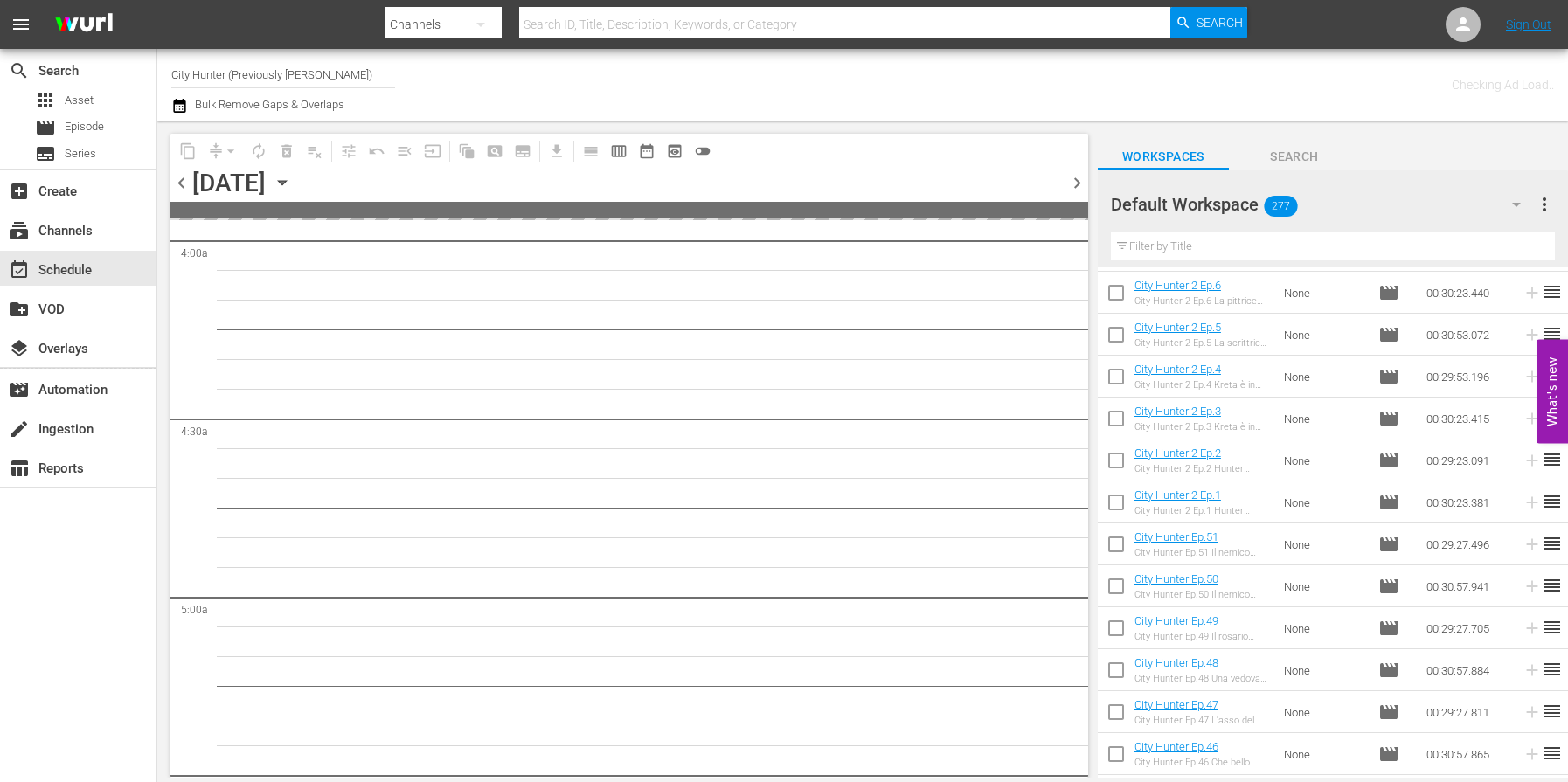
scroll to position [1585, 0]
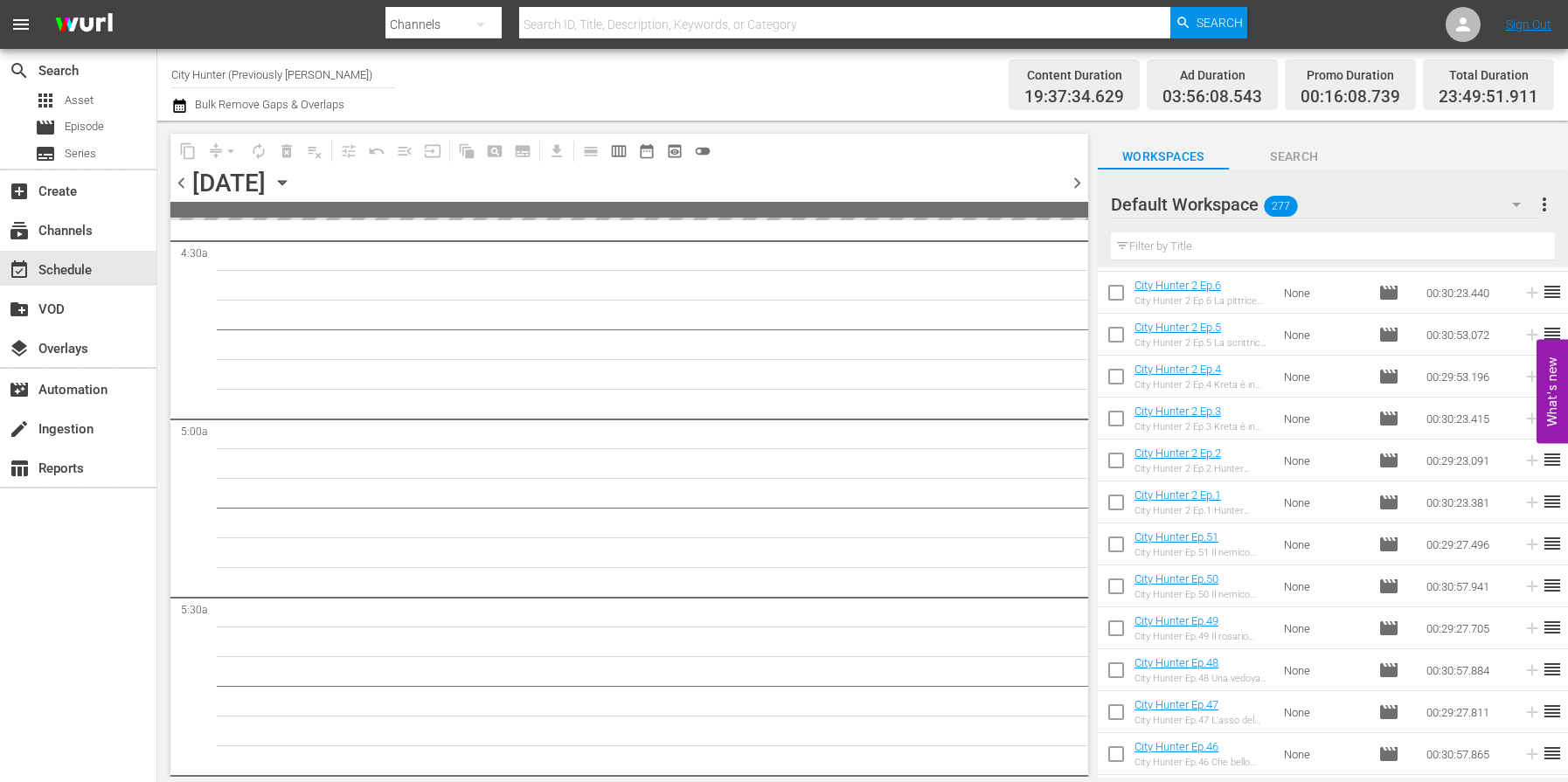
click at [183, 185] on span "chevron_left" at bounding box center [181, 183] width 22 height 22
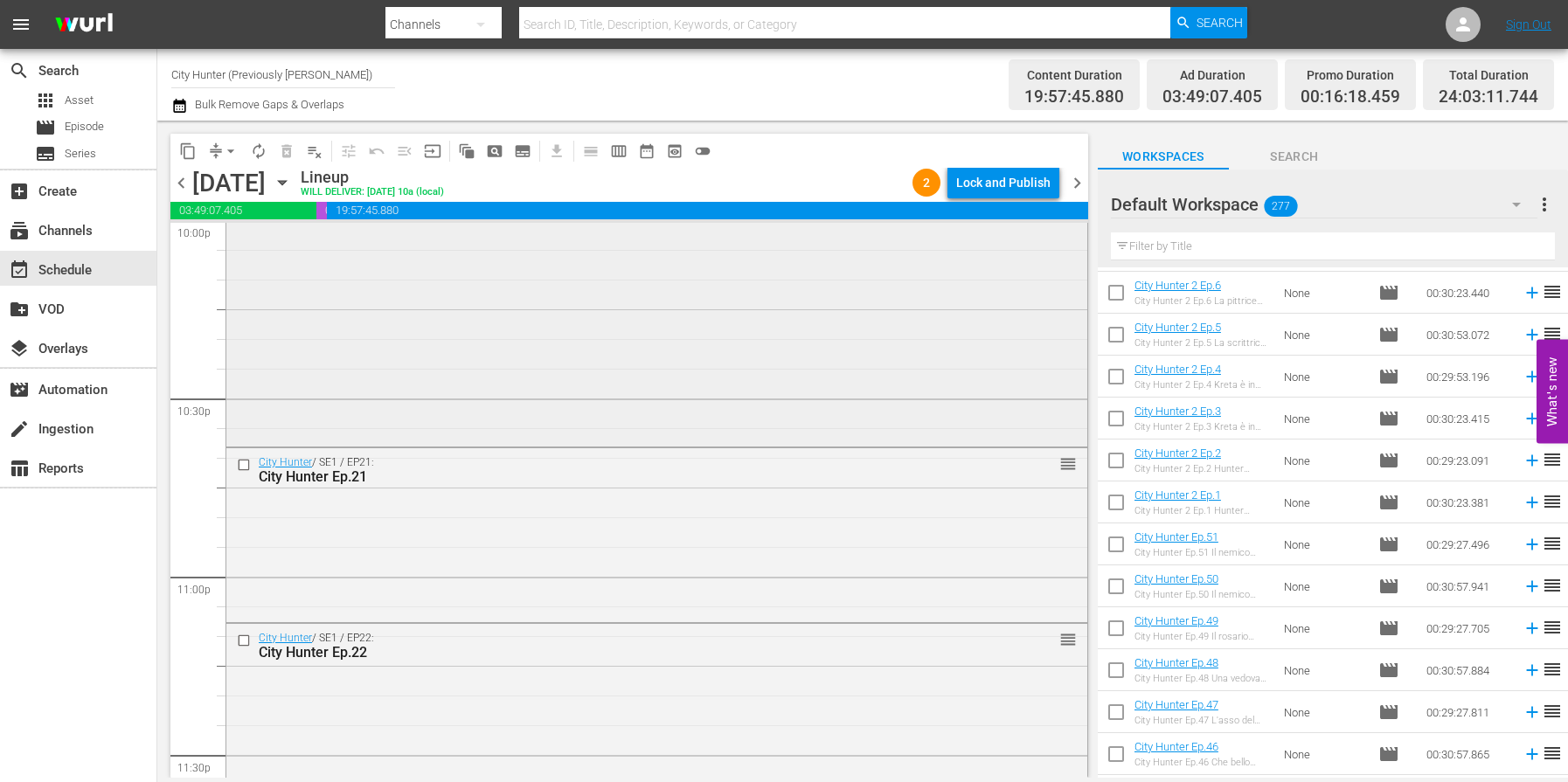
scroll to position [8050, 0]
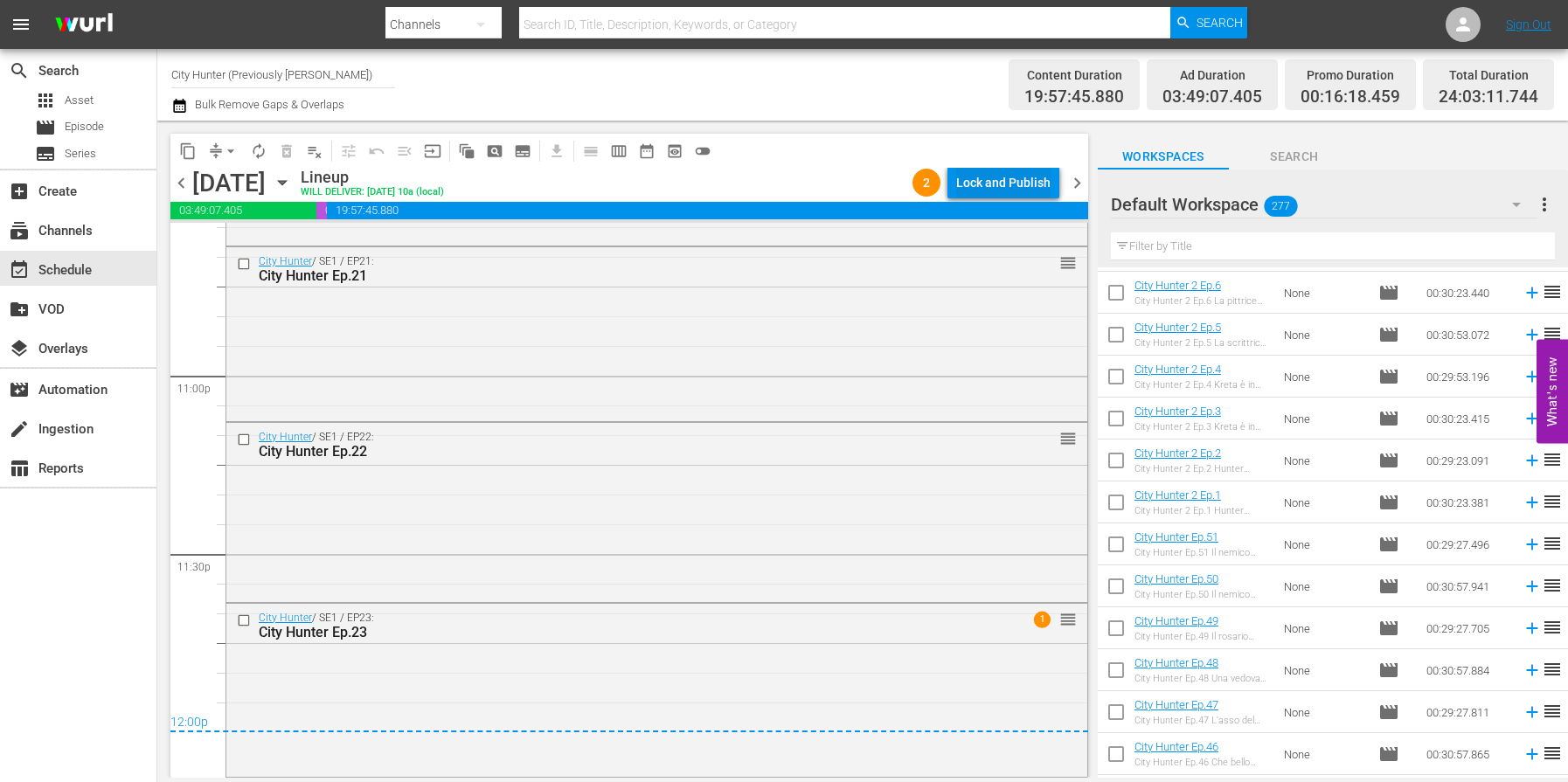
click at [1020, 185] on div "Lock and Publish" at bounding box center [1003, 182] width 94 height 31
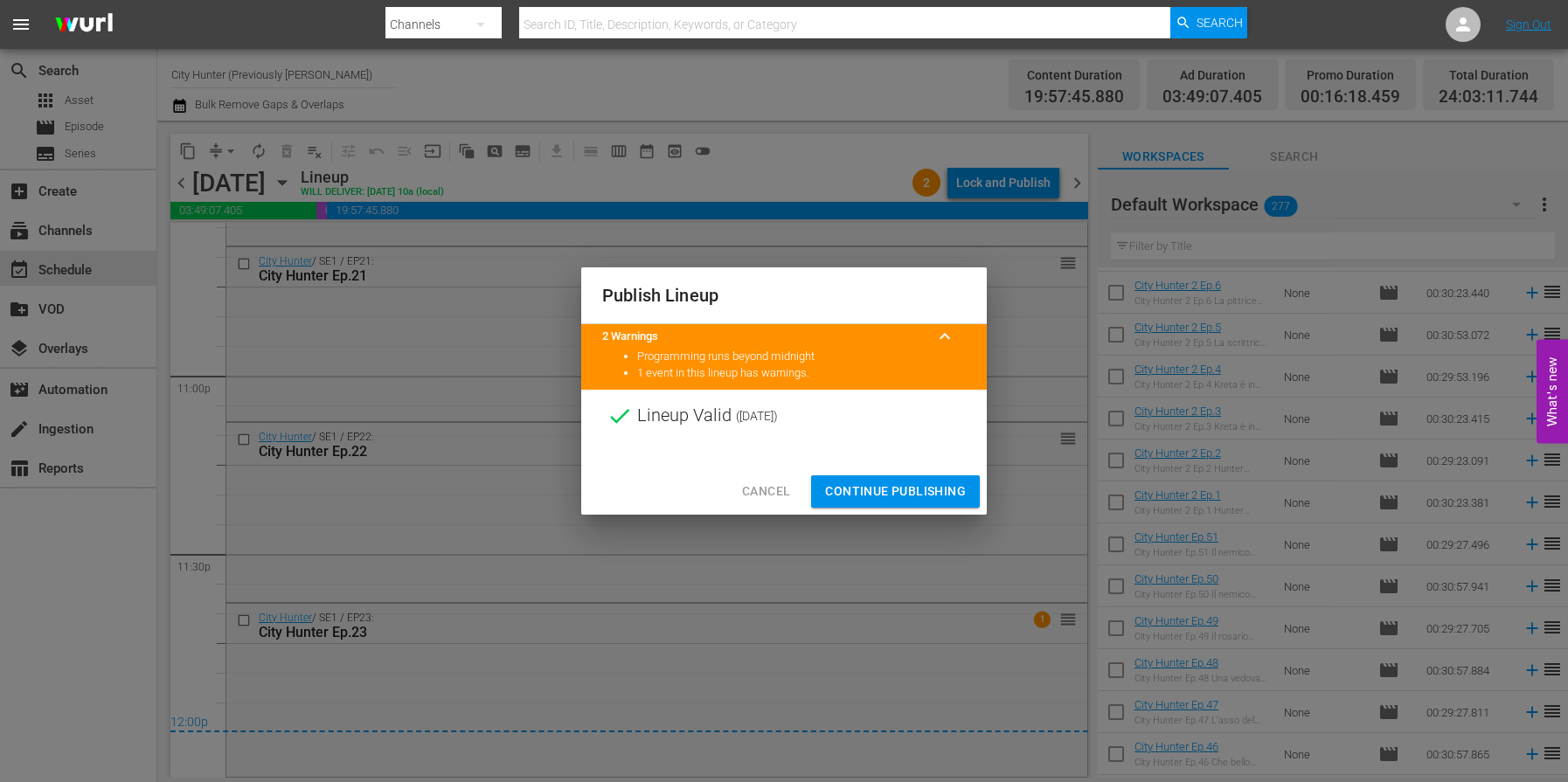
click at [863, 491] on span "Continue Publishing" at bounding box center [896, 492] width 141 height 22
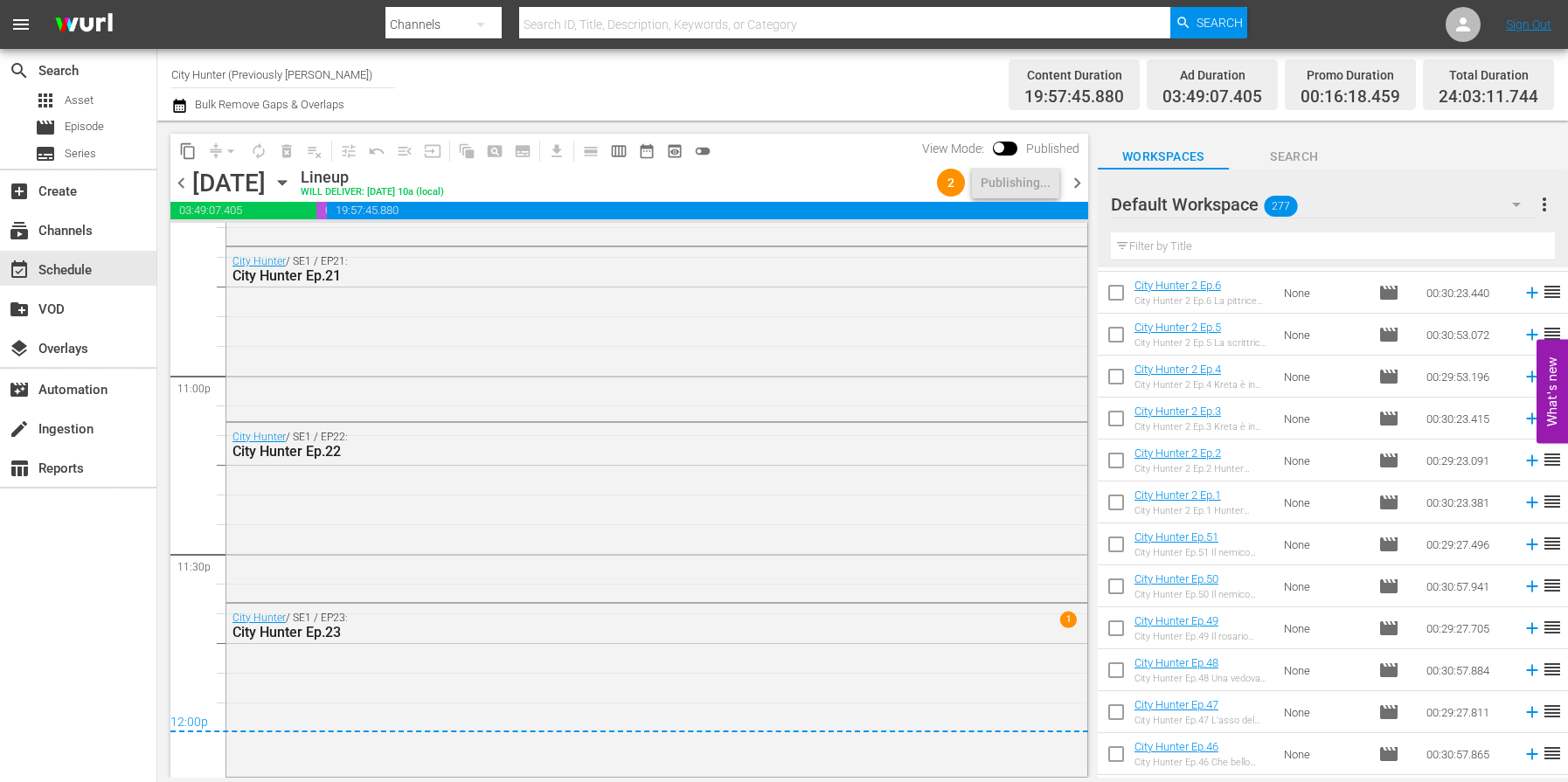
click at [1076, 188] on span "chevron_right" at bounding box center [1077, 183] width 22 height 22
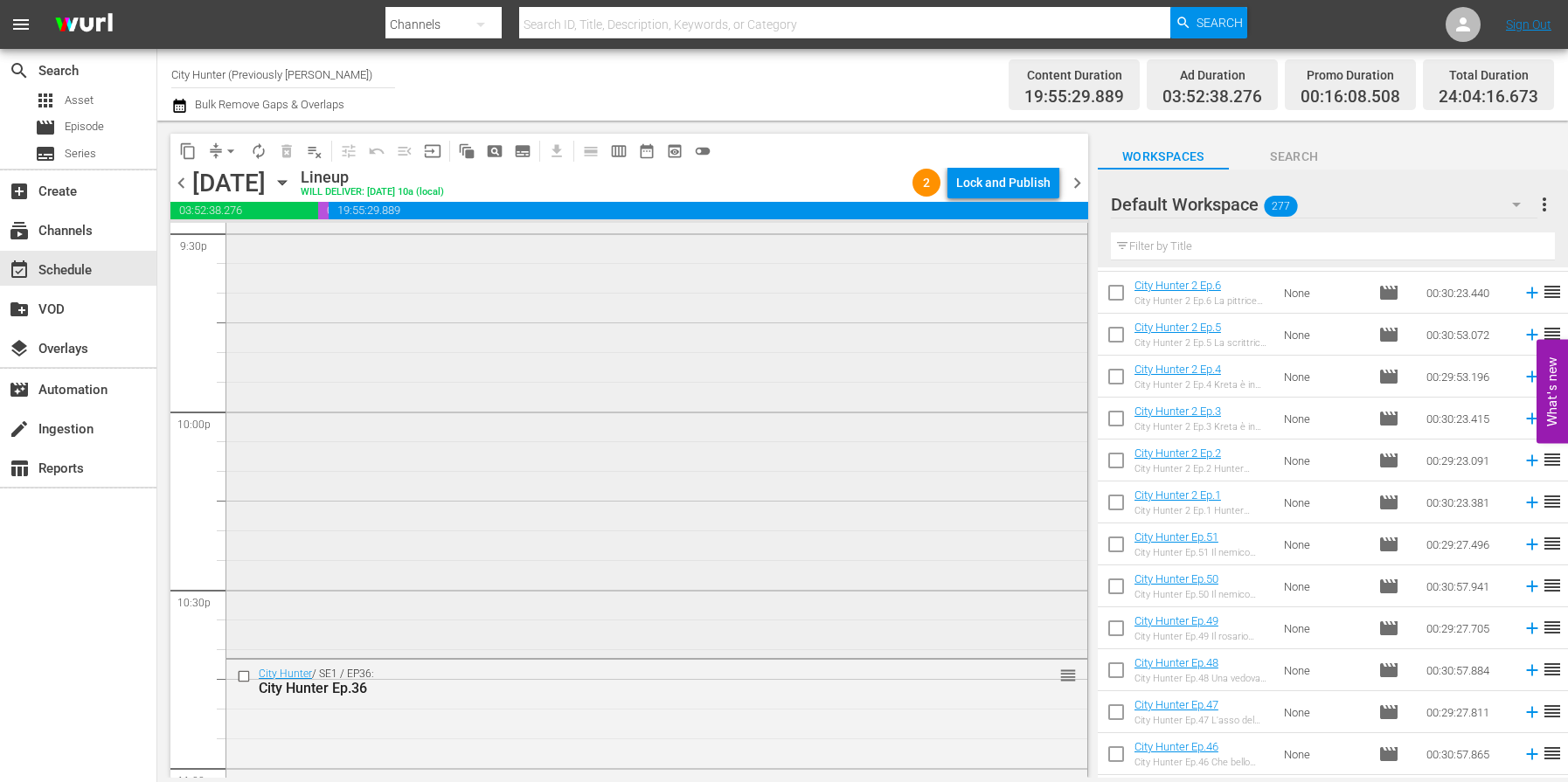
scroll to position [8077, 0]
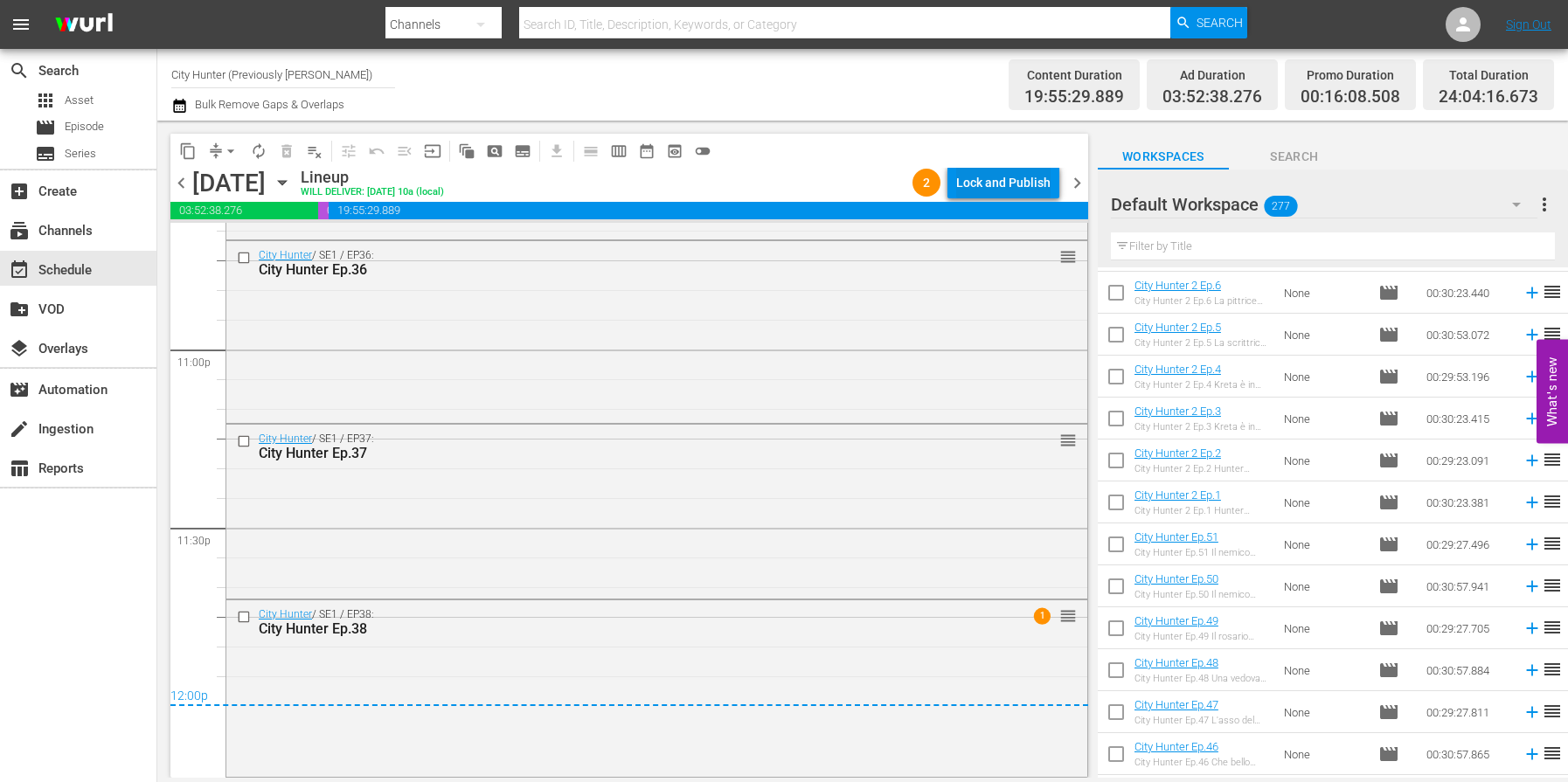
click at [1006, 190] on div "Lock and Publish" at bounding box center [1003, 182] width 94 height 31
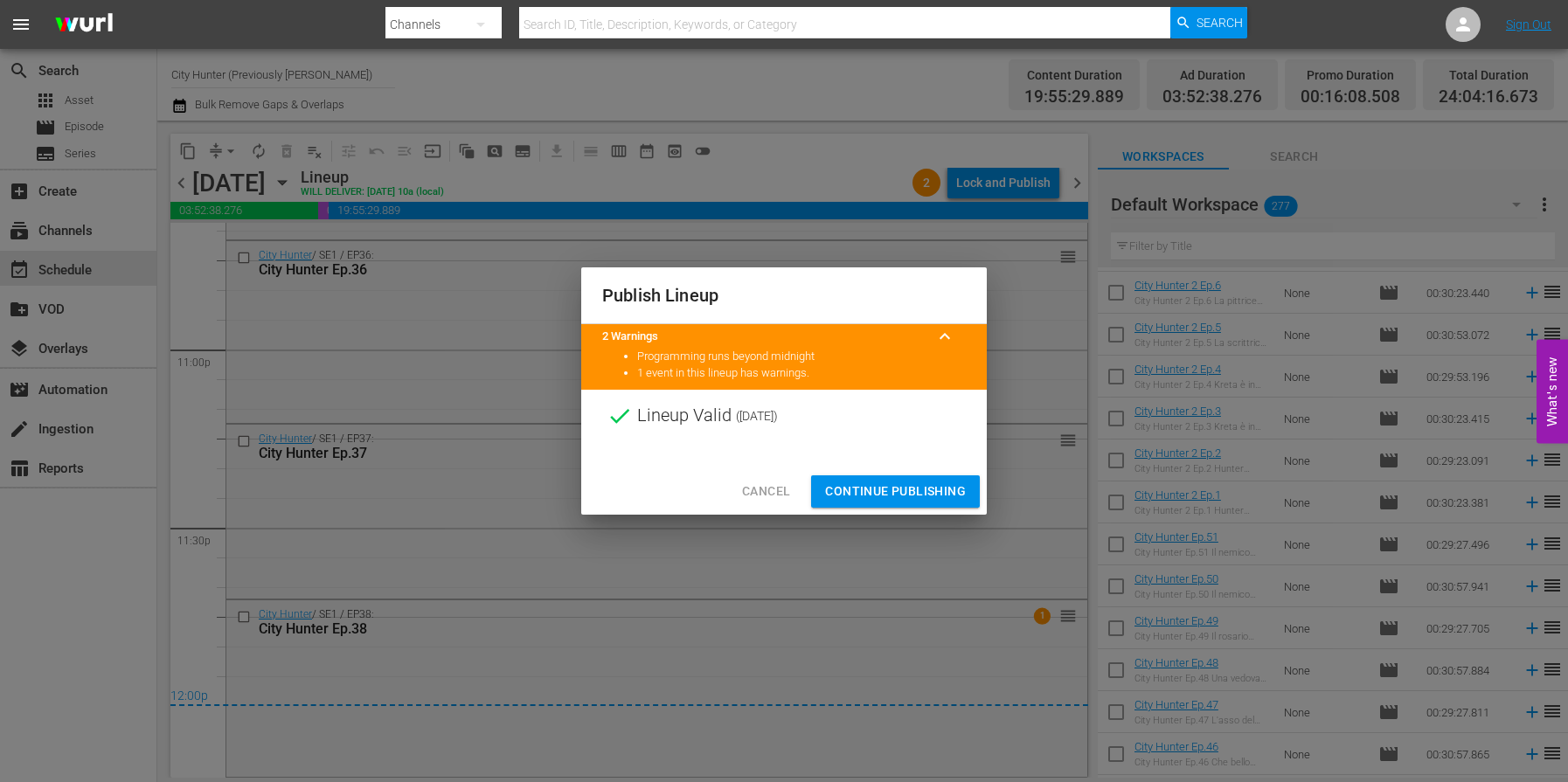
click at [898, 489] on span "Continue Publishing" at bounding box center [896, 492] width 141 height 22
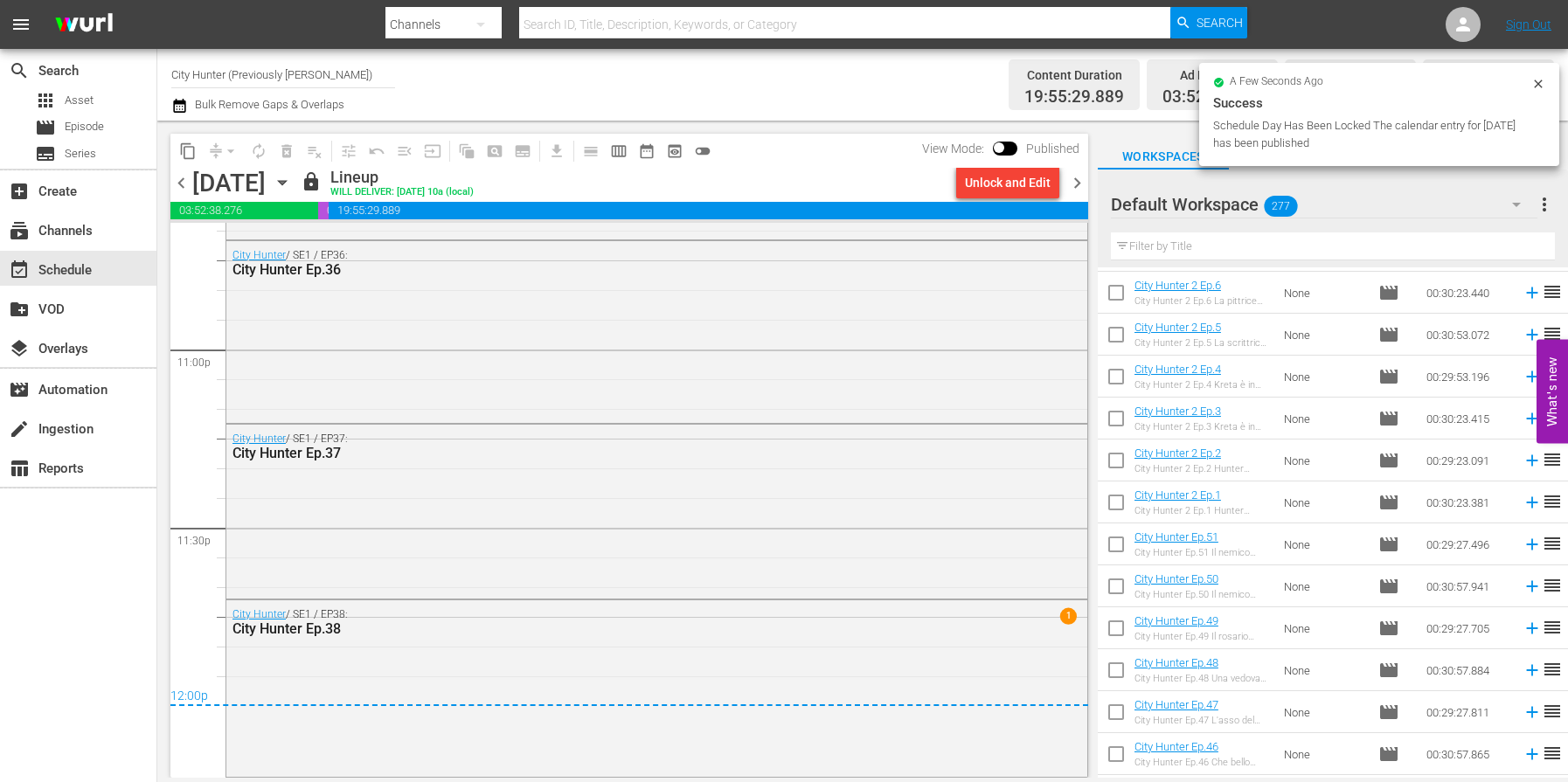
click at [1084, 179] on span "chevron_right" at bounding box center [1077, 183] width 22 height 22
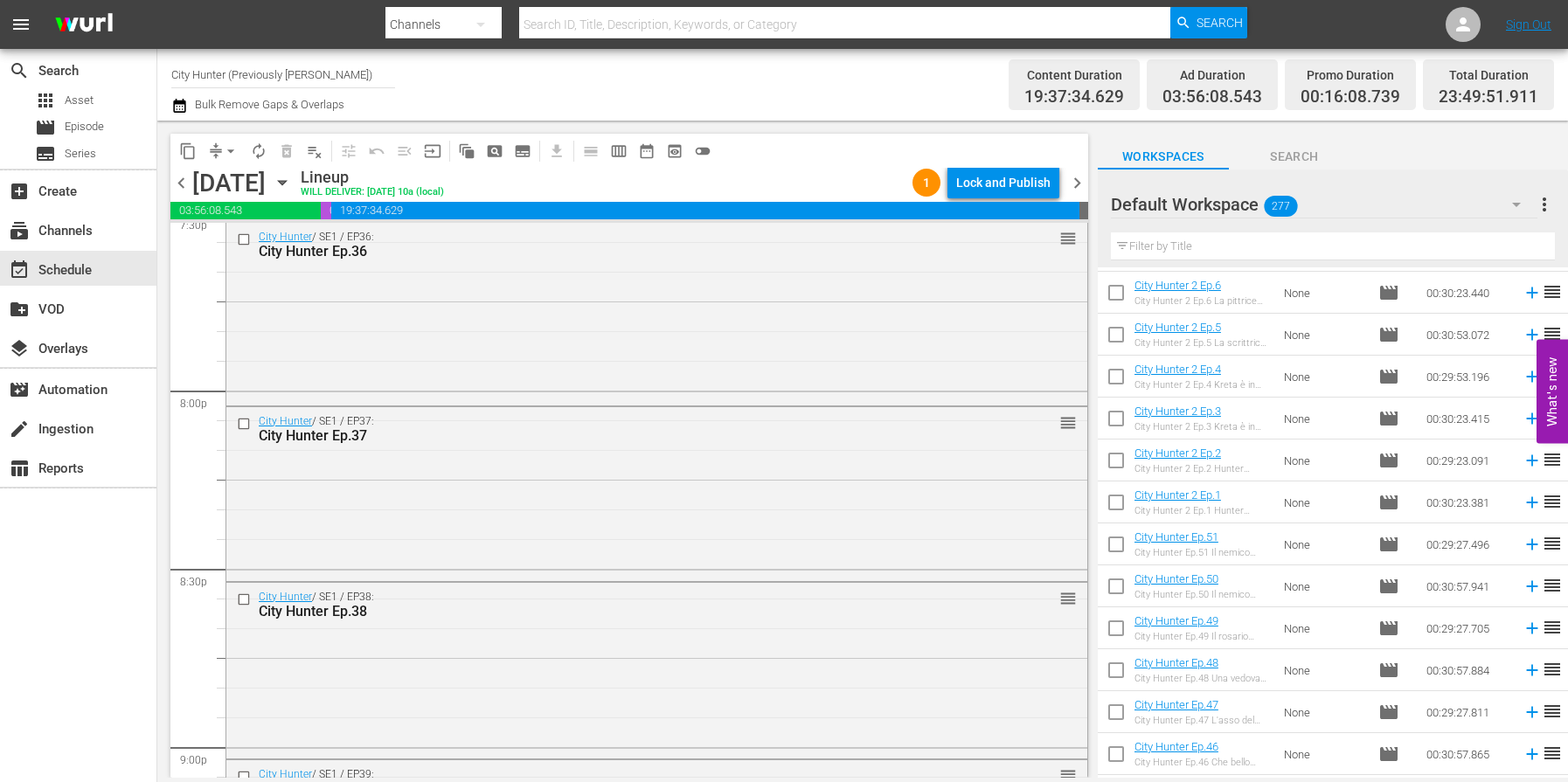
scroll to position [8015, 0]
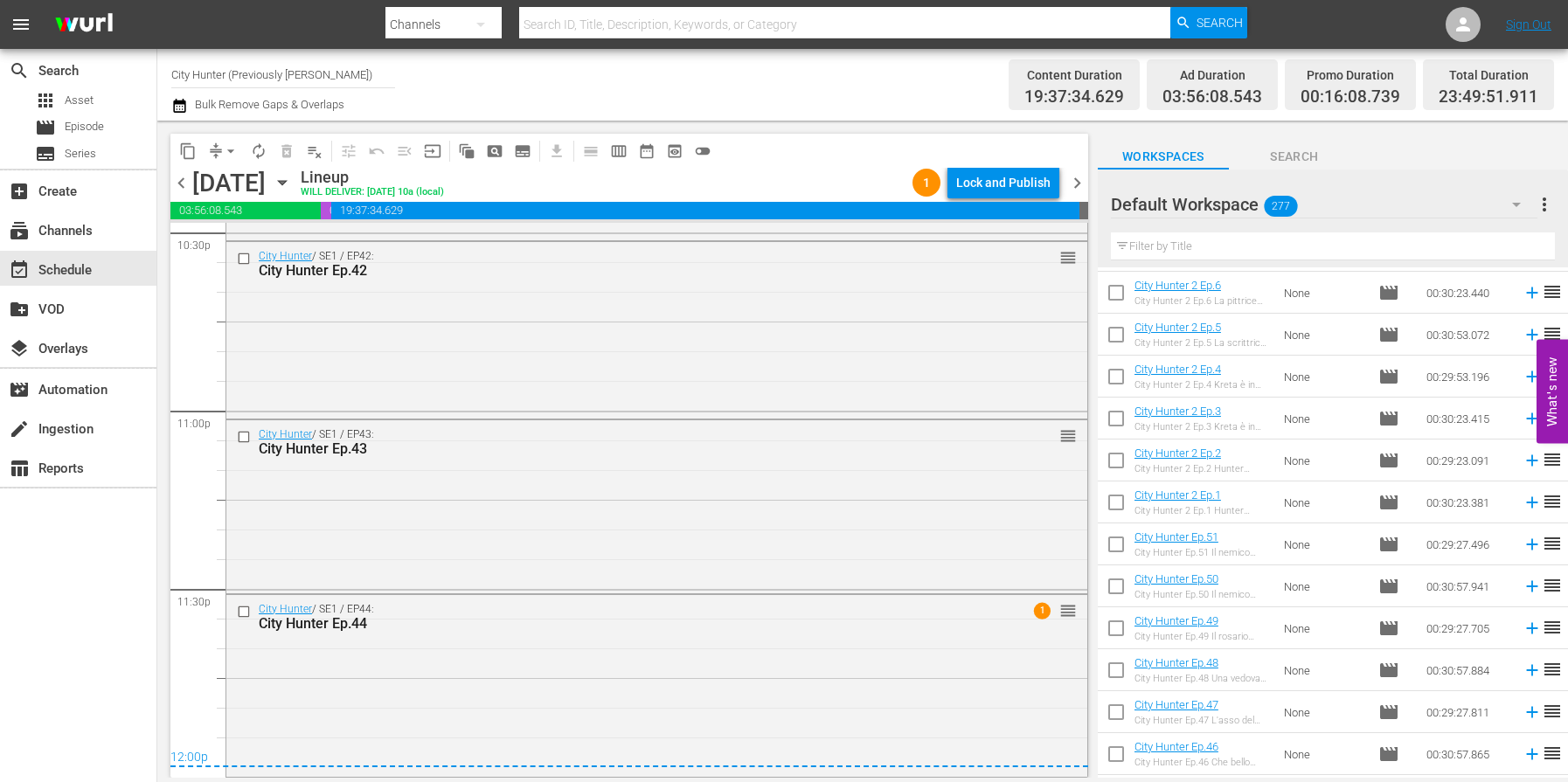
click at [1079, 189] on span "chevron_right" at bounding box center [1077, 183] width 22 height 22
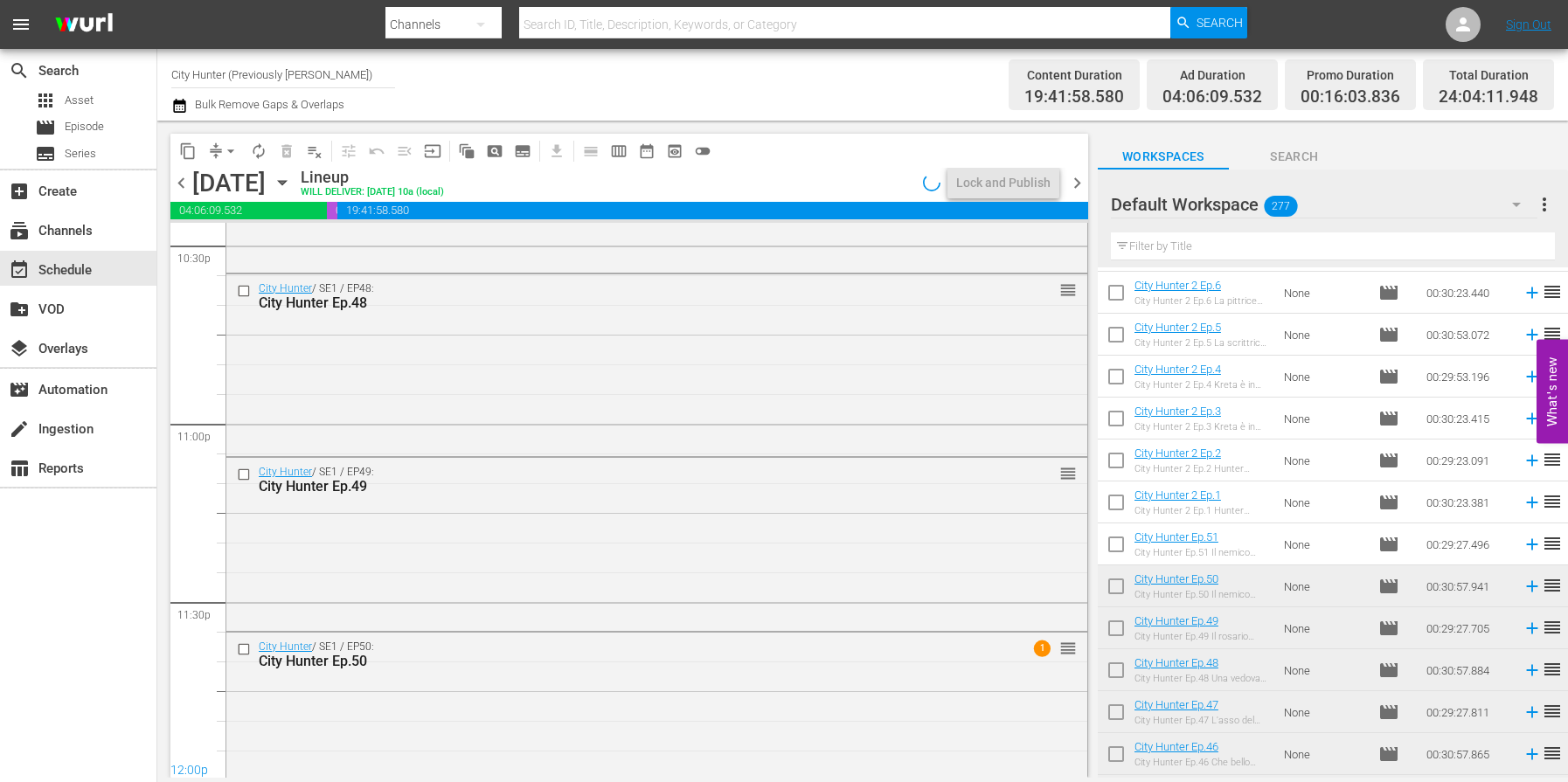
scroll to position [8015, 0]
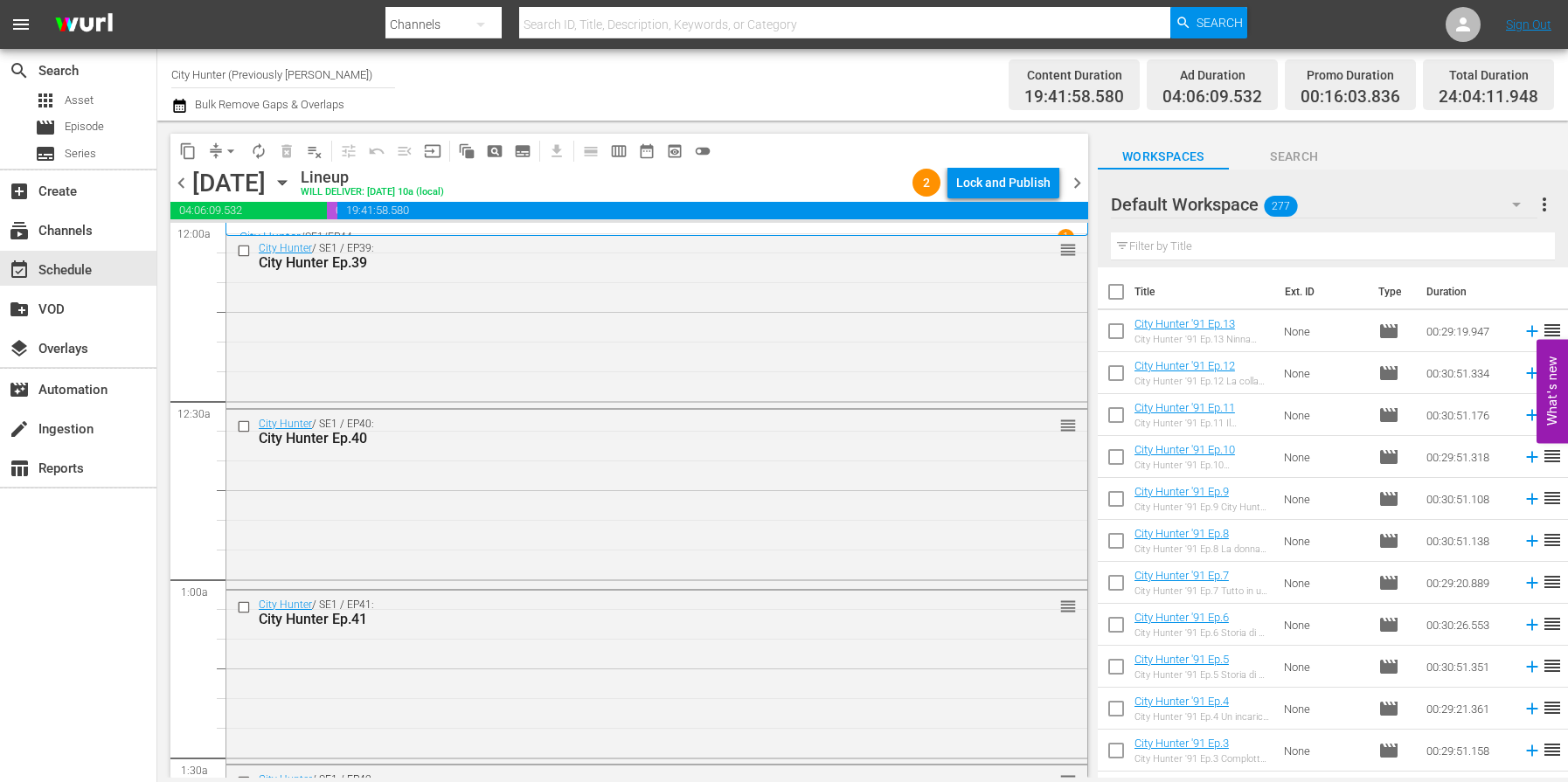
click at [1078, 186] on span "chevron_right" at bounding box center [1077, 183] width 22 height 22
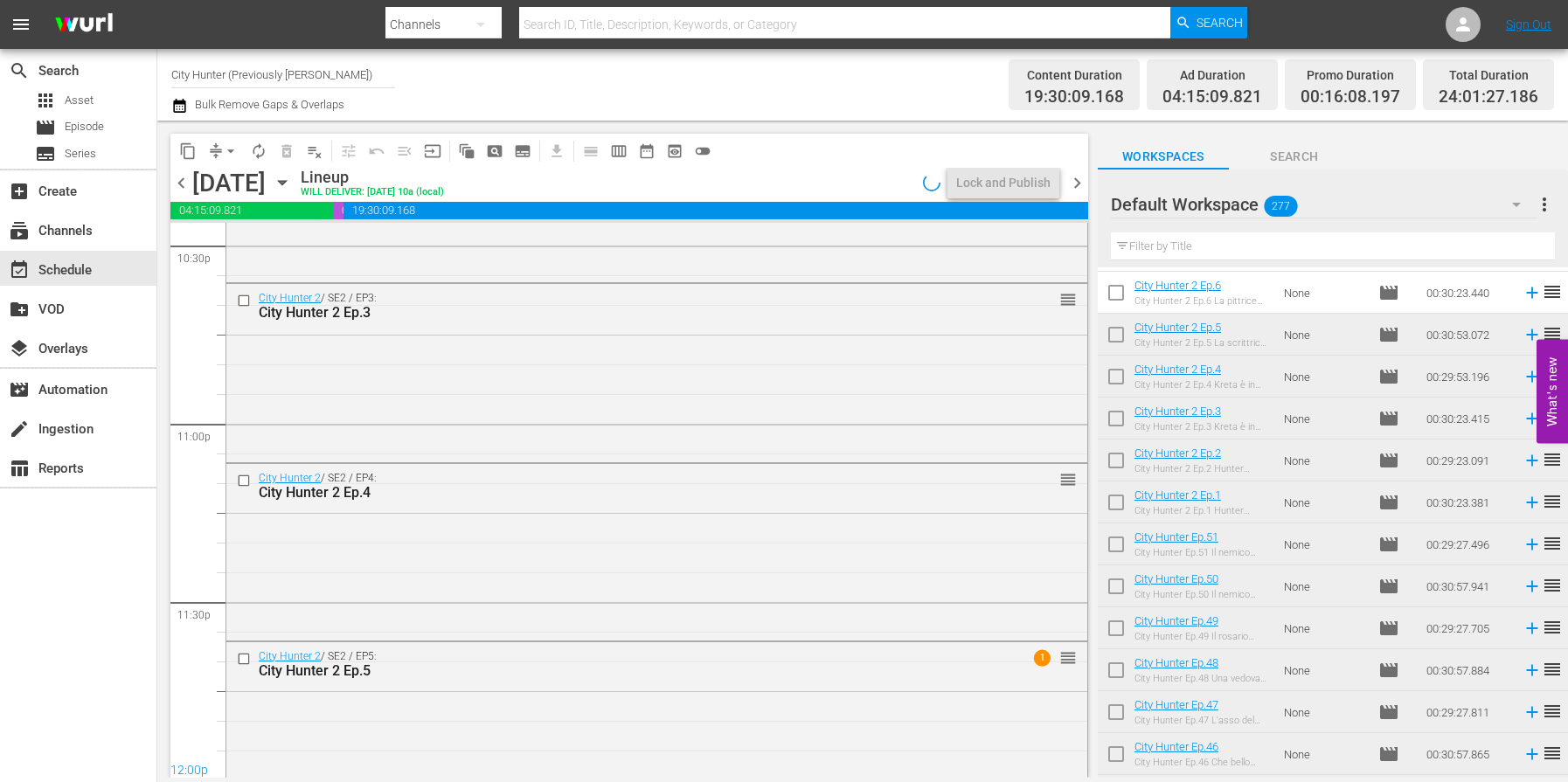
scroll to position [8015, 0]
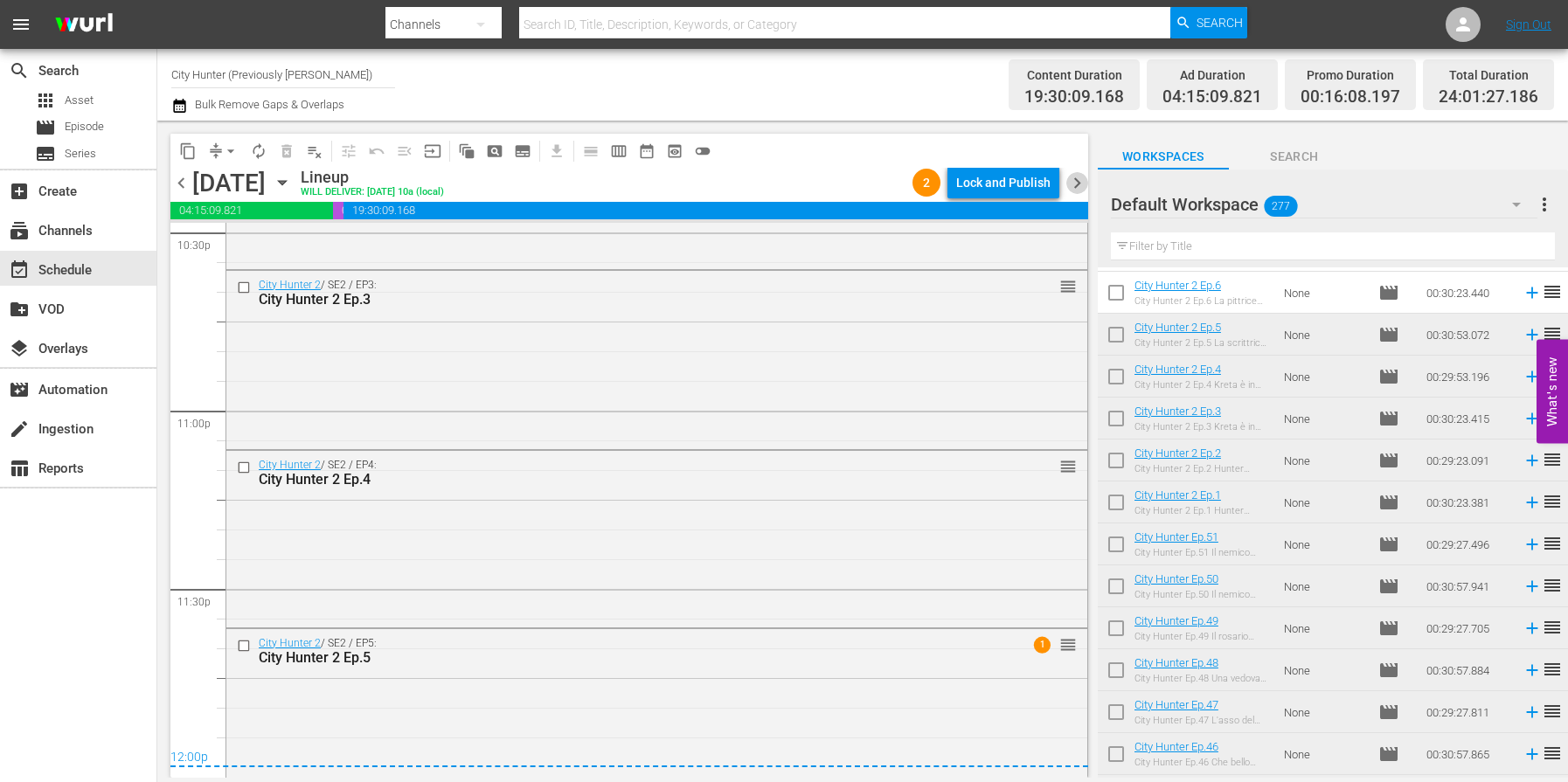
click at [1077, 187] on span "chevron_right" at bounding box center [1077, 183] width 22 height 22
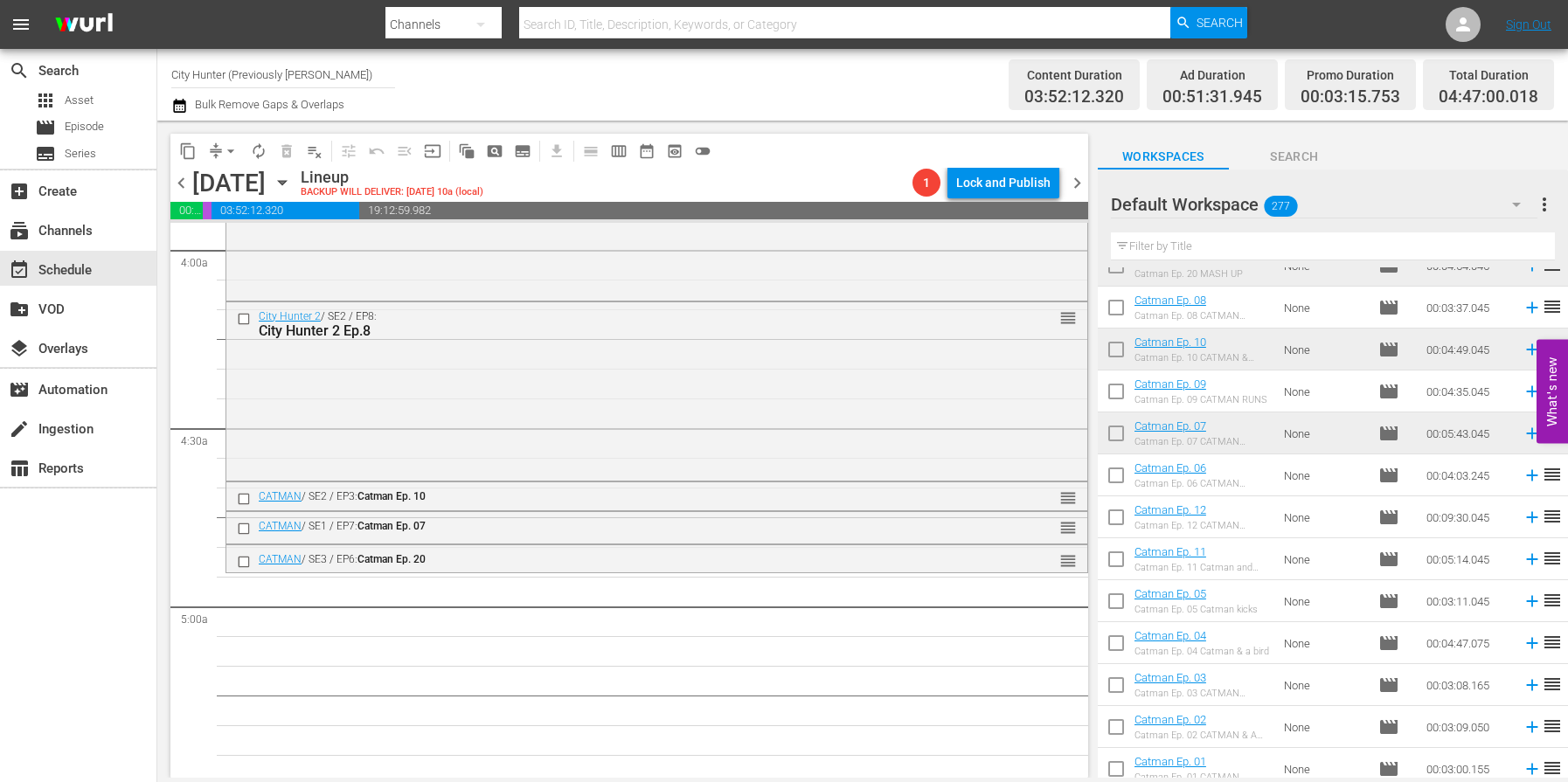
scroll to position [6527, 0]
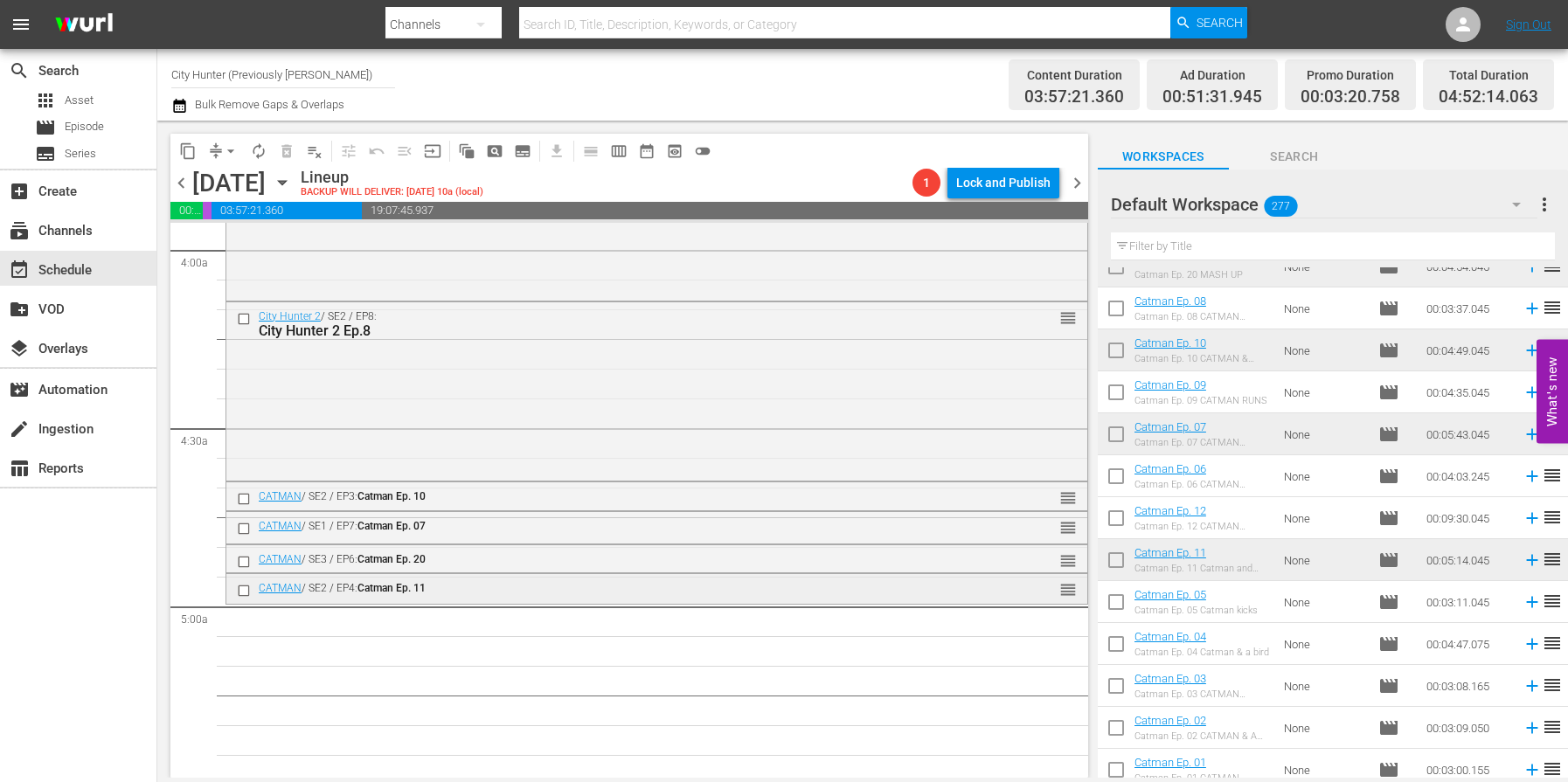
click at [242, 592] on input "checkbox" at bounding box center [245, 591] width 18 height 15
click at [284, 146] on span "delete_forever_outlined" at bounding box center [287, 151] width 17 height 17
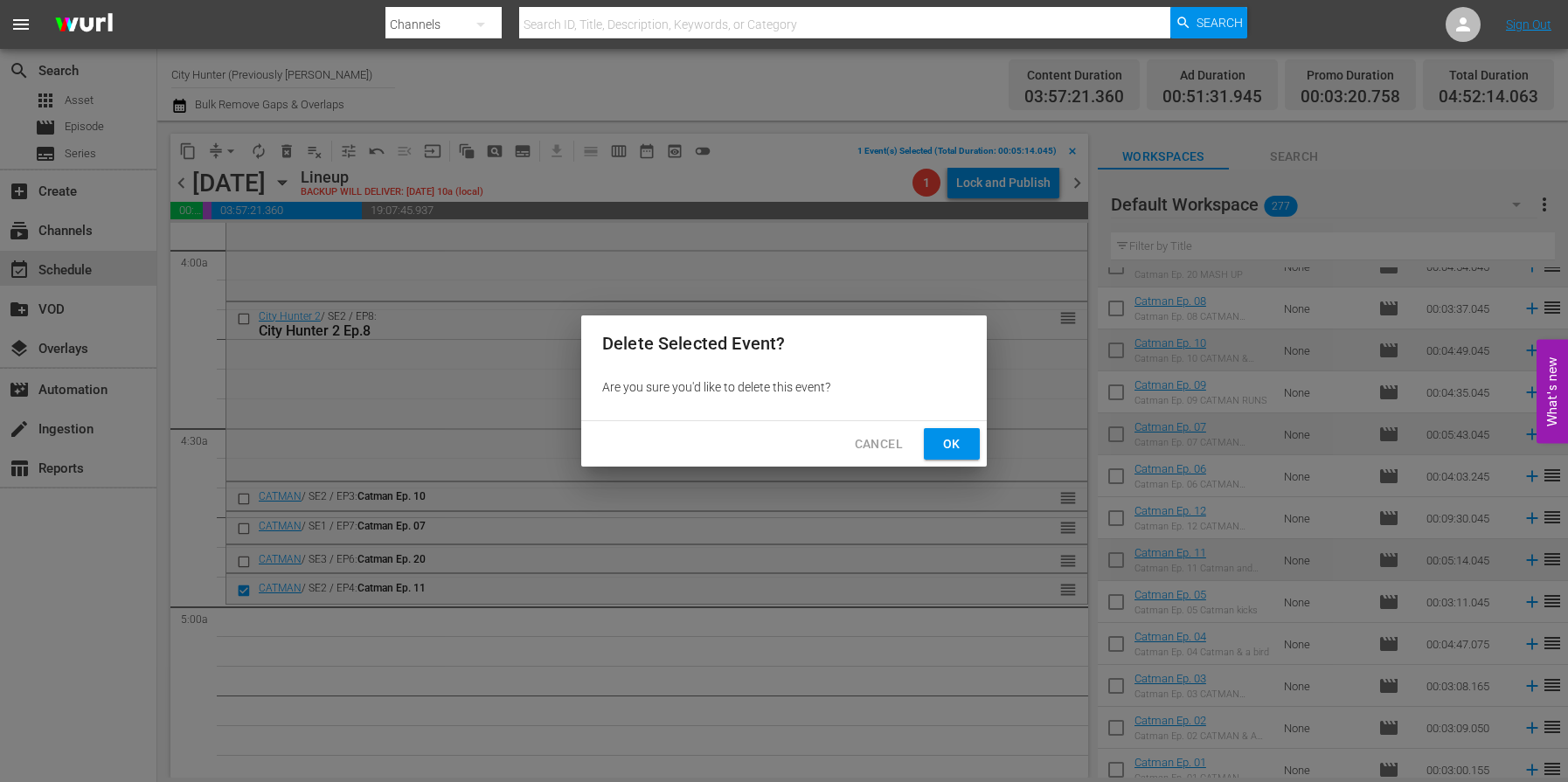
click at [973, 441] on button "Ok" at bounding box center [952, 443] width 56 height 32
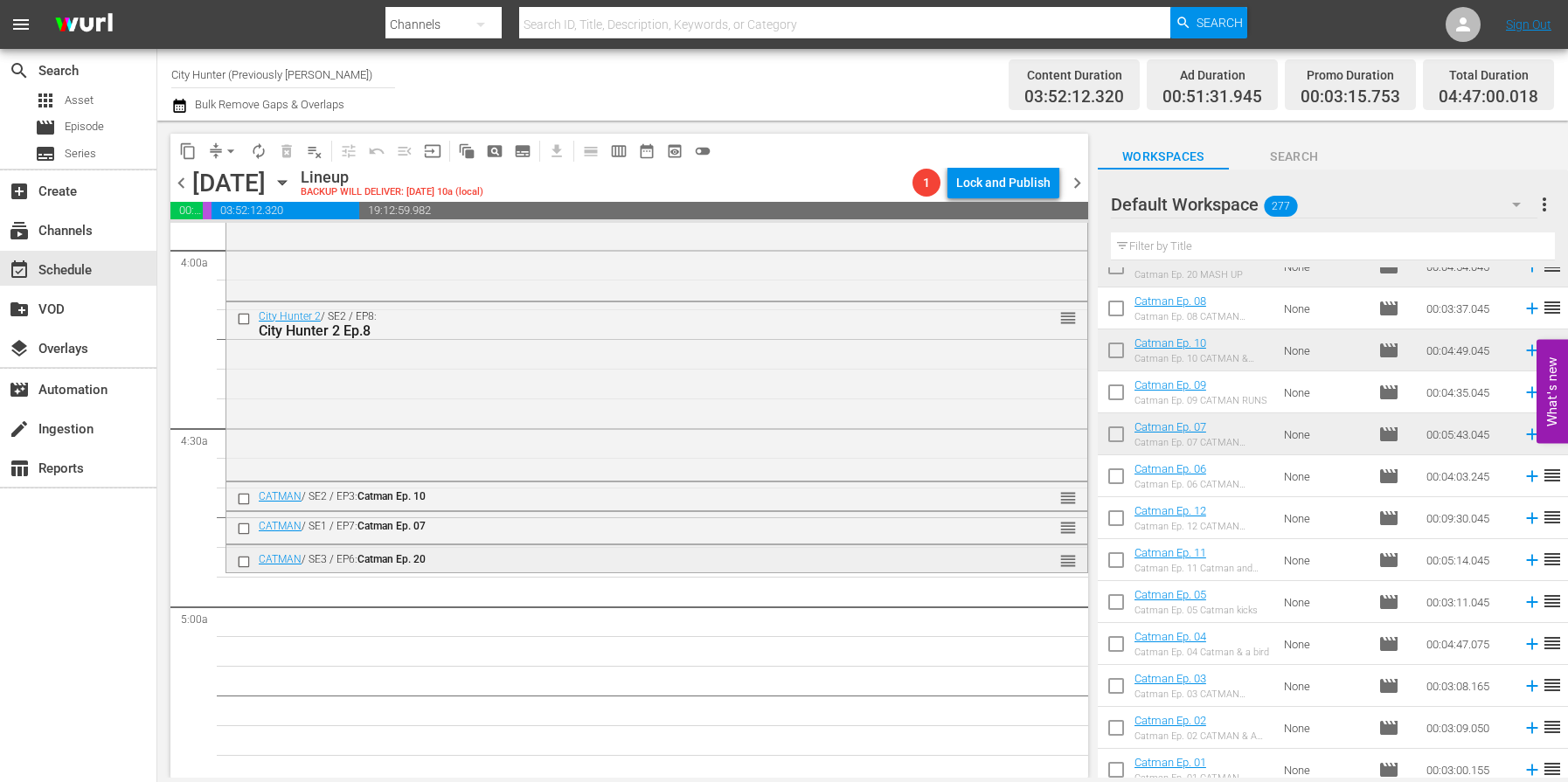
click at [239, 564] on input "checkbox" at bounding box center [245, 561] width 18 height 15
click at [283, 149] on span "delete_forever_outlined" at bounding box center [287, 151] width 17 height 17
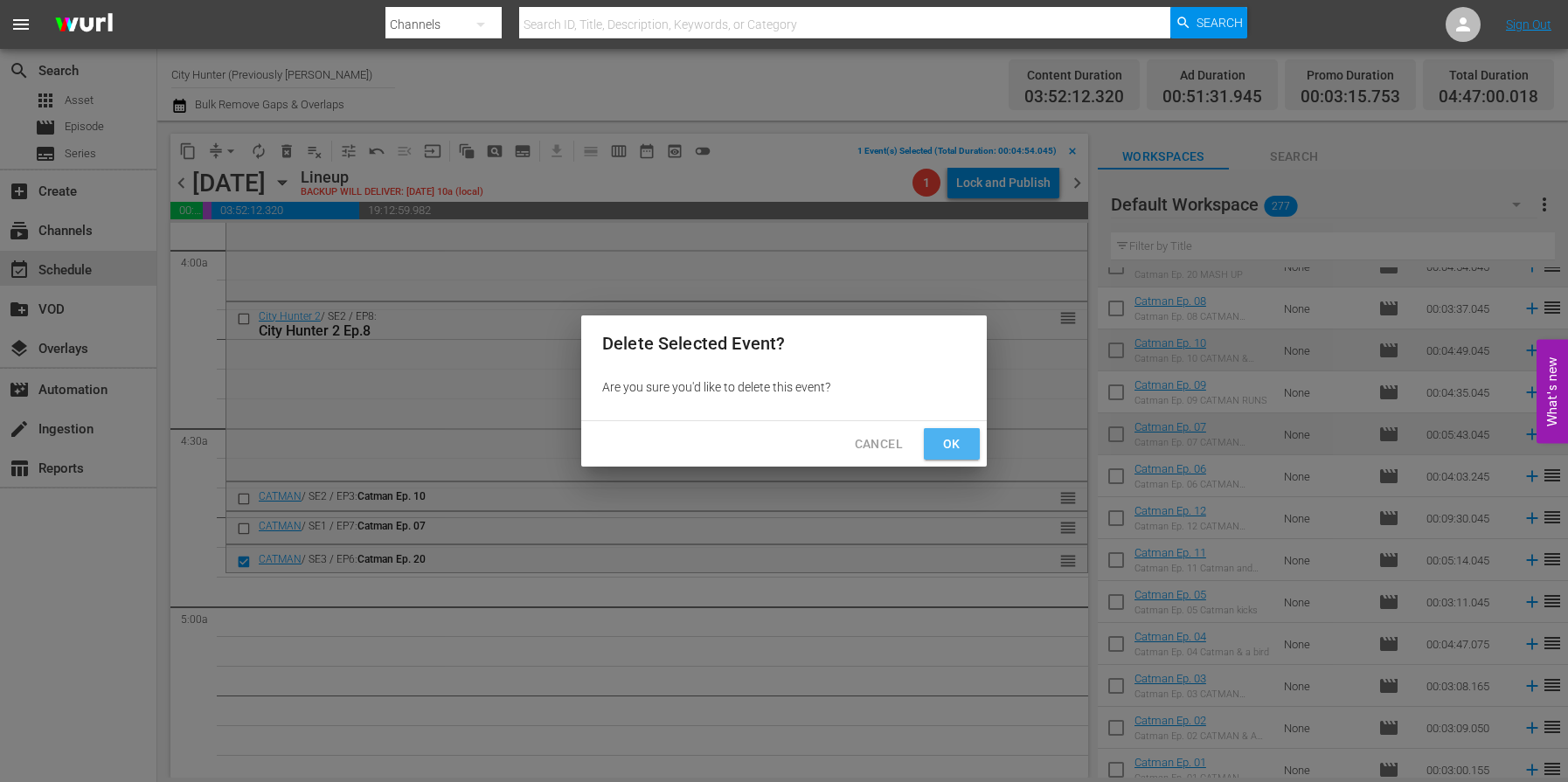
click at [944, 446] on span "Ok" at bounding box center [952, 444] width 28 height 22
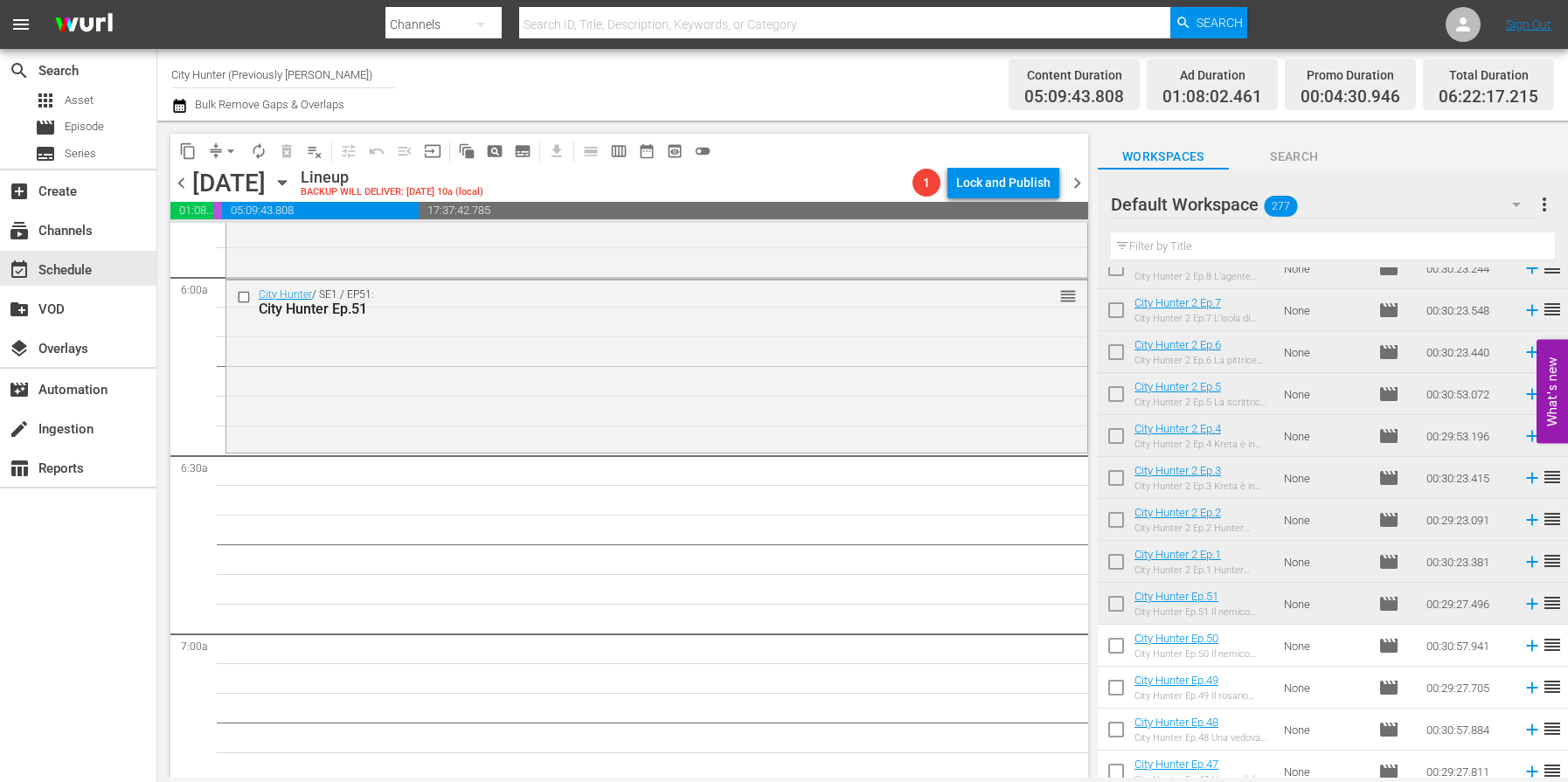
scroll to position [2107, 0]
